Goal: Information Seeking & Learning: Learn about a topic

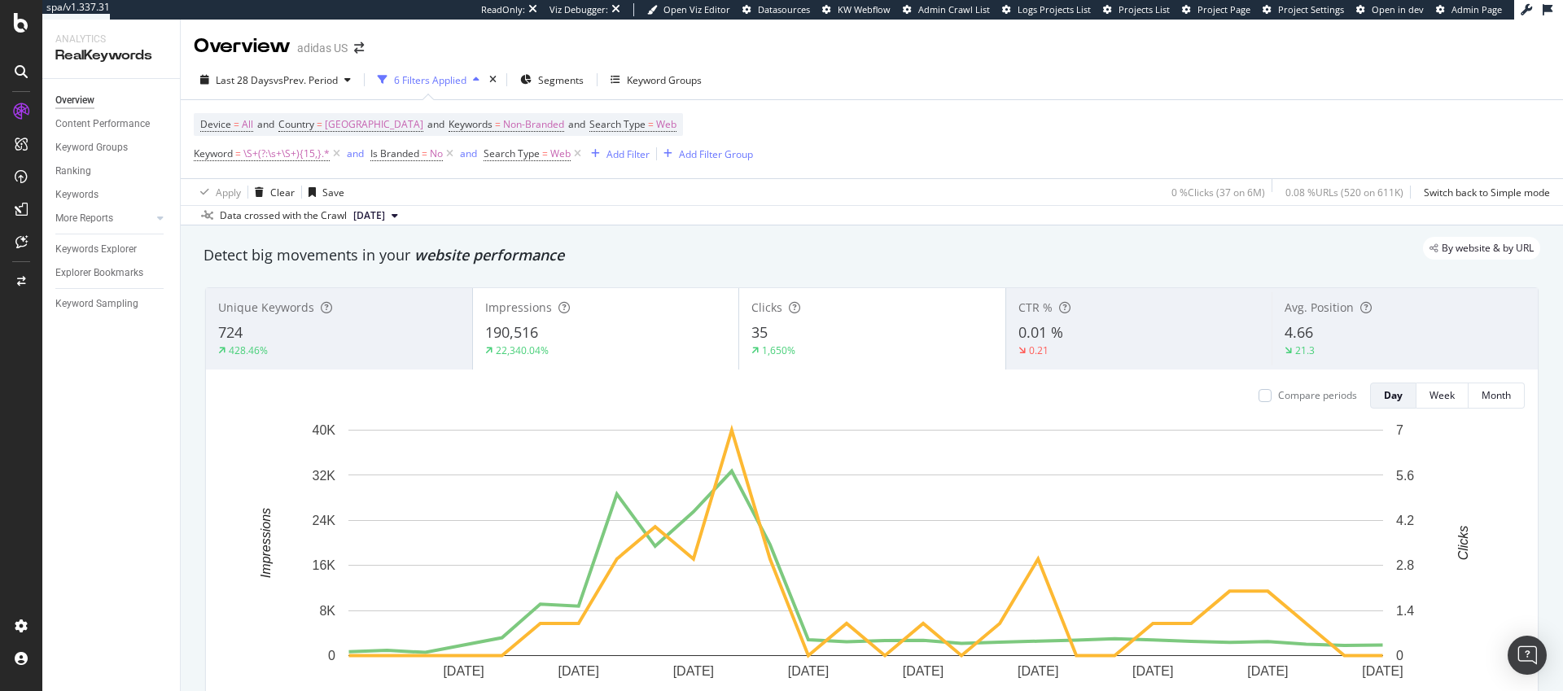
scroll to position [110, 0]
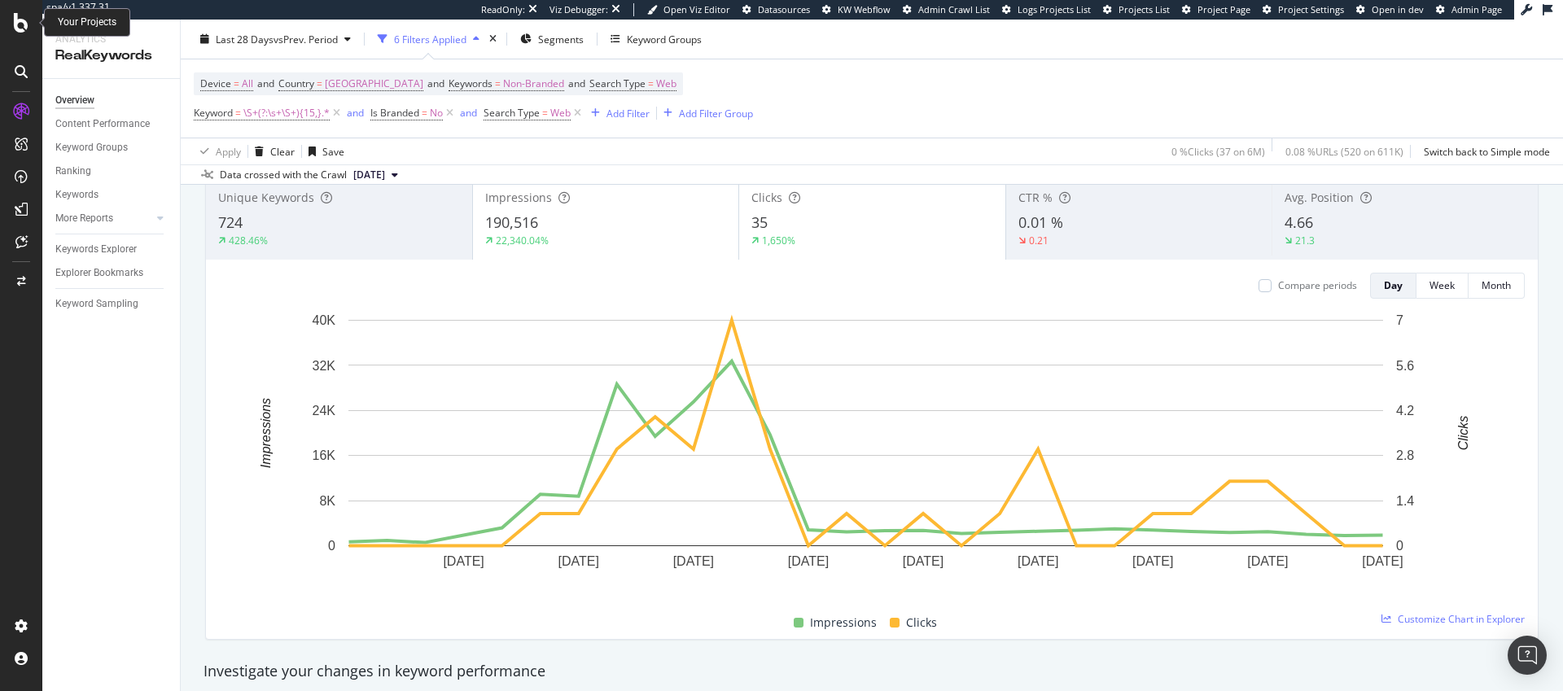
click at [18, 21] on icon at bounding box center [21, 23] width 15 height 20
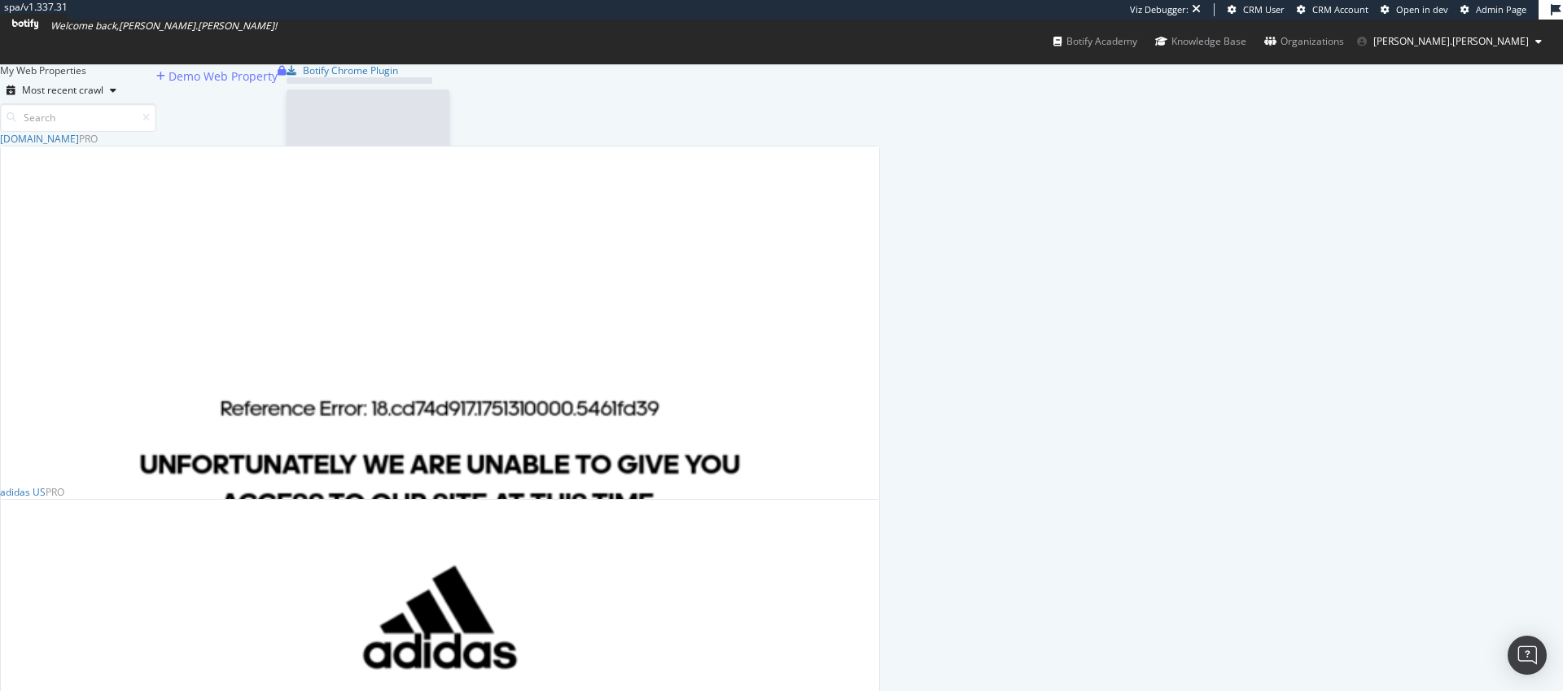
scroll to position [724, 868]
click at [46, 499] on div "adidas US" at bounding box center [23, 492] width 46 height 14
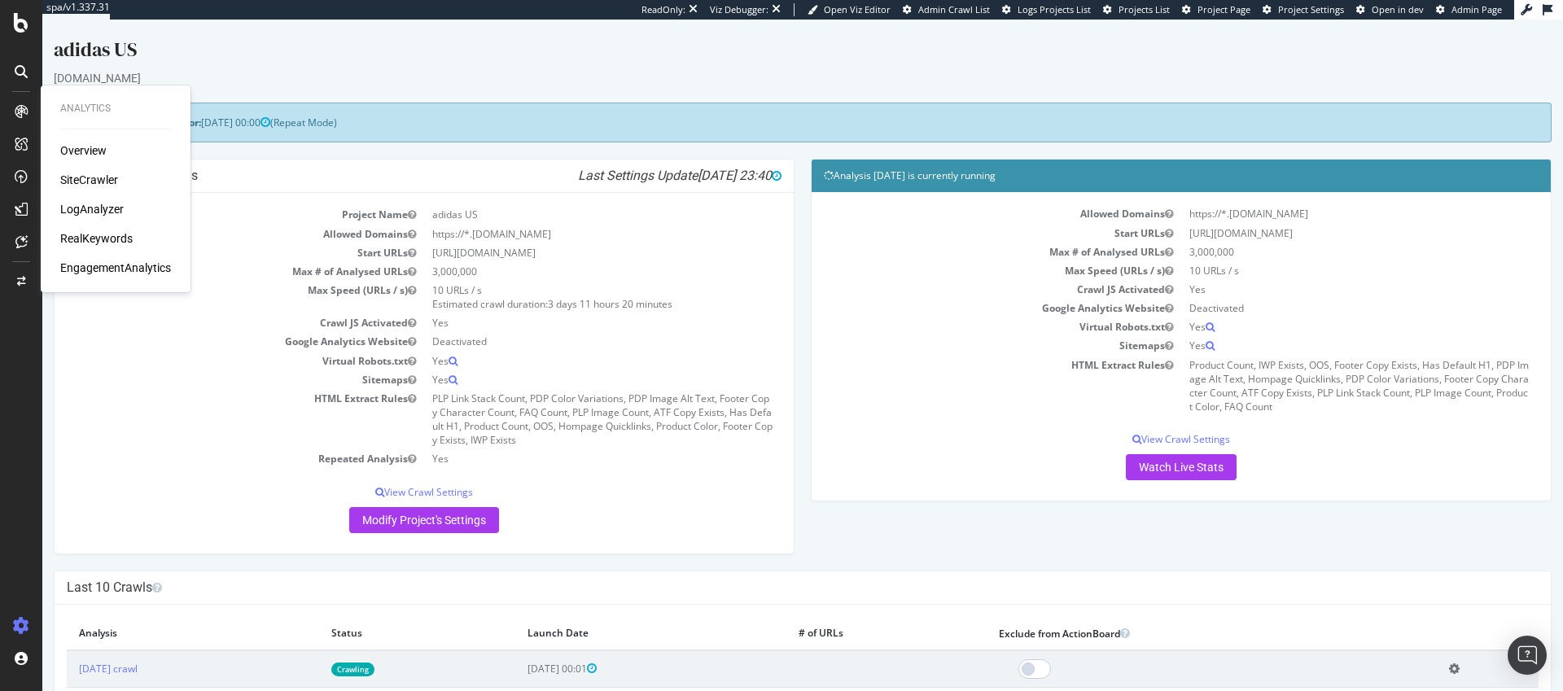
click at [116, 239] on div "RealKeywords" at bounding box center [96, 238] width 72 height 16
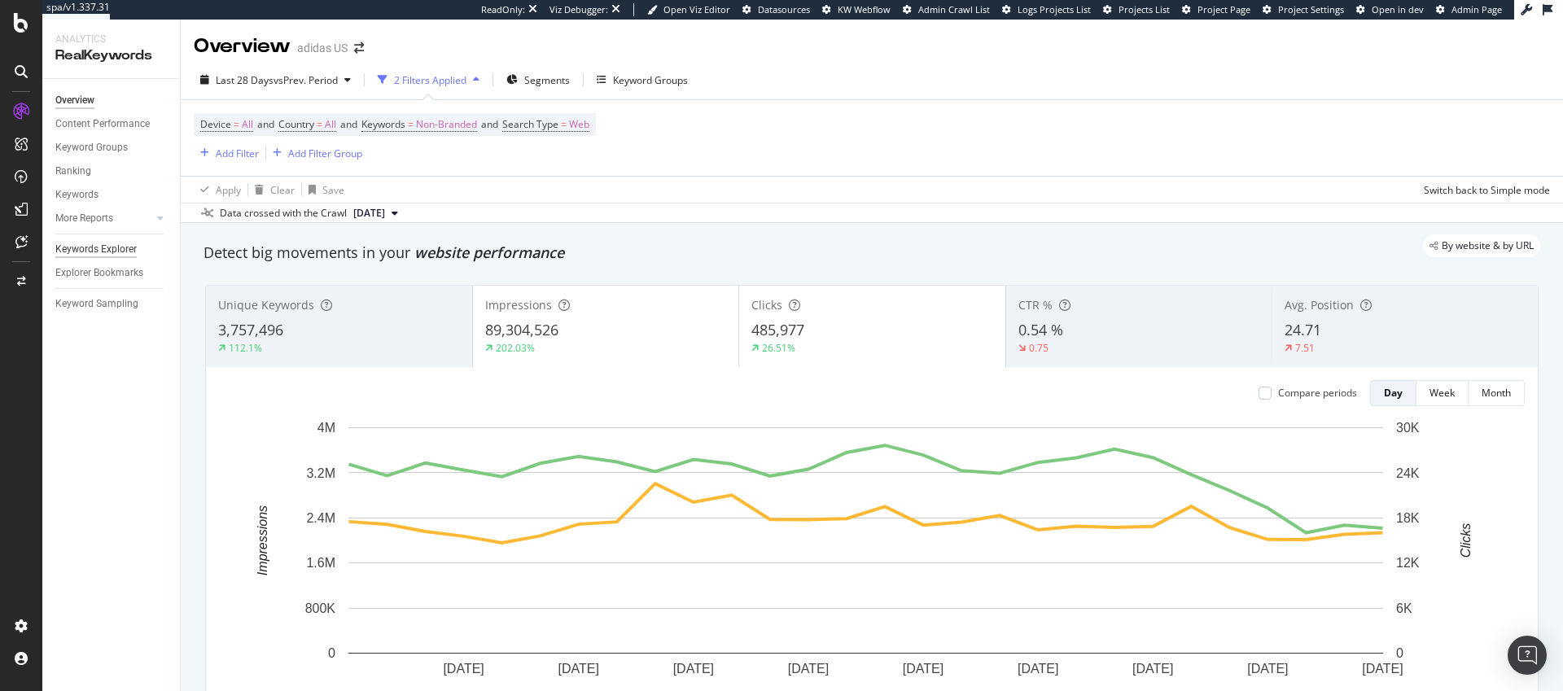
click at [81, 250] on div "Keywords Explorer" at bounding box center [95, 249] width 81 height 17
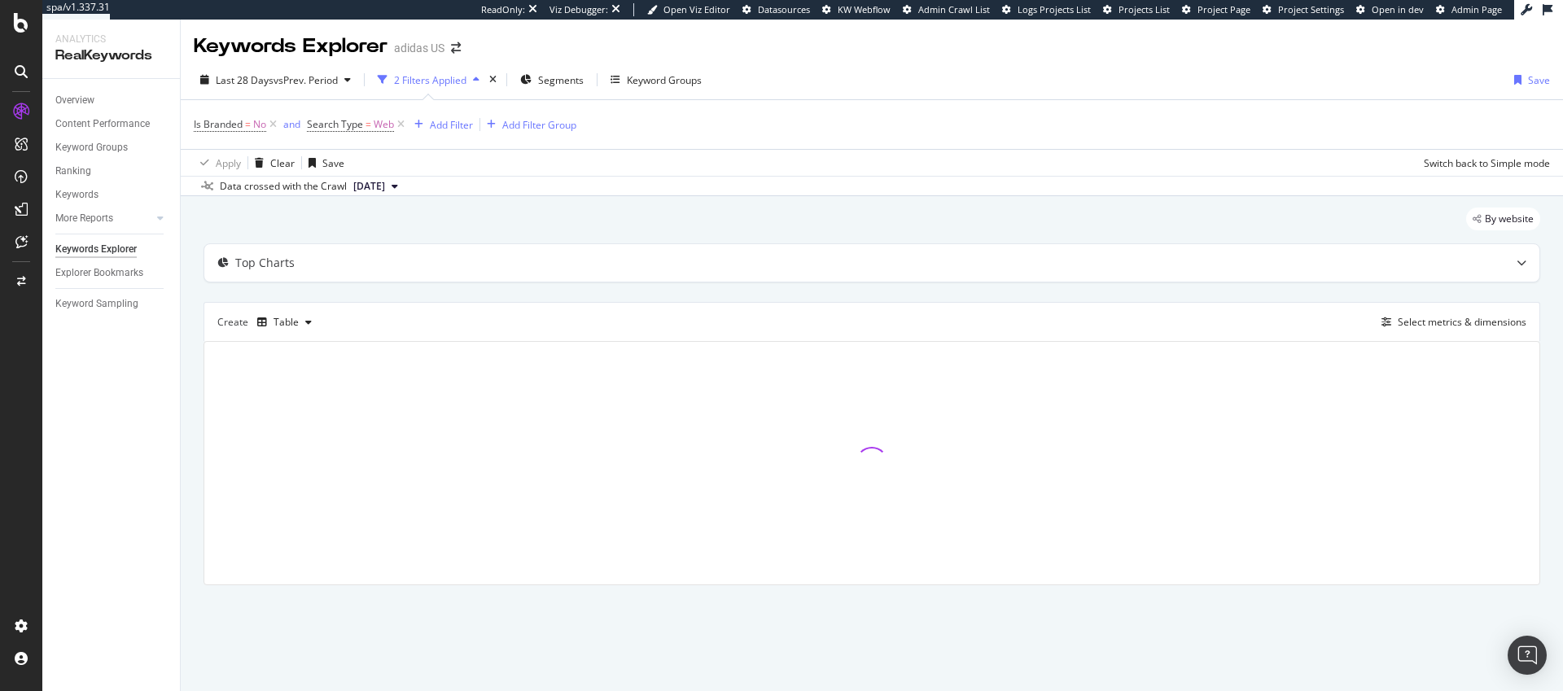
click at [480, 79] on icon "button" at bounding box center [476, 80] width 7 height 10
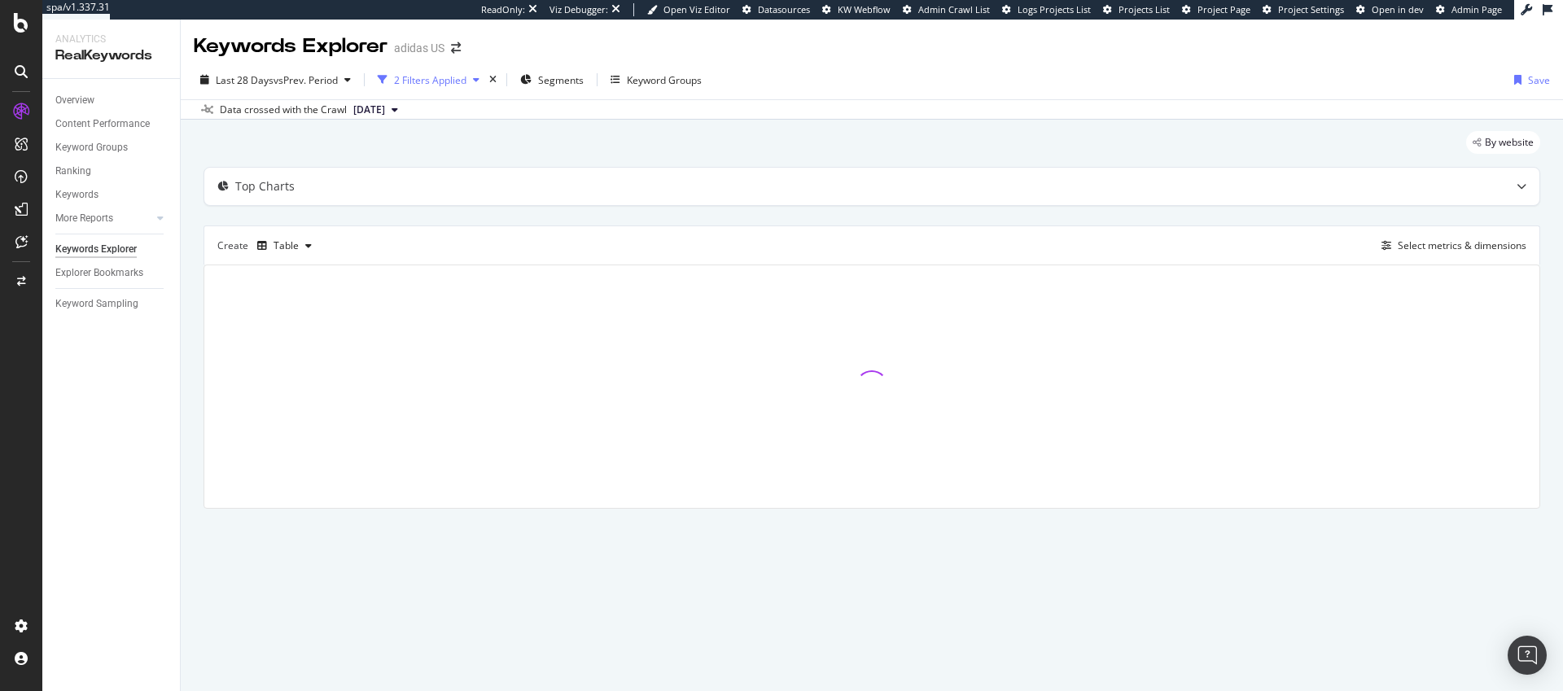
click at [480, 79] on icon "button" at bounding box center [476, 80] width 7 height 10
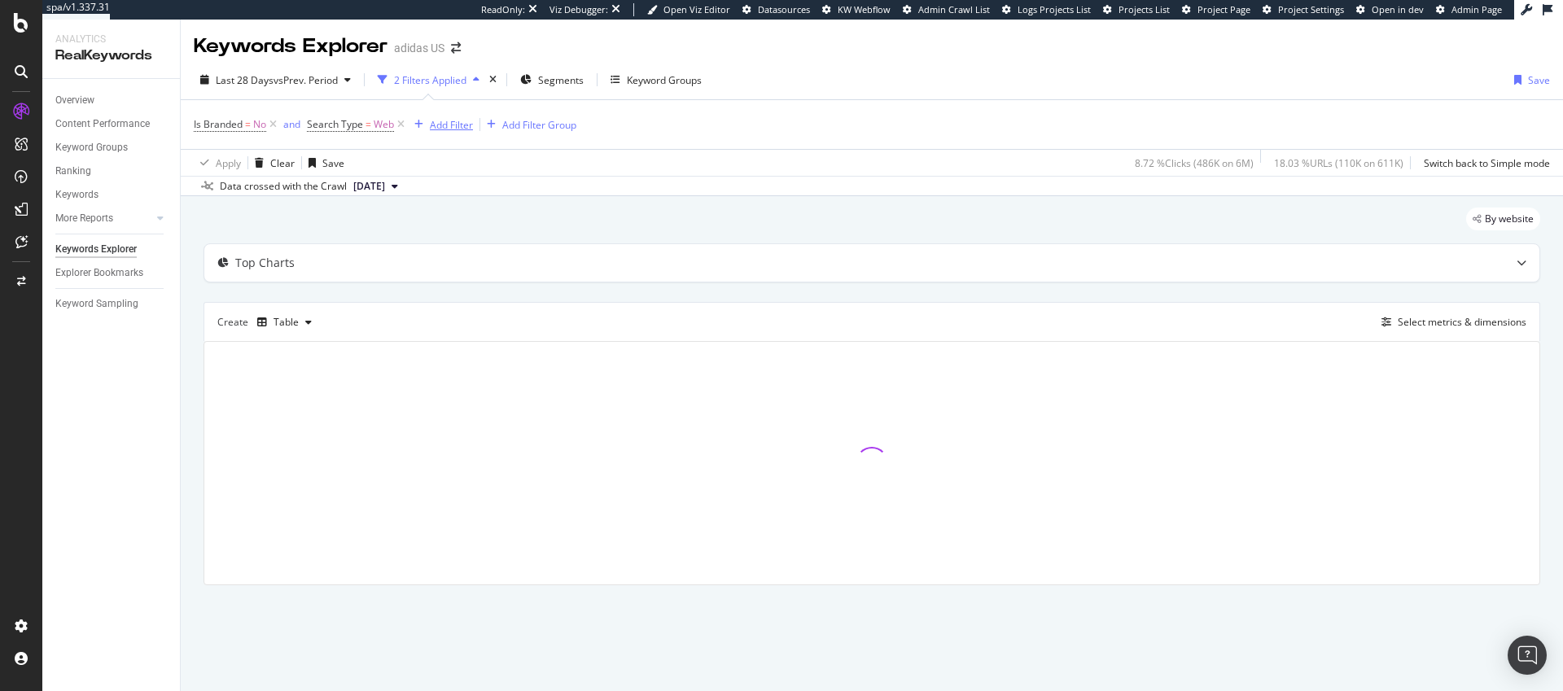
click at [464, 127] on div "Add Filter" at bounding box center [451, 125] width 43 height 14
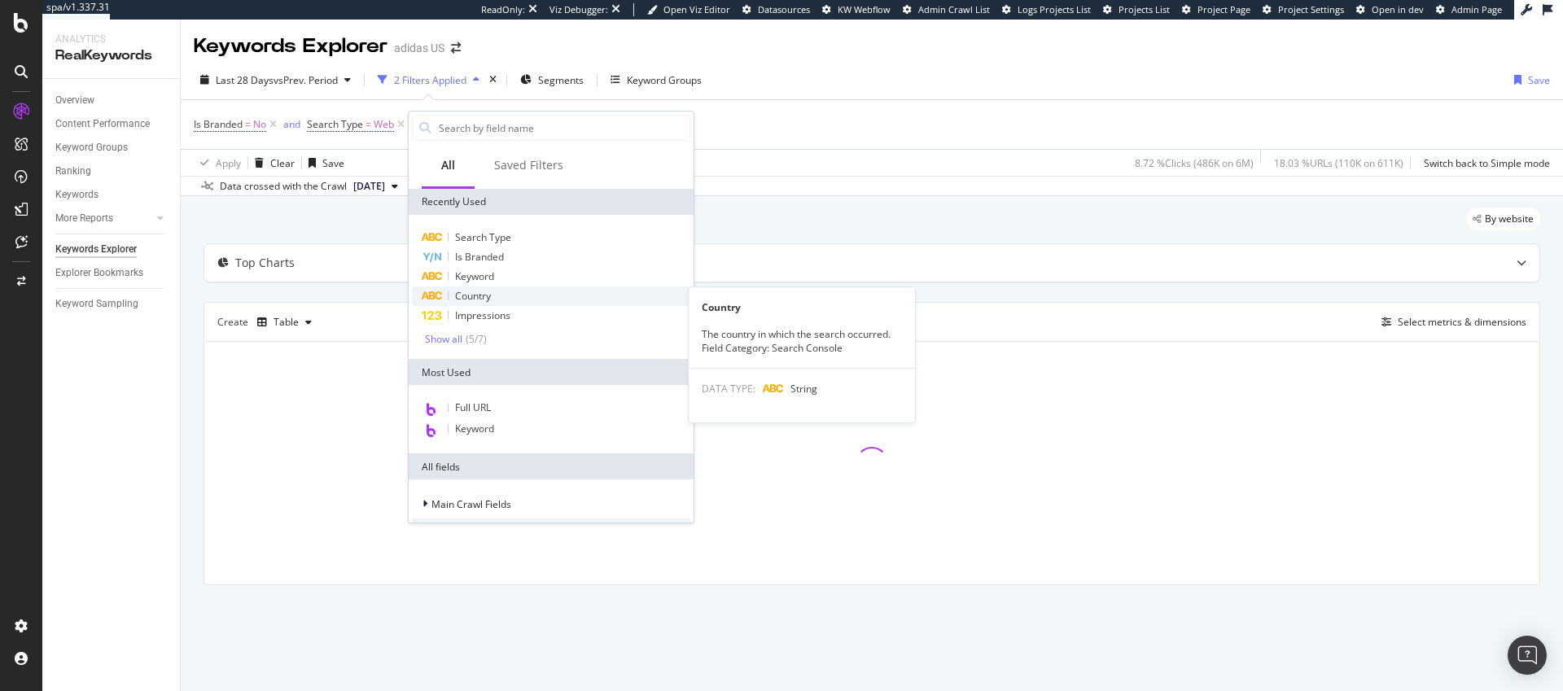
click at [483, 296] on span "Country" at bounding box center [473, 296] width 36 height 14
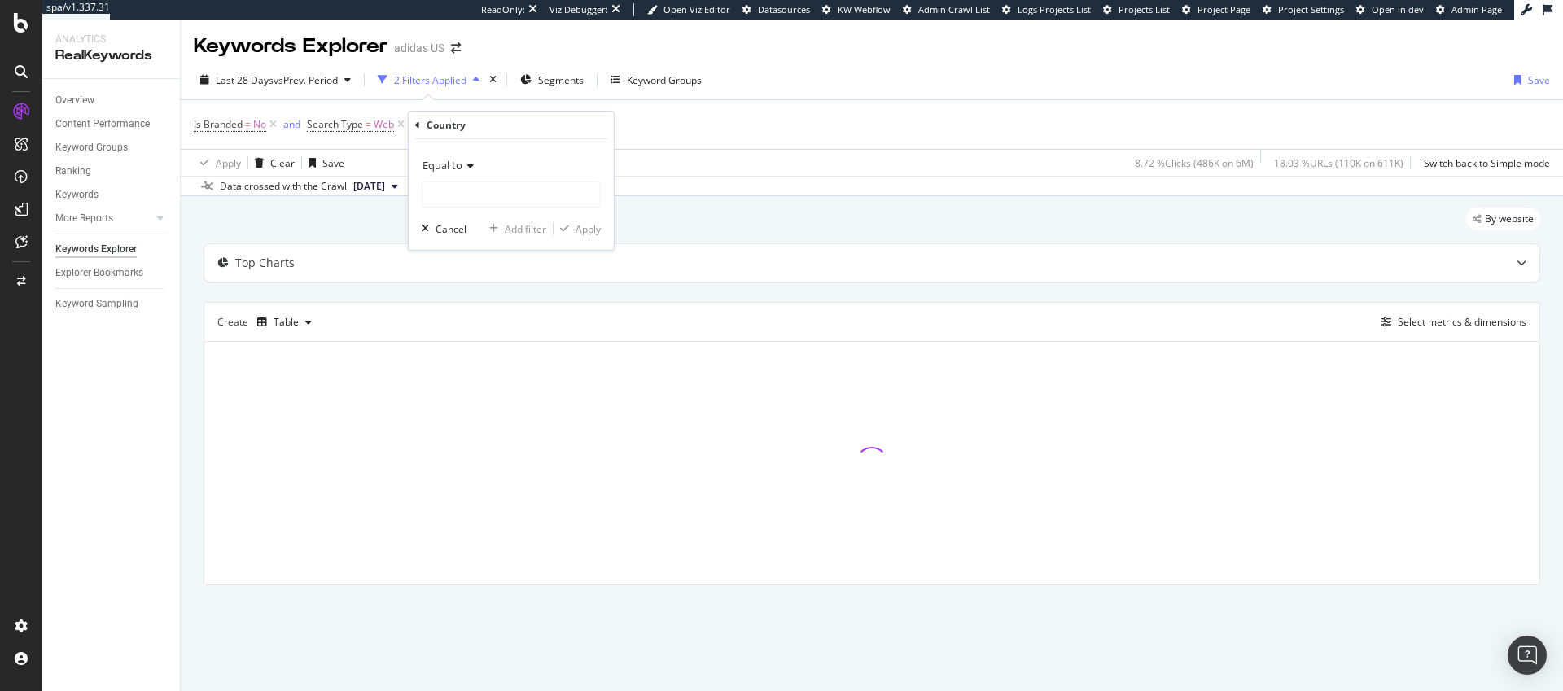
click at [467, 168] on icon at bounding box center [468, 166] width 11 height 10
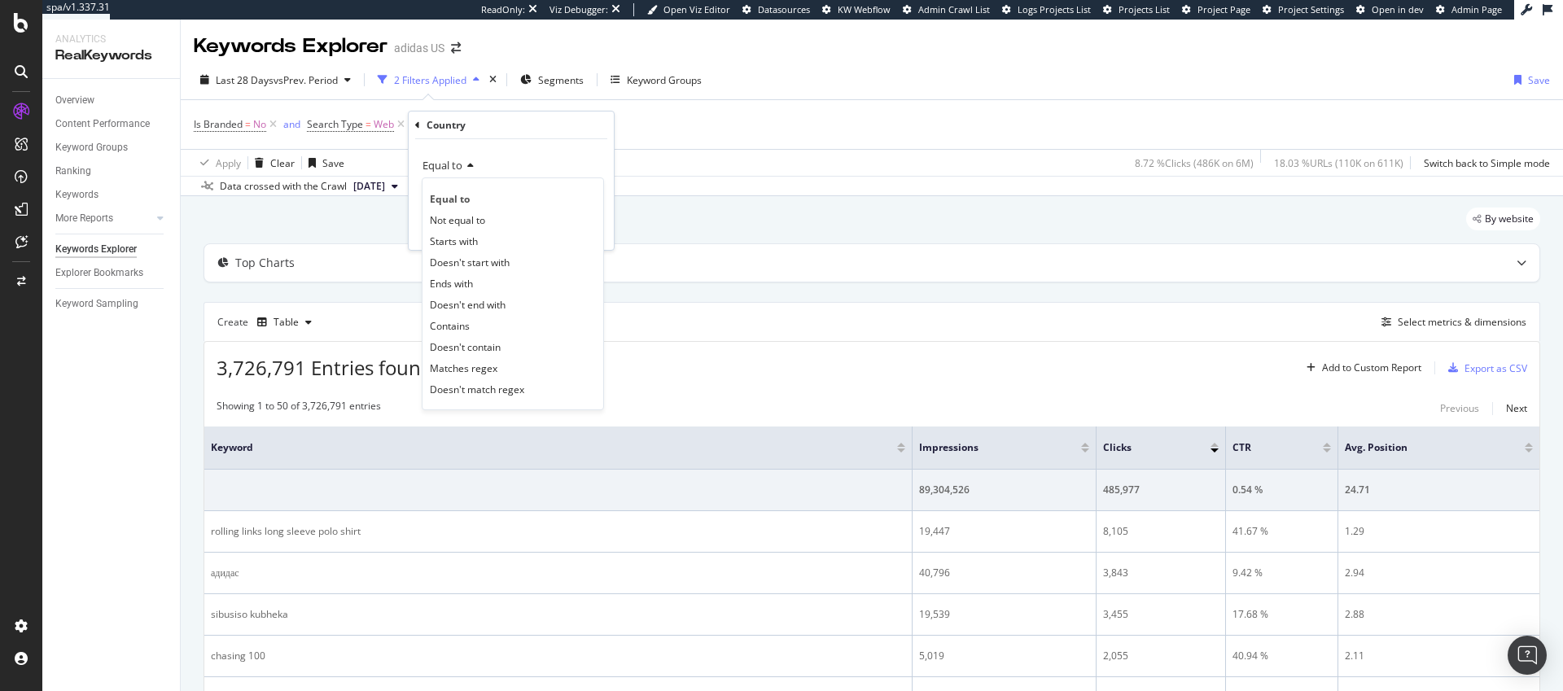
click at [527, 157] on div "Equal to" at bounding box center [511, 165] width 179 height 26
click at [497, 193] on input "text" at bounding box center [512, 195] width 178 height 26
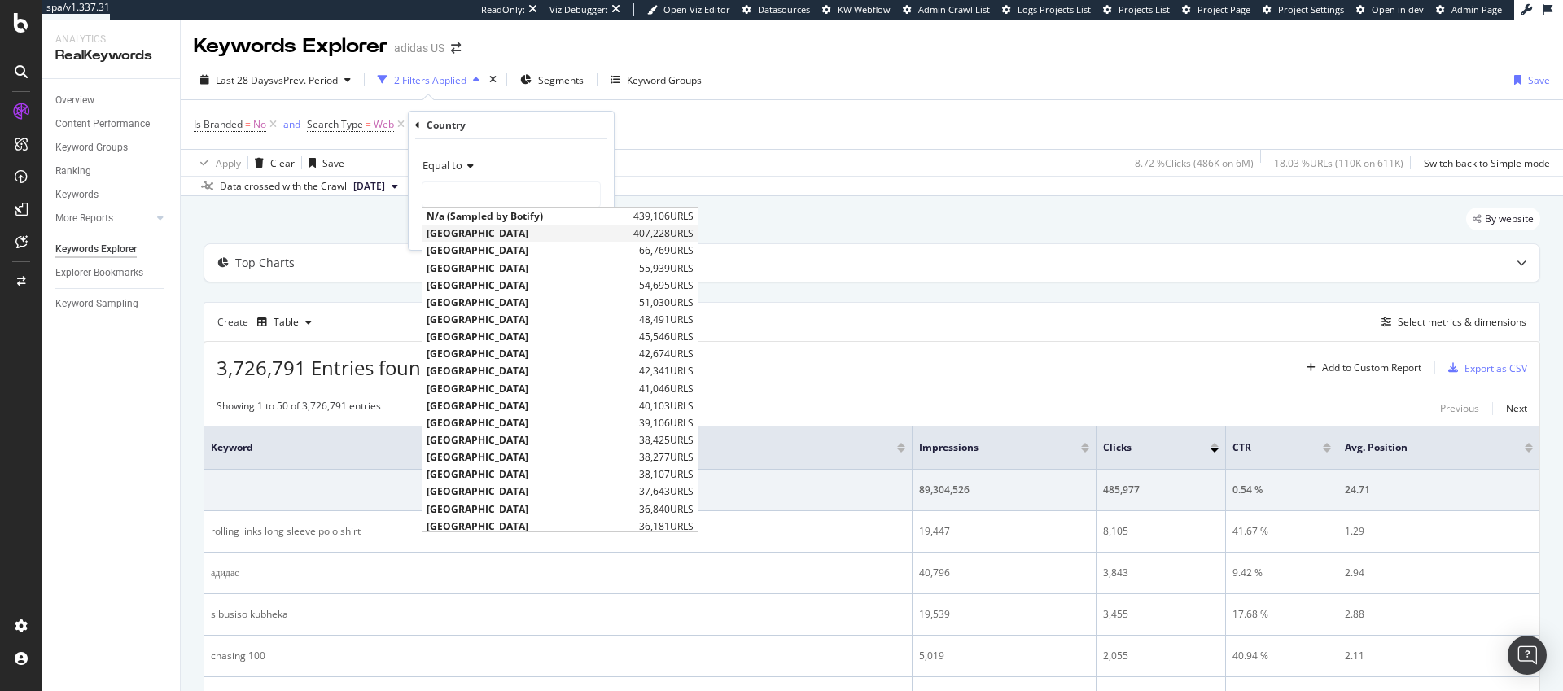
click at [499, 231] on span "[GEOGRAPHIC_DATA]" at bounding box center [528, 233] width 203 height 14
type input "[GEOGRAPHIC_DATA]"
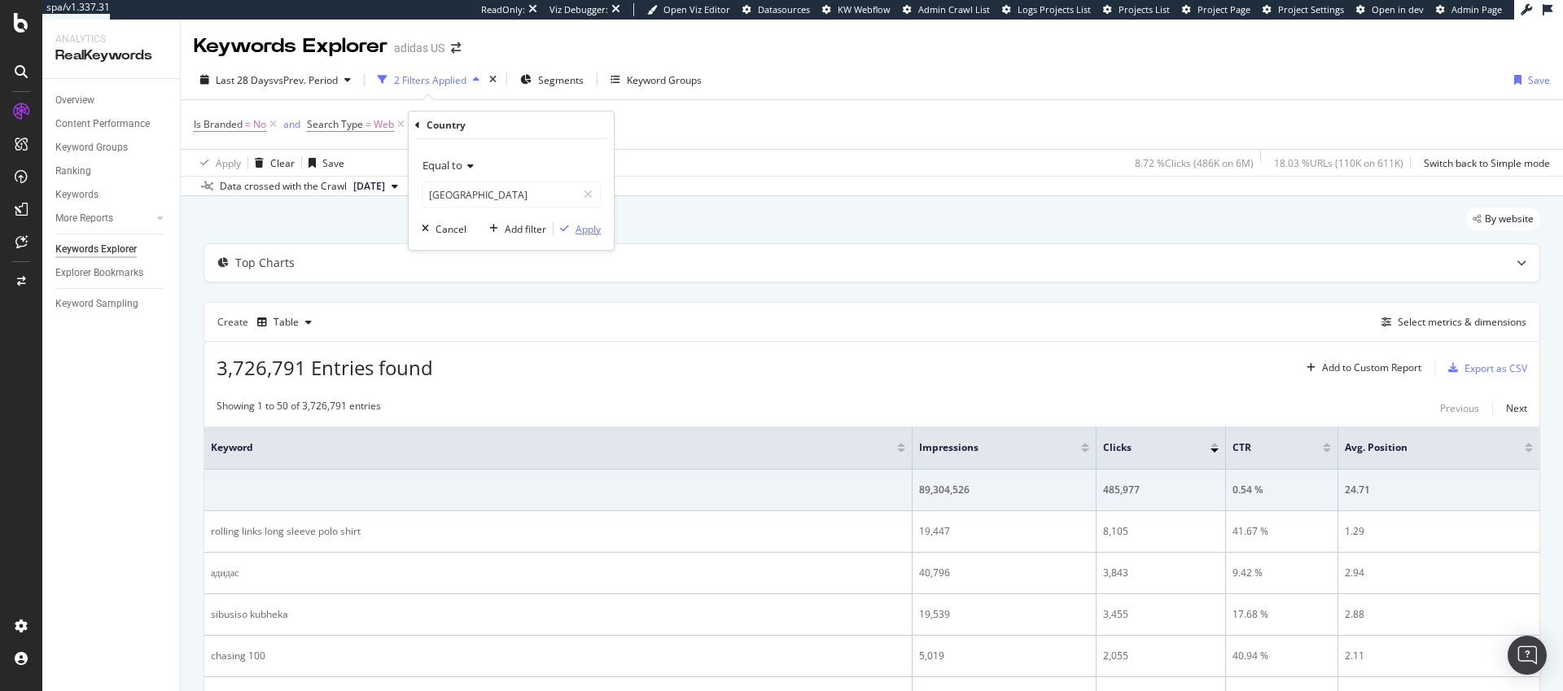
click at [588, 230] on div "Apply" at bounding box center [588, 229] width 25 height 14
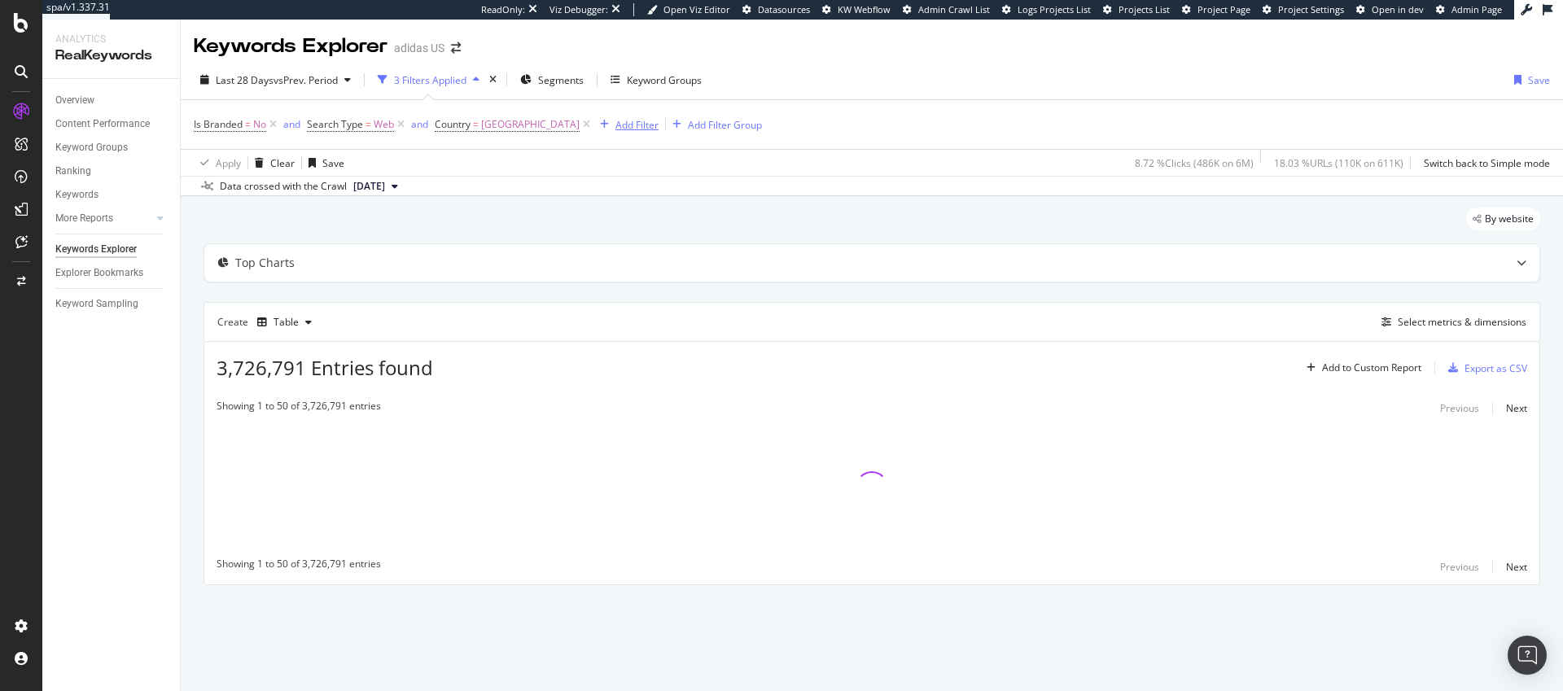
click at [656, 124] on div "Add Filter" at bounding box center [637, 125] width 43 height 14
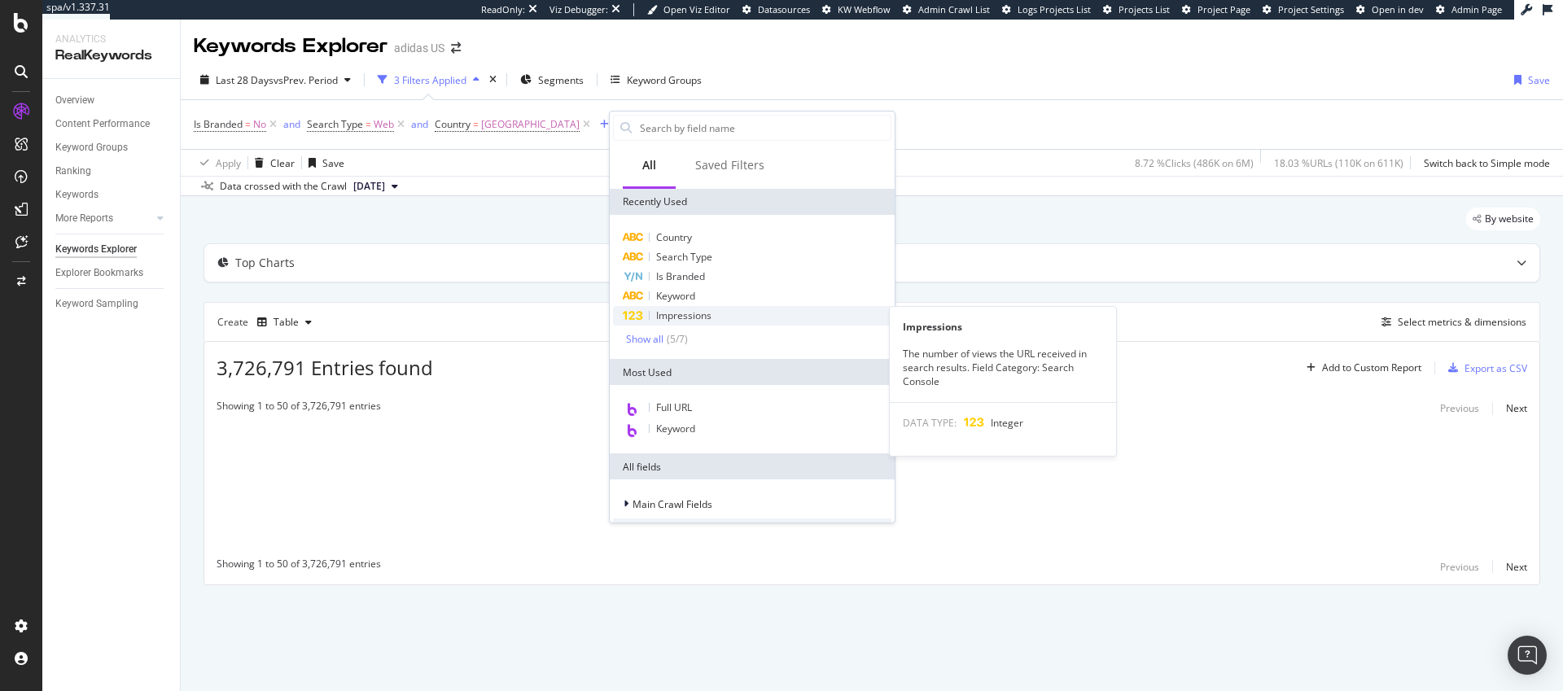
click at [671, 314] on span "Impressions" at bounding box center [683, 316] width 55 height 14
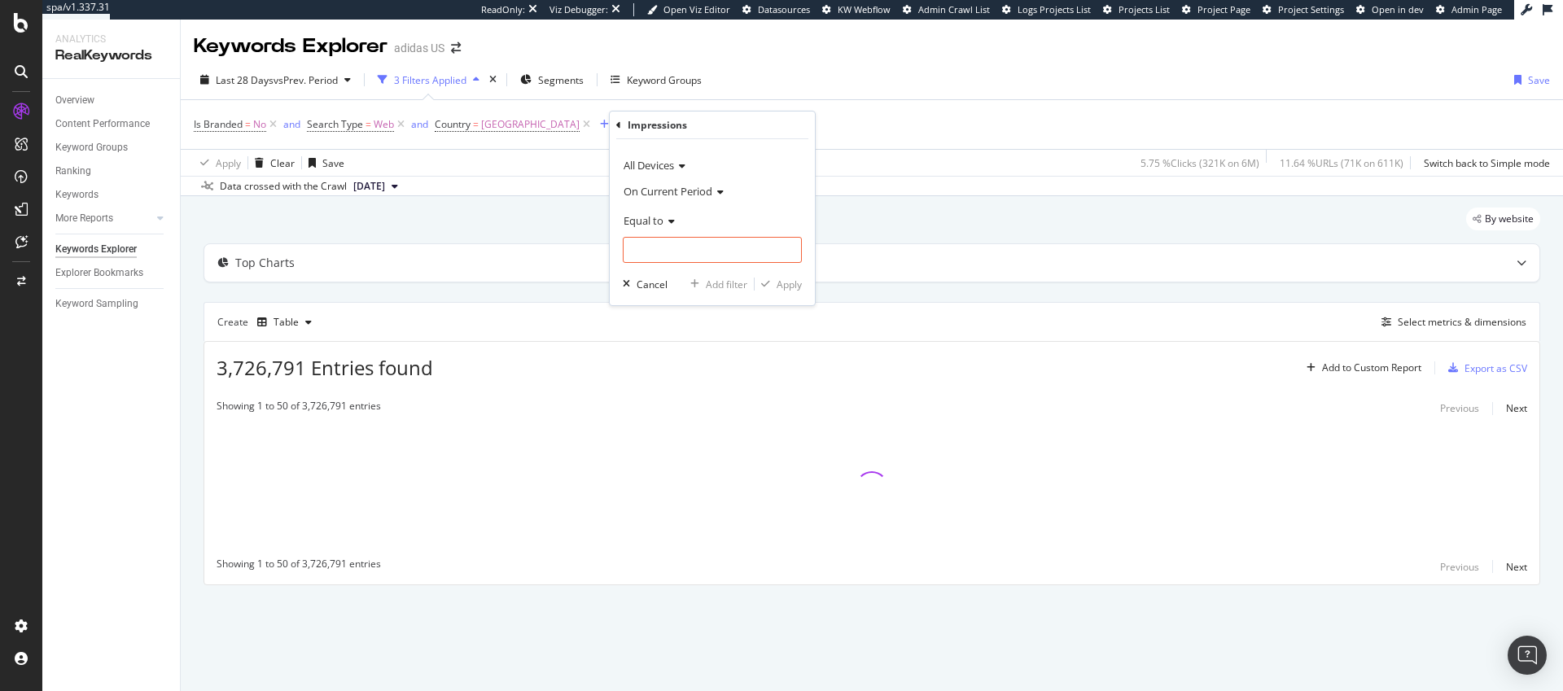
click at [651, 224] on span "Equal to" at bounding box center [644, 220] width 40 height 15
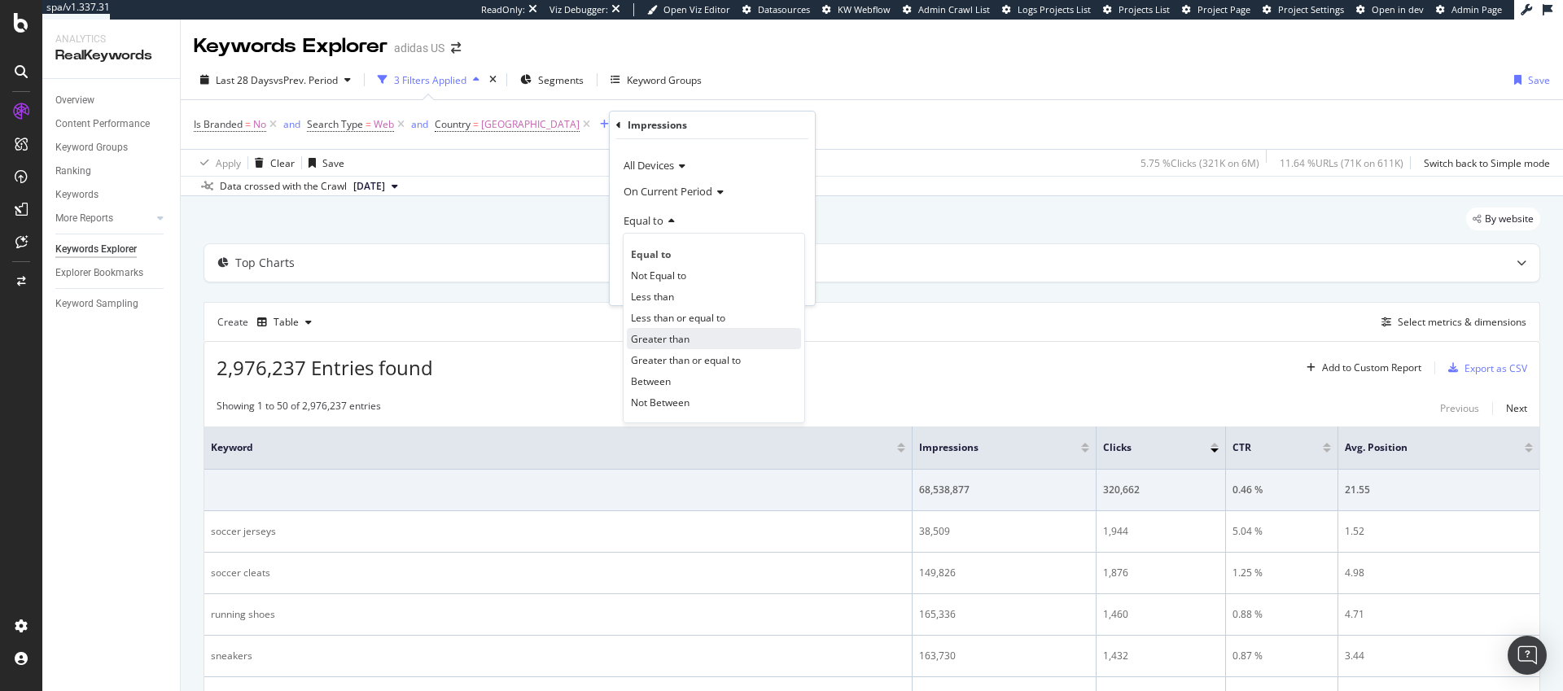
click at [661, 337] on span "Greater than" at bounding box center [660, 339] width 59 height 14
click at [664, 251] on input "number" at bounding box center [712, 250] width 179 height 26
type input "10"
click at [791, 283] on div "Apply" at bounding box center [789, 285] width 25 height 14
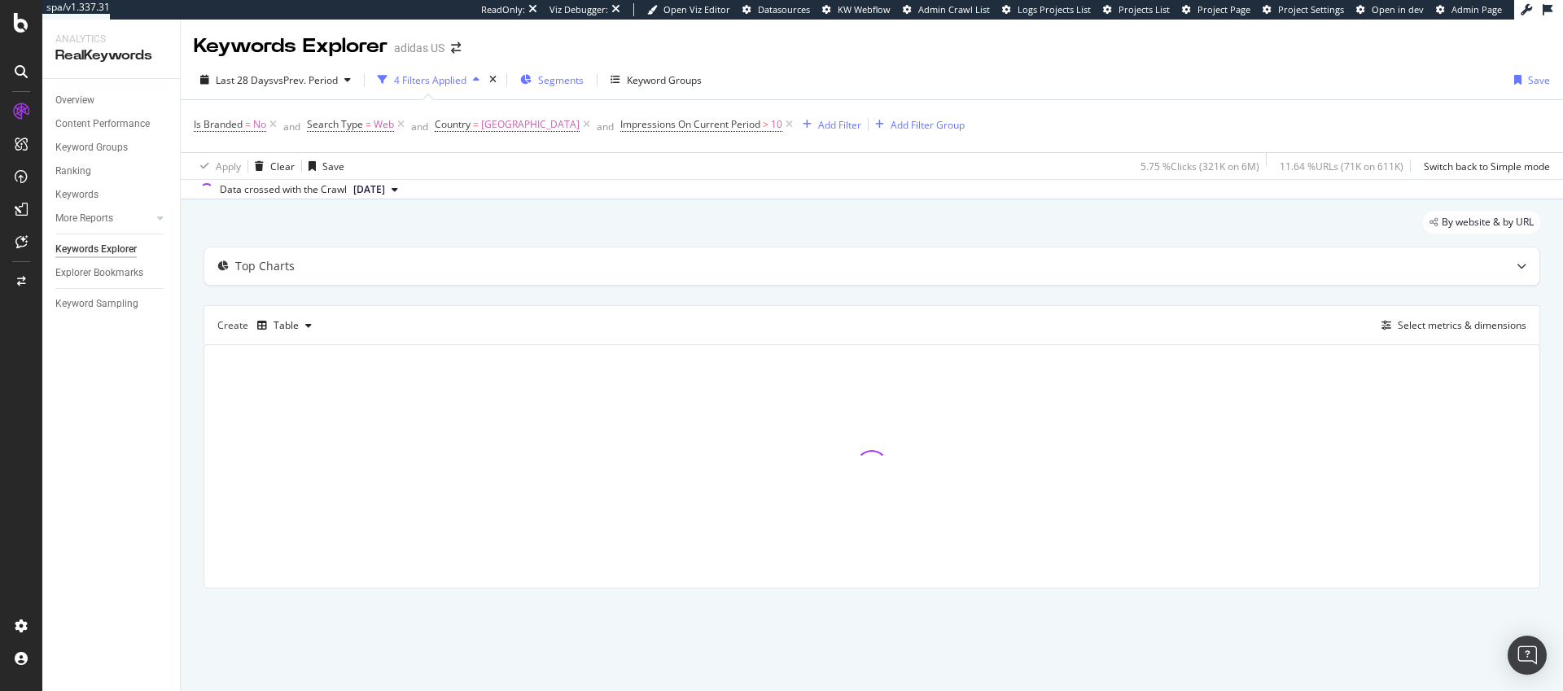
click at [570, 86] on span "Segments" at bounding box center [561, 80] width 46 height 14
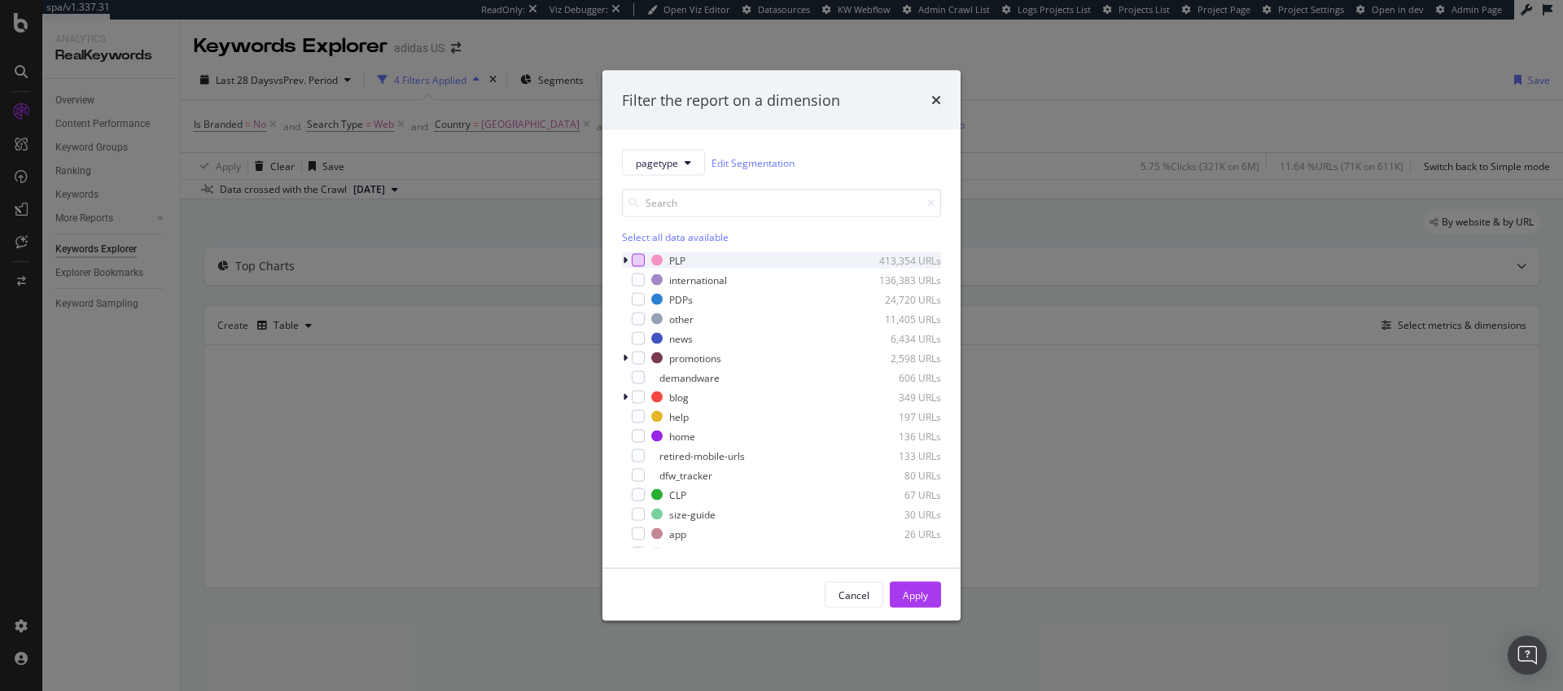
click at [640, 260] on div "modal" at bounding box center [638, 260] width 13 height 13
click at [919, 593] on div "Apply" at bounding box center [915, 595] width 25 height 14
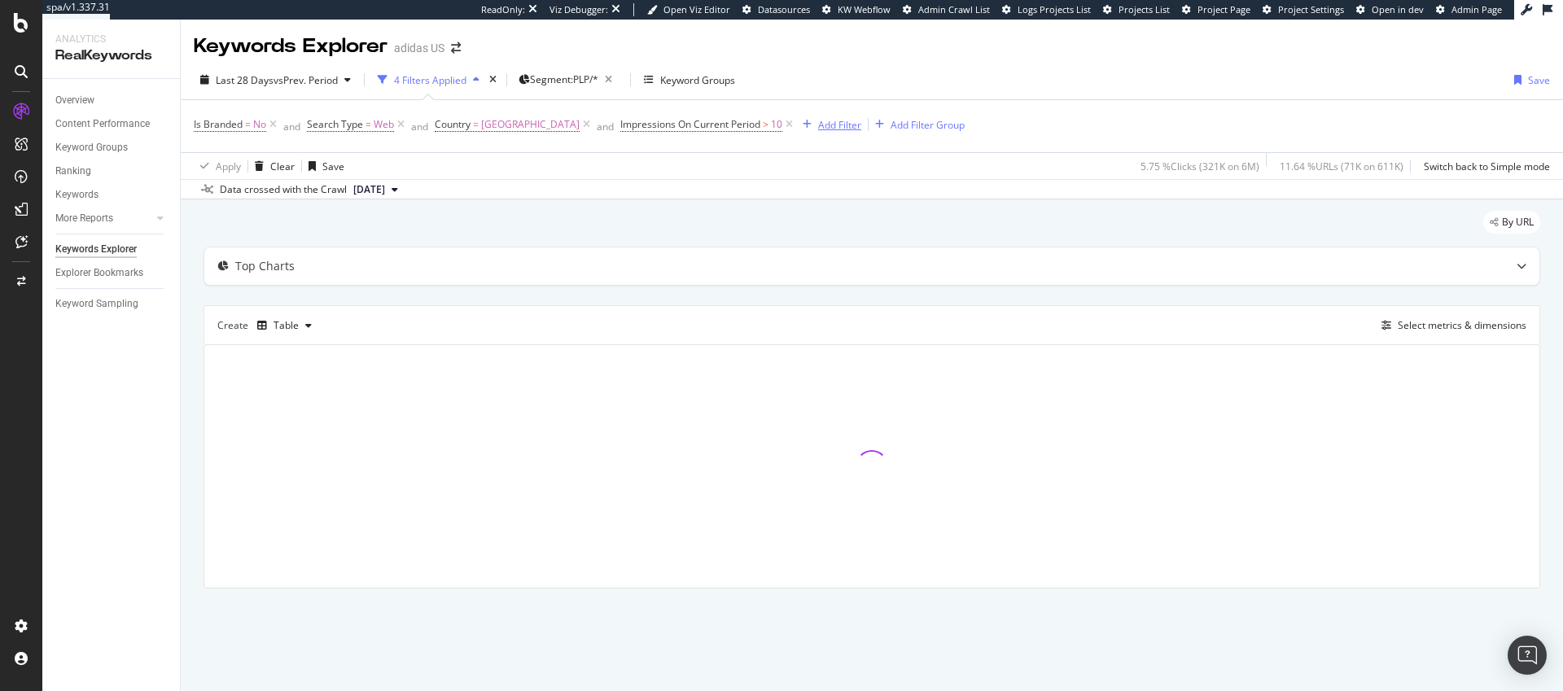
click at [862, 123] on div "Add Filter" at bounding box center [839, 125] width 43 height 14
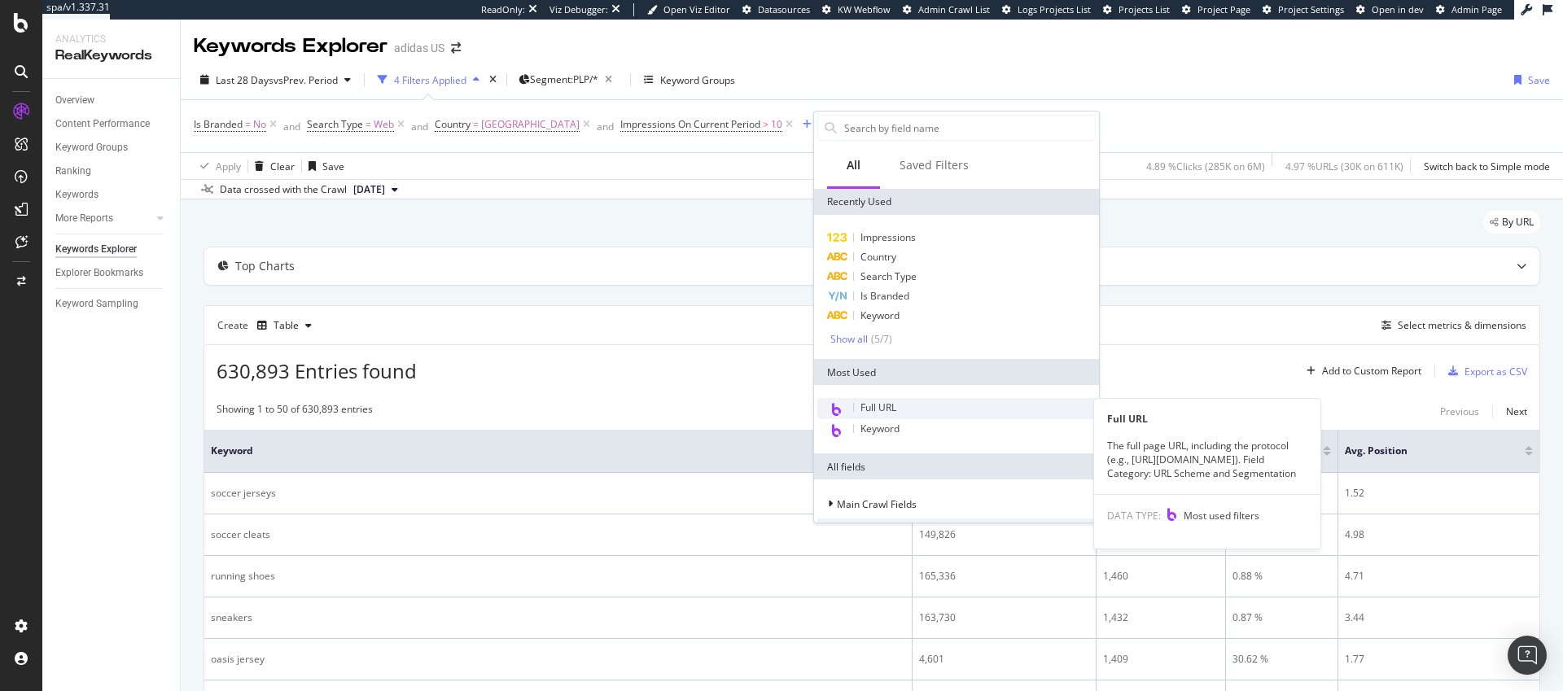
click at [886, 408] on span "Full URL" at bounding box center [879, 408] width 36 height 14
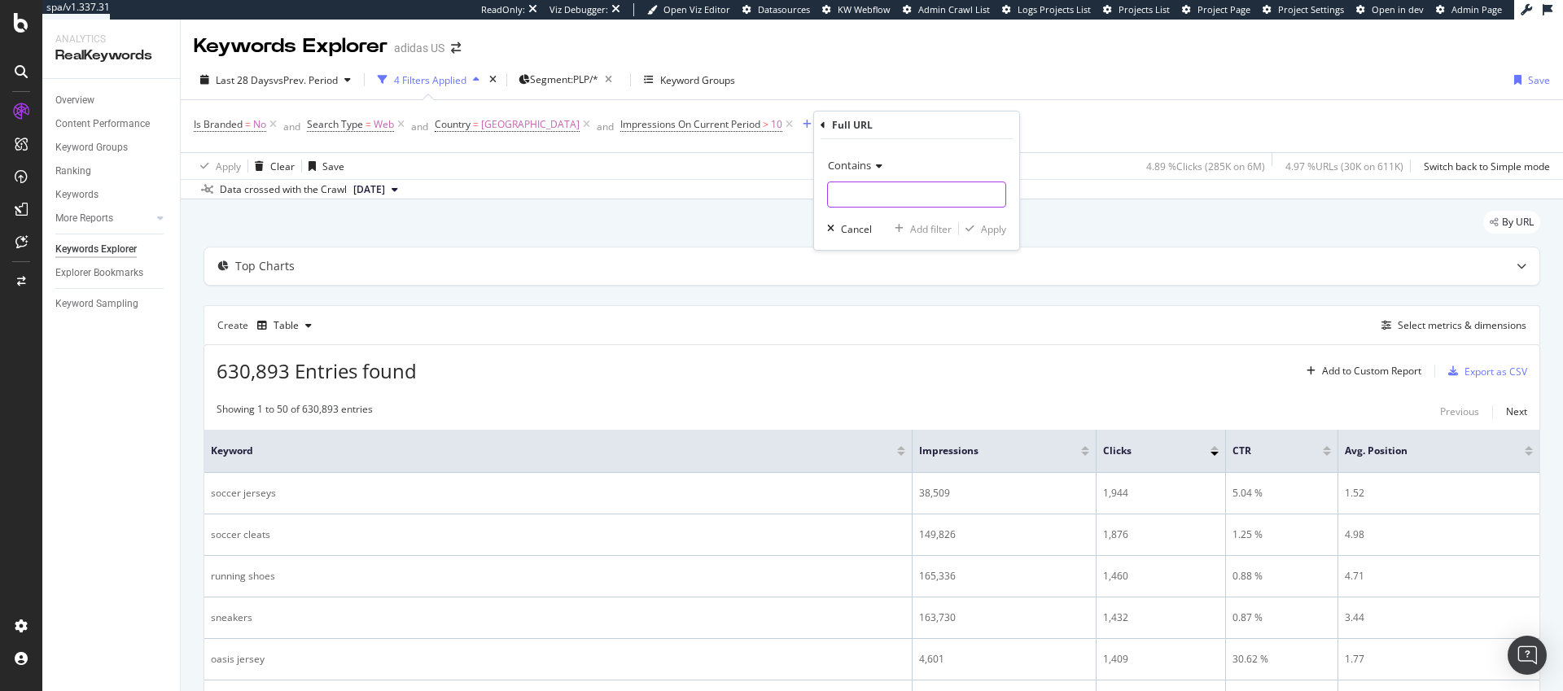
click at [869, 199] on input "text" at bounding box center [917, 195] width 178 height 26
type input "[DOMAIN_NAME][URL]"
click at [999, 228] on div "Apply" at bounding box center [993, 229] width 25 height 14
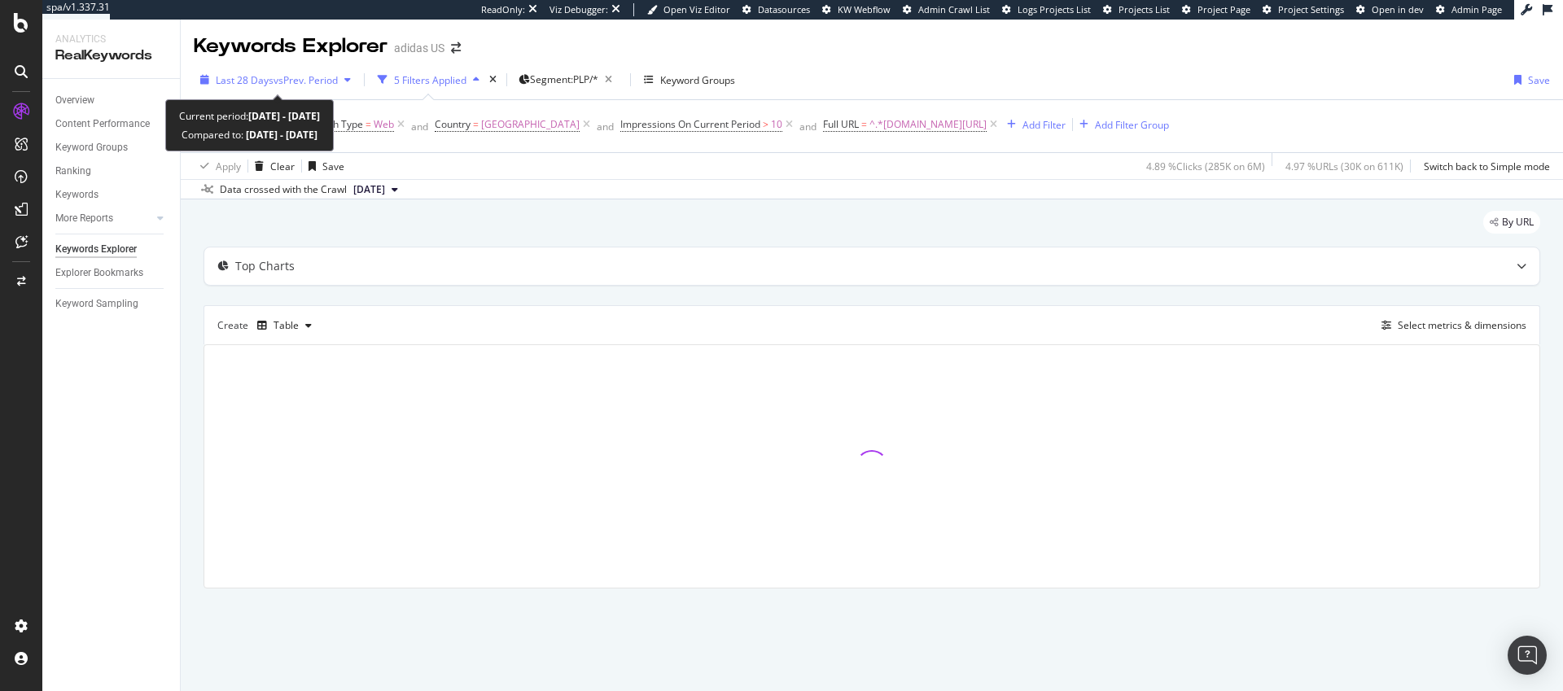
click at [287, 81] on span "vs Prev. Period" at bounding box center [306, 80] width 64 height 14
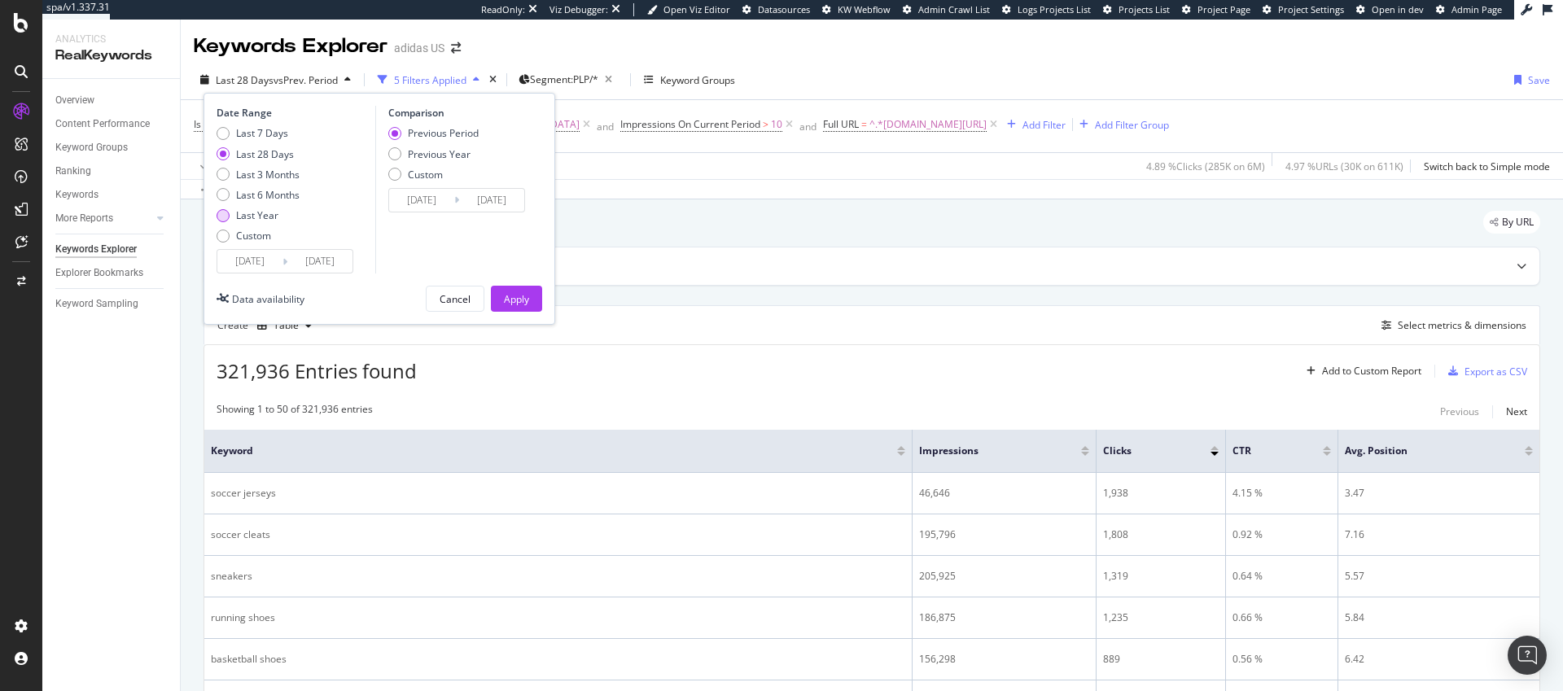
click at [222, 216] on div "Last Year" at bounding box center [223, 215] width 13 height 13
type input "[DATE]"
click at [511, 298] on div "Apply" at bounding box center [516, 299] width 25 height 14
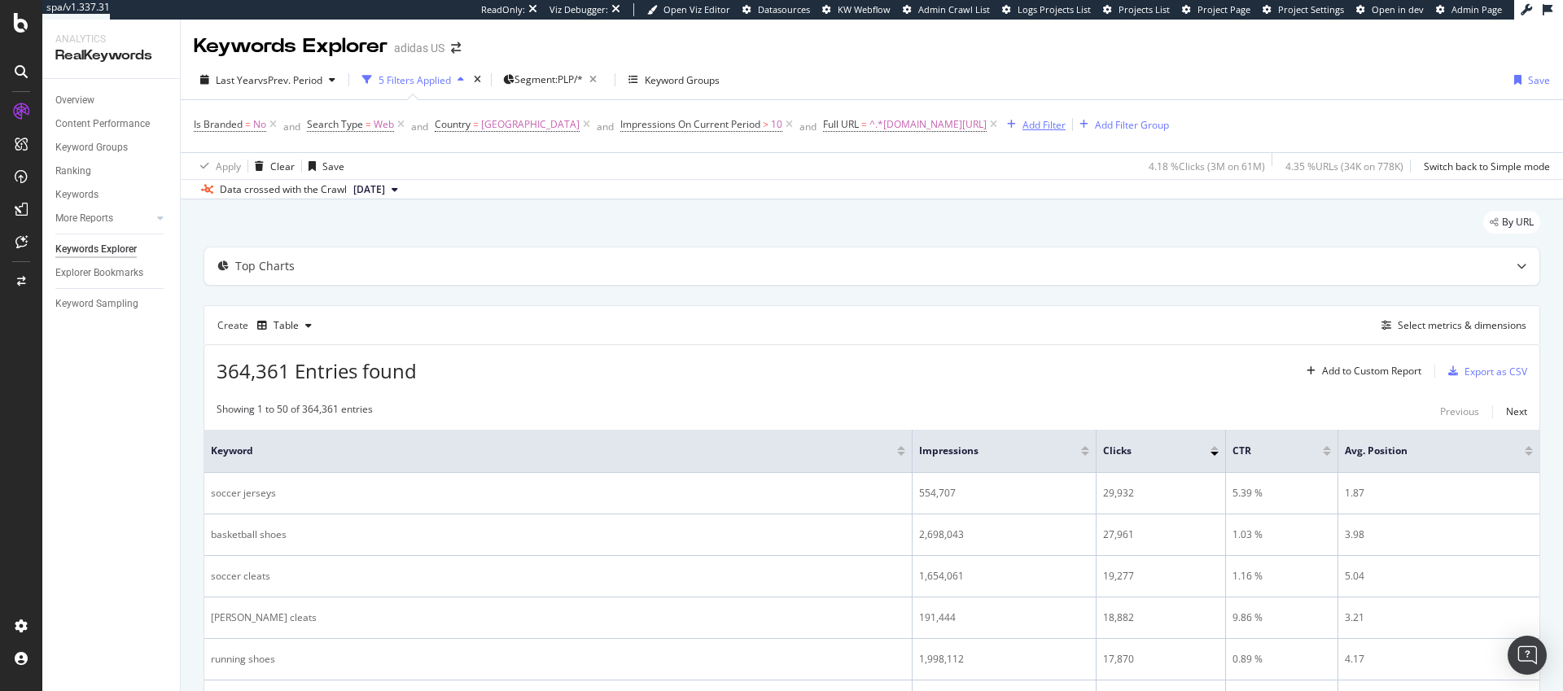
click at [1066, 123] on div "Add Filter" at bounding box center [1044, 125] width 43 height 14
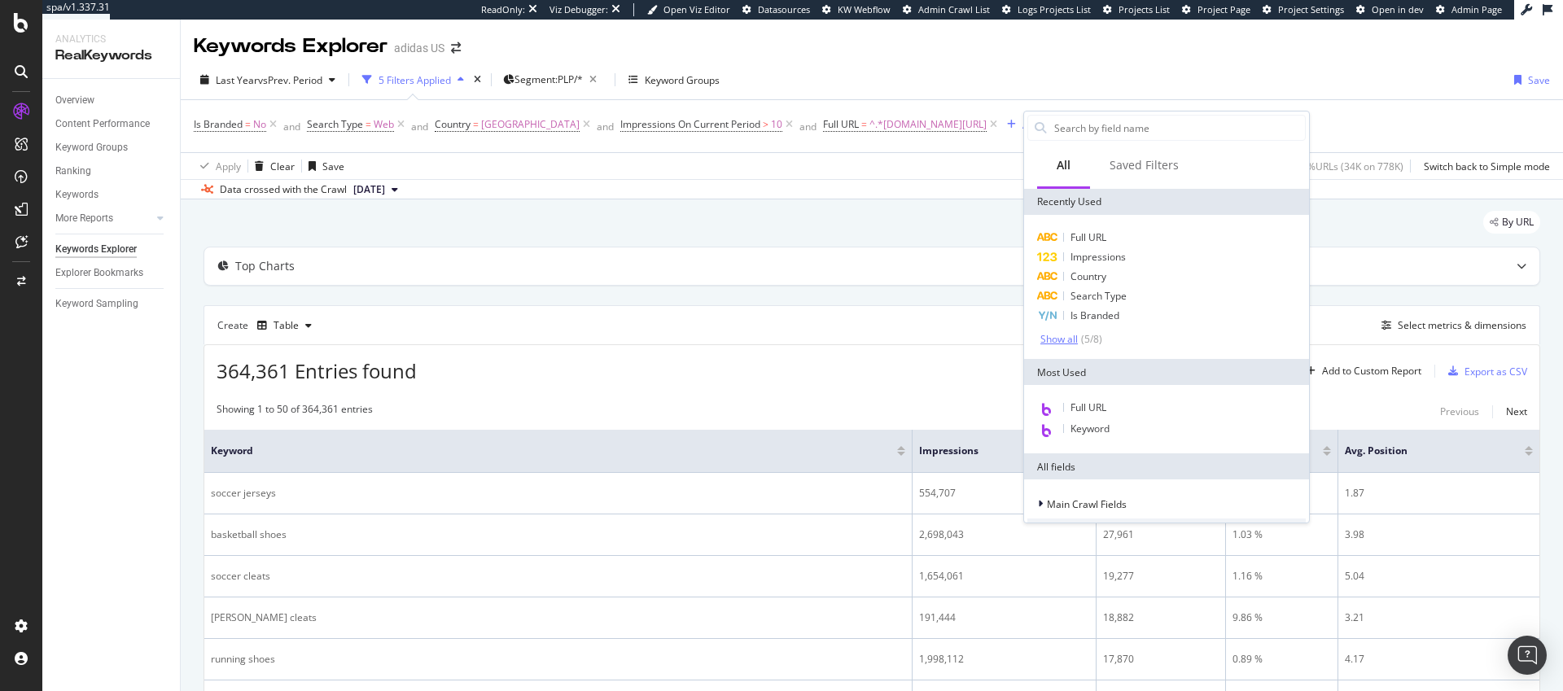
click at [1062, 338] on div "Show all" at bounding box center [1059, 339] width 37 height 11
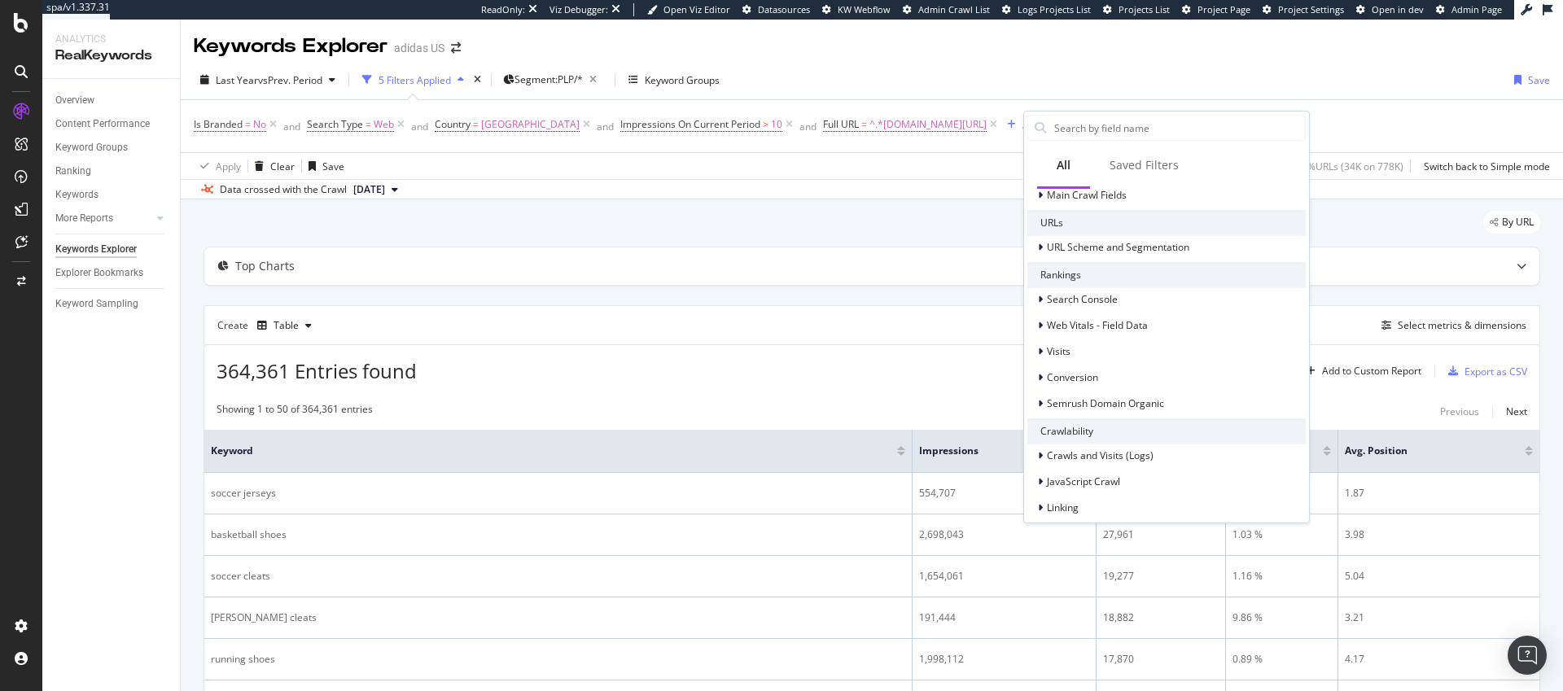
scroll to position [414, 0]
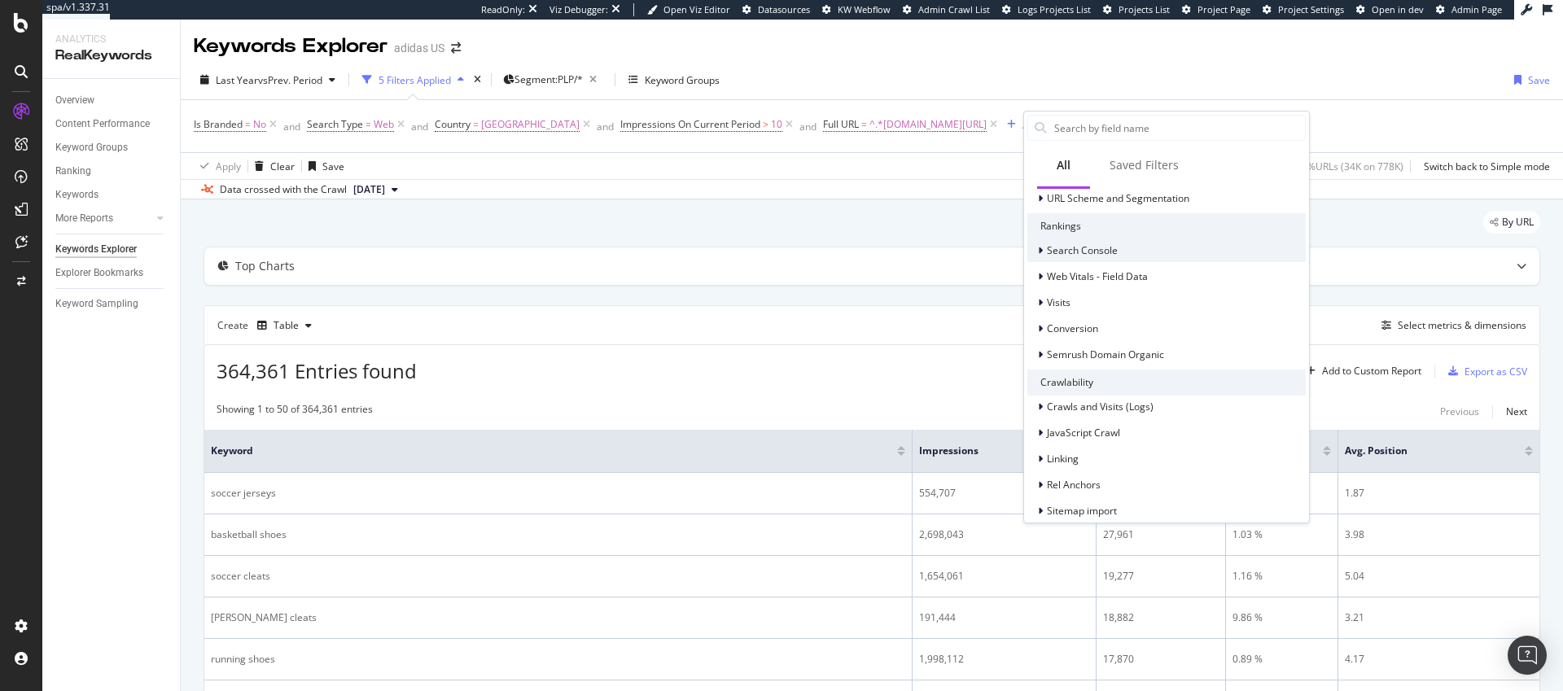
click at [1094, 251] on span "Search Console" at bounding box center [1082, 250] width 71 height 14
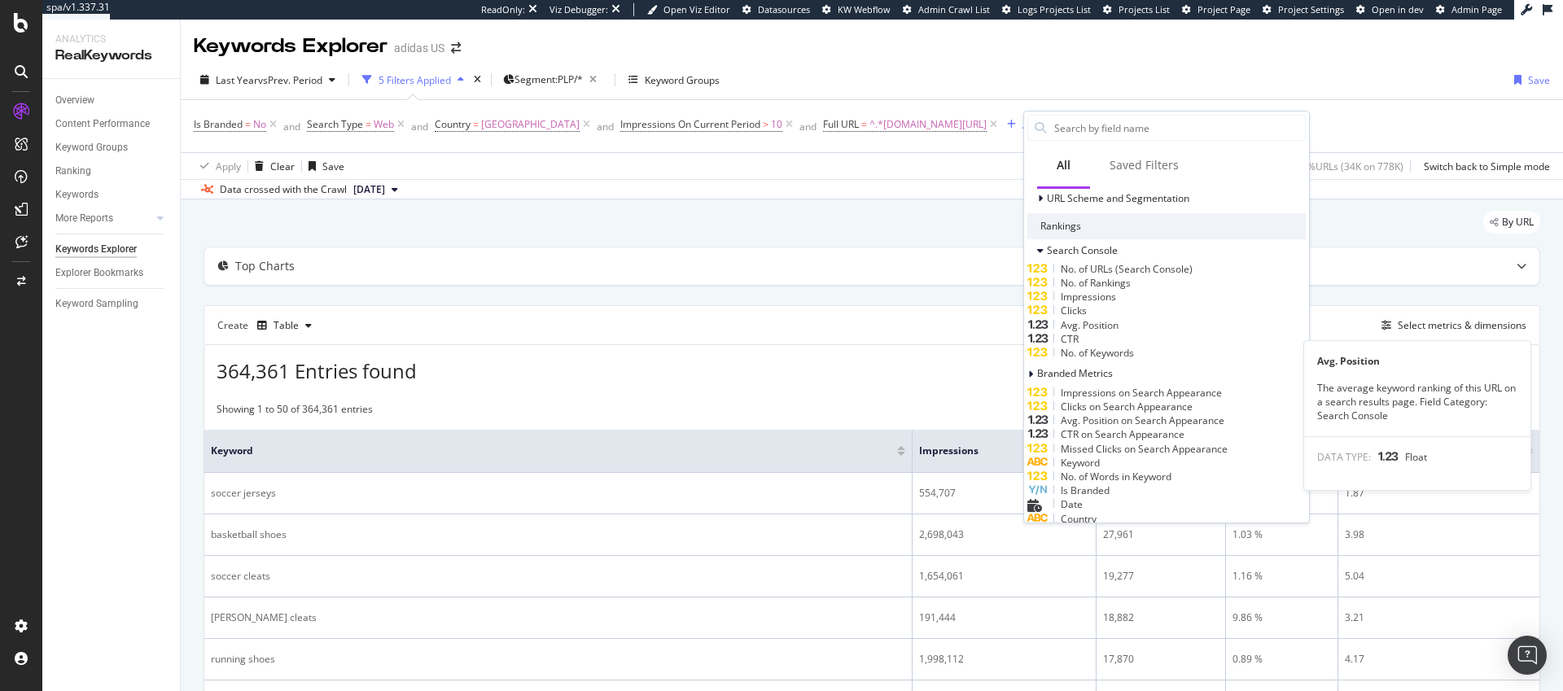
click at [1107, 332] on span "Avg. Position" at bounding box center [1090, 325] width 58 height 14
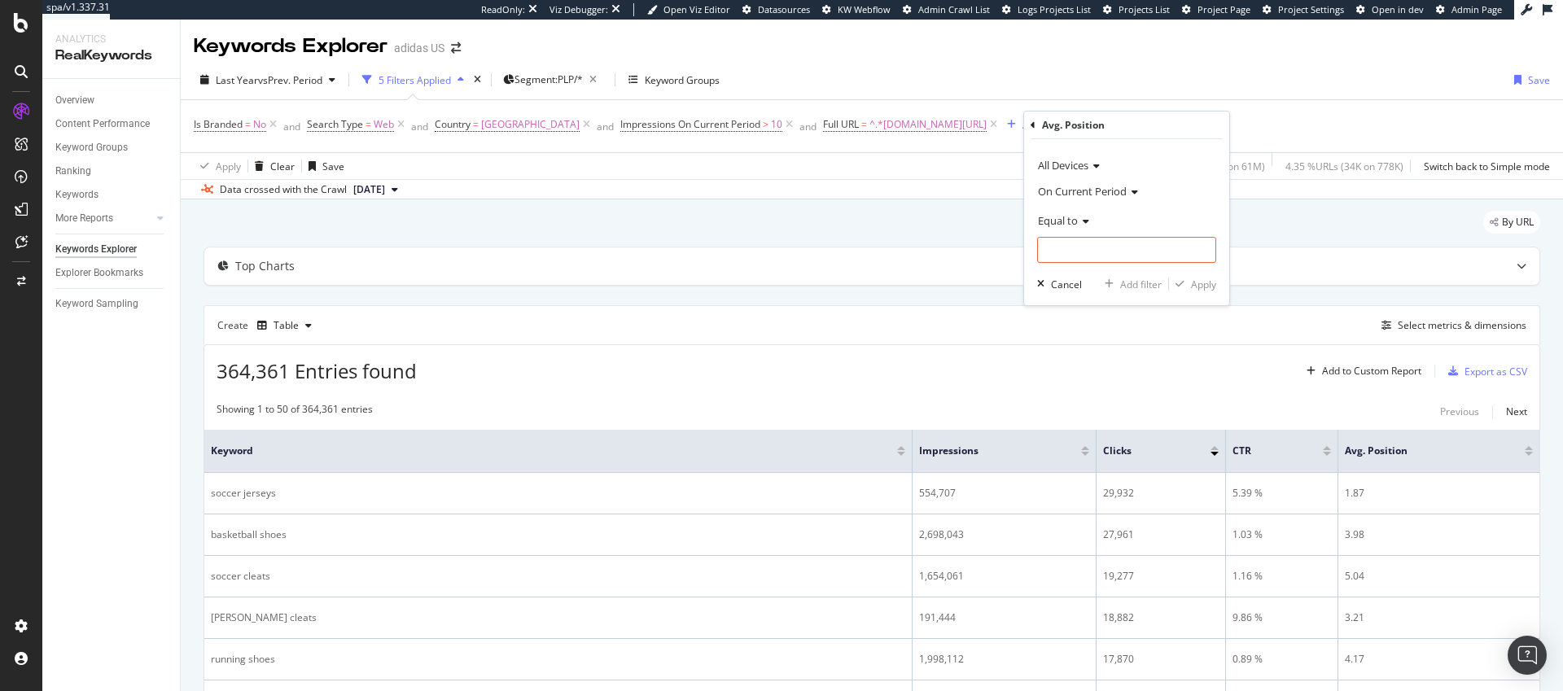
click at [1063, 223] on span "Equal to" at bounding box center [1058, 220] width 40 height 15
click at [1072, 295] on span "Less than" at bounding box center [1067, 297] width 43 height 14
click at [1080, 247] on input "number" at bounding box center [1126, 250] width 179 height 26
type input "11"
click at [1206, 284] on div "Apply" at bounding box center [1203, 285] width 25 height 14
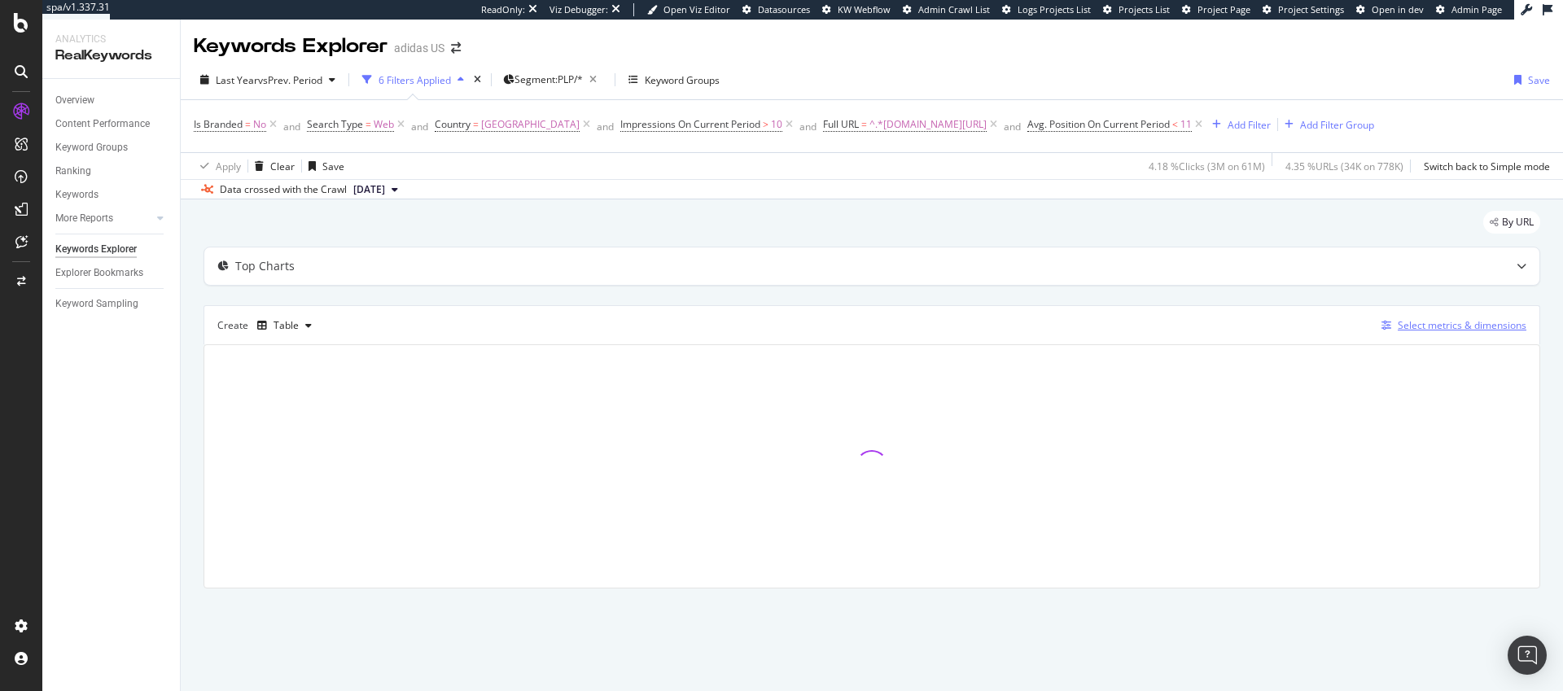
click at [1429, 326] on div "Select metrics & dimensions" at bounding box center [1462, 325] width 129 height 14
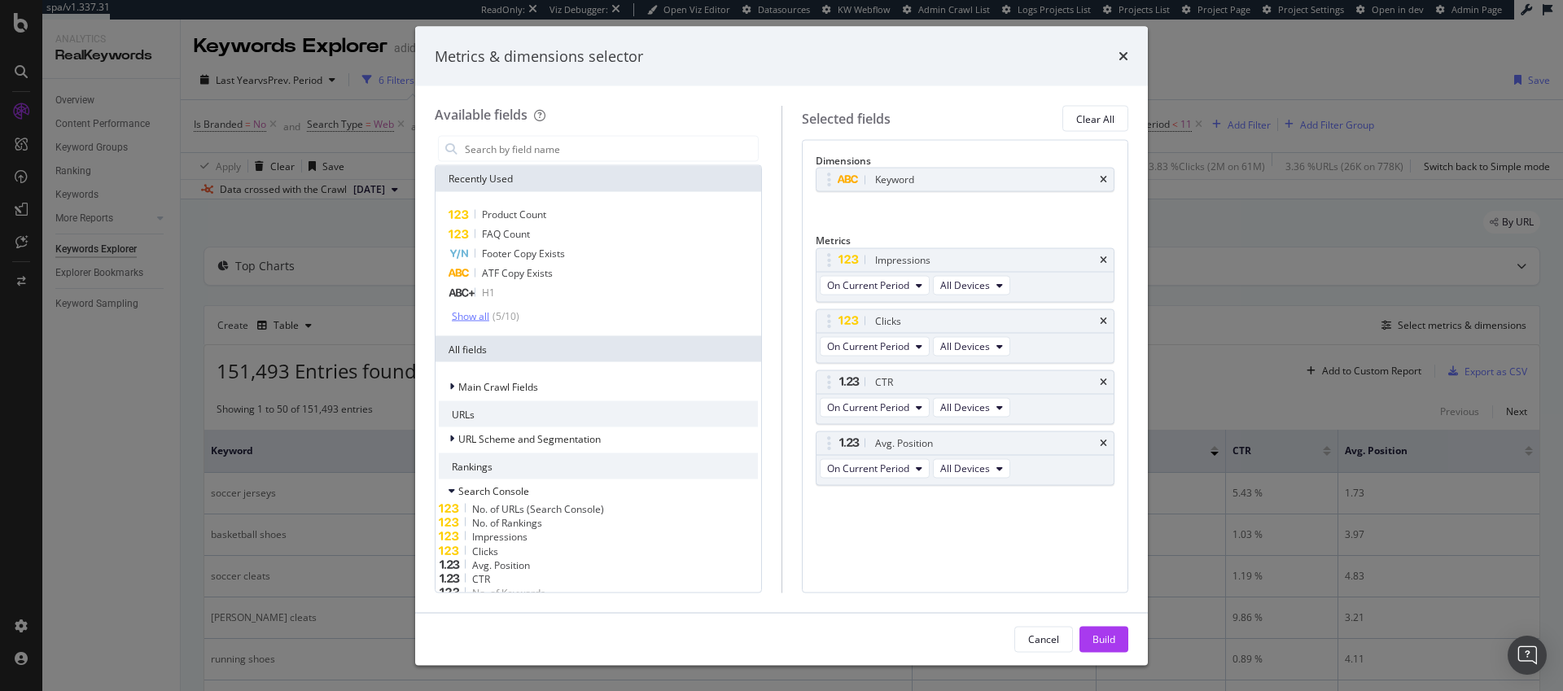
click at [480, 317] on div "Show all" at bounding box center [470, 315] width 37 height 11
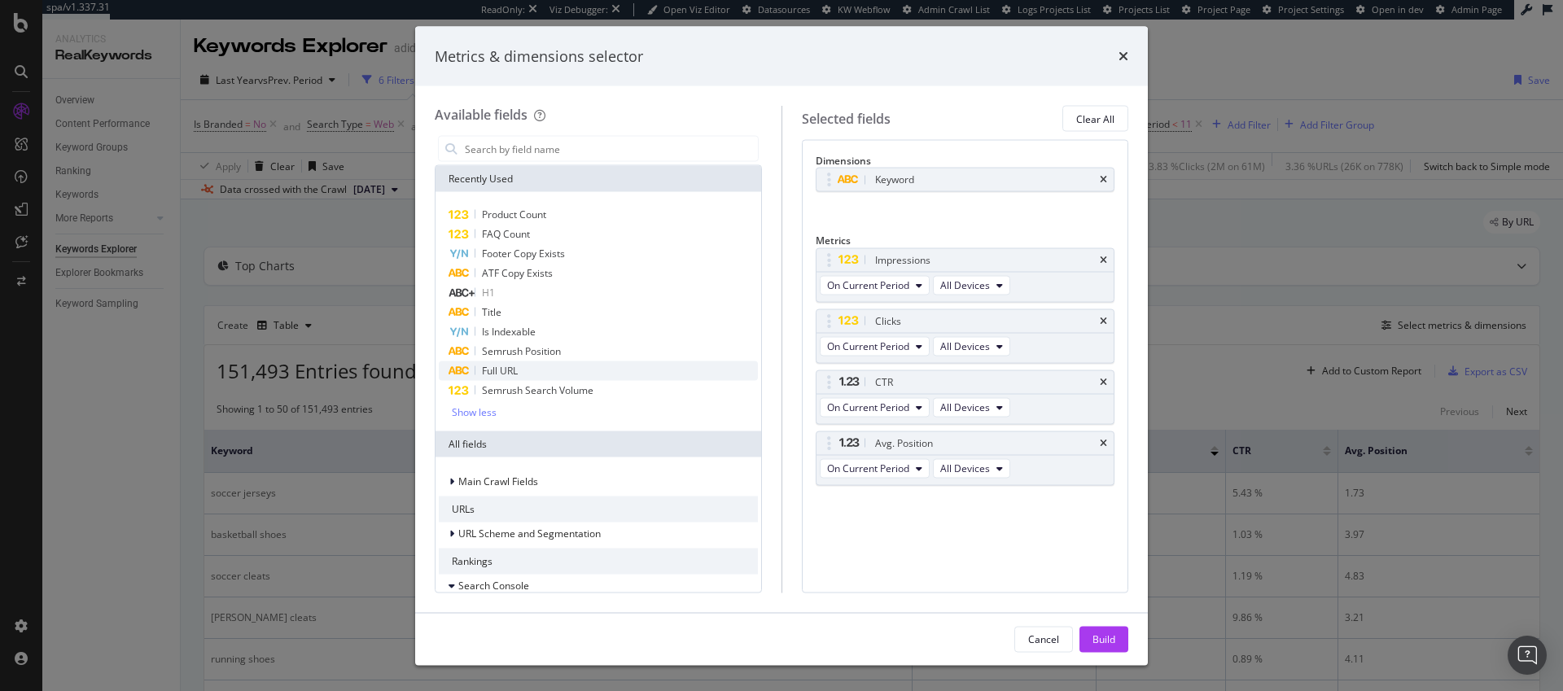
click at [516, 366] on span "Full URL" at bounding box center [500, 371] width 36 height 14
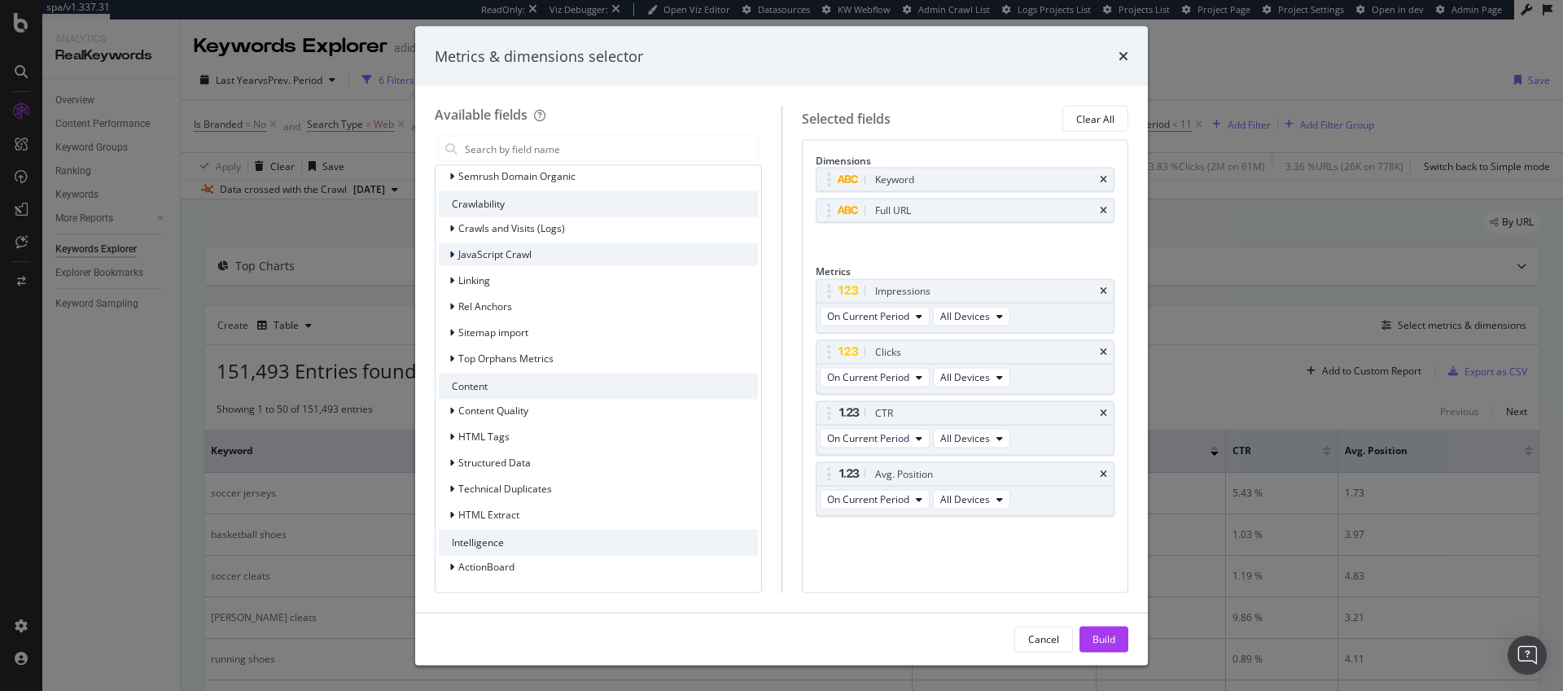
scroll to position [1427, 0]
click at [536, 183] on span "Semrush Domain Organic" at bounding box center [516, 176] width 117 height 14
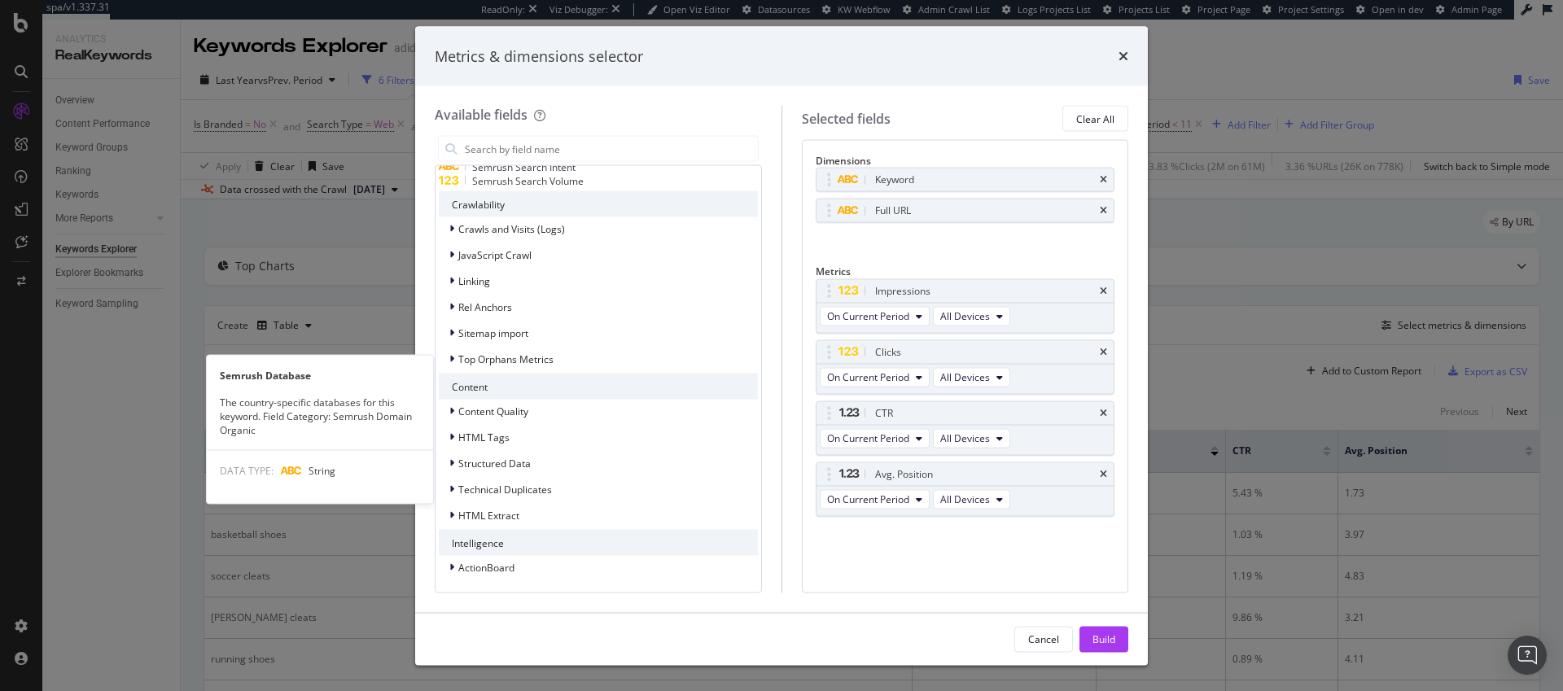
scroll to position [1591, 0]
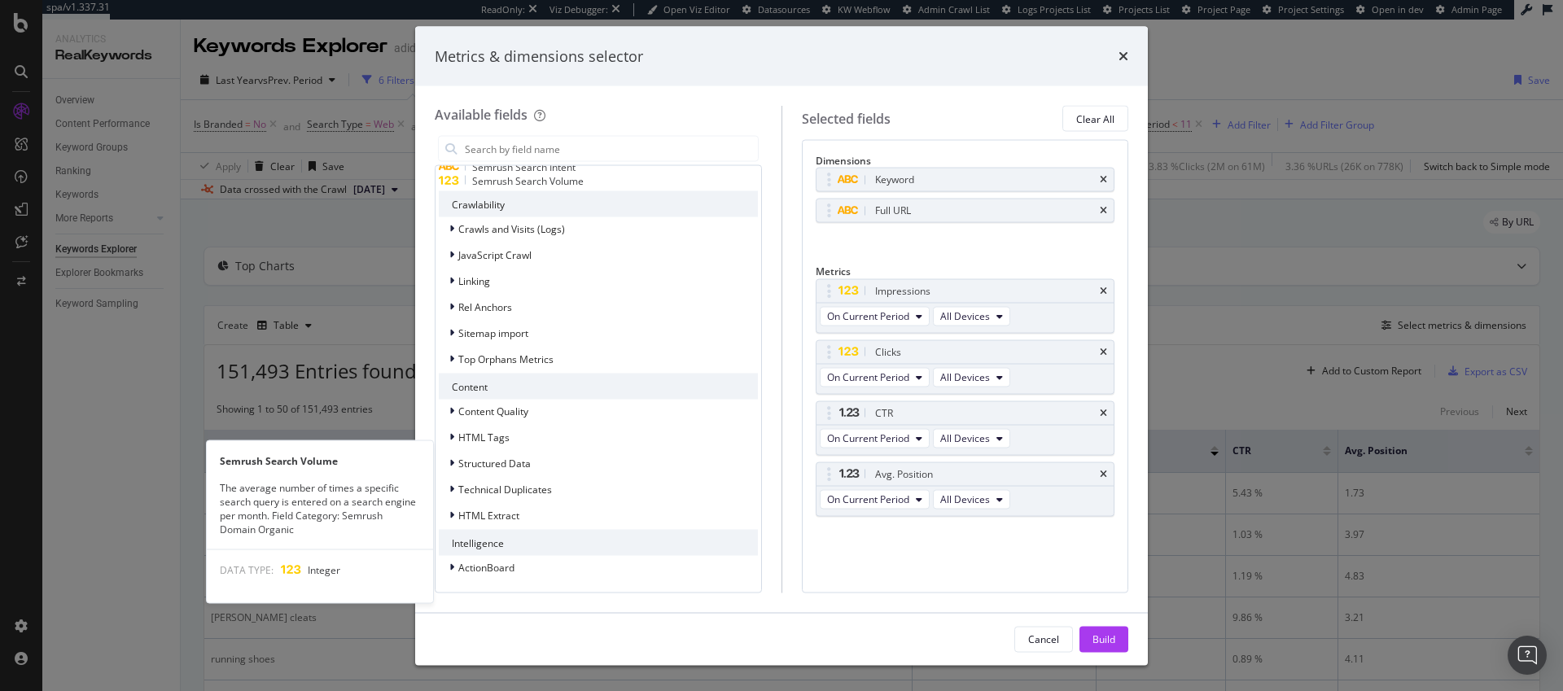
click at [579, 188] on span "Semrush Search Volume" at bounding box center [528, 181] width 112 height 14
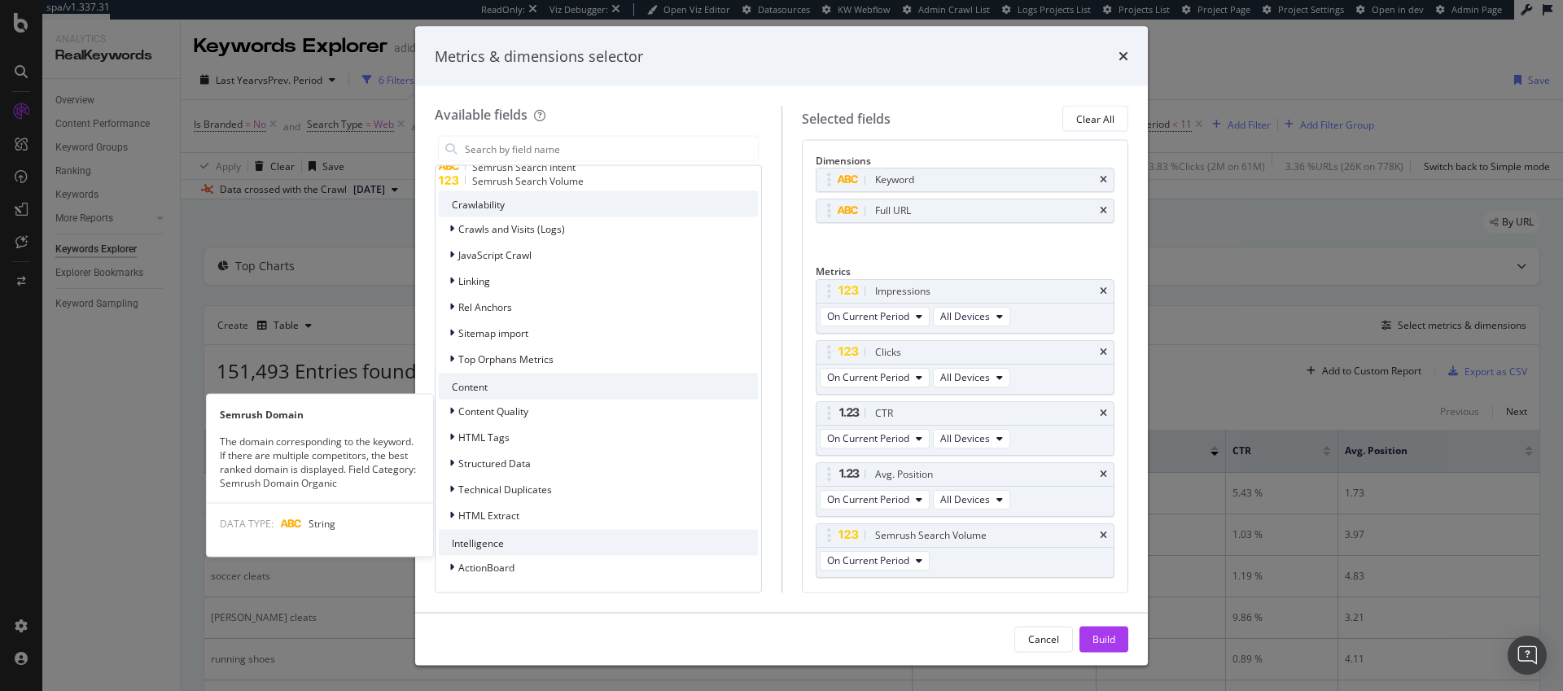
scroll to position [1469, 0]
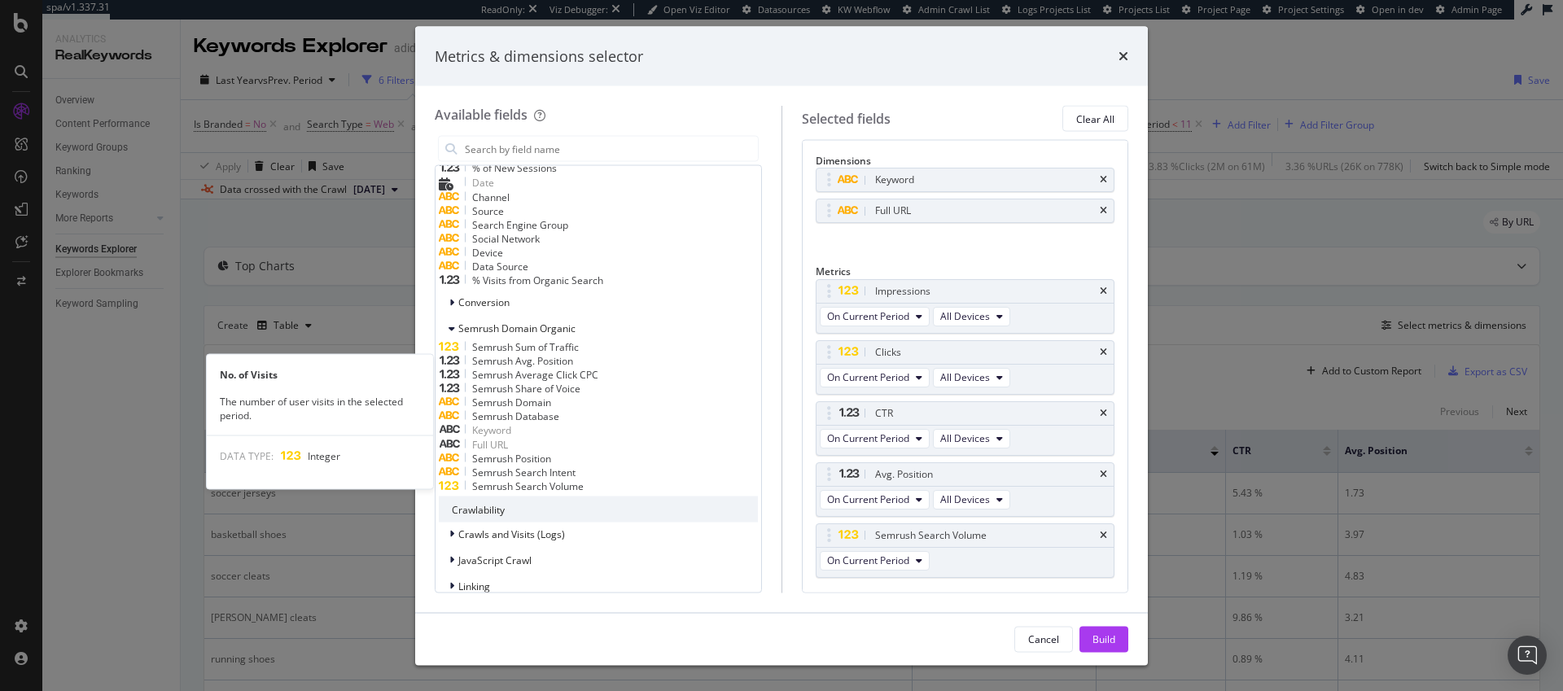
click at [524, 36] on span "No. of Visits" at bounding box center [498, 29] width 53 height 14
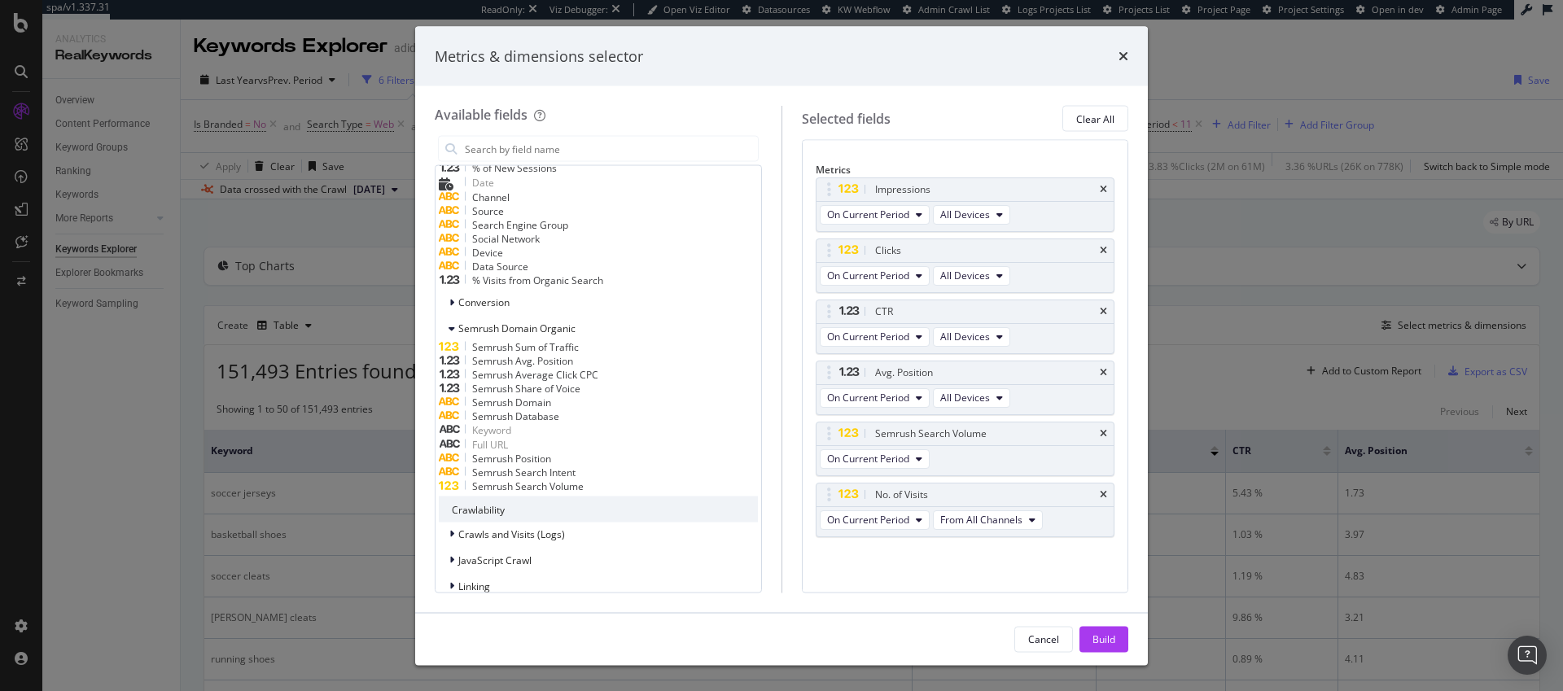
scroll to position [114, 0]
click at [1106, 638] on div "Build" at bounding box center [1104, 639] width 23 height 14
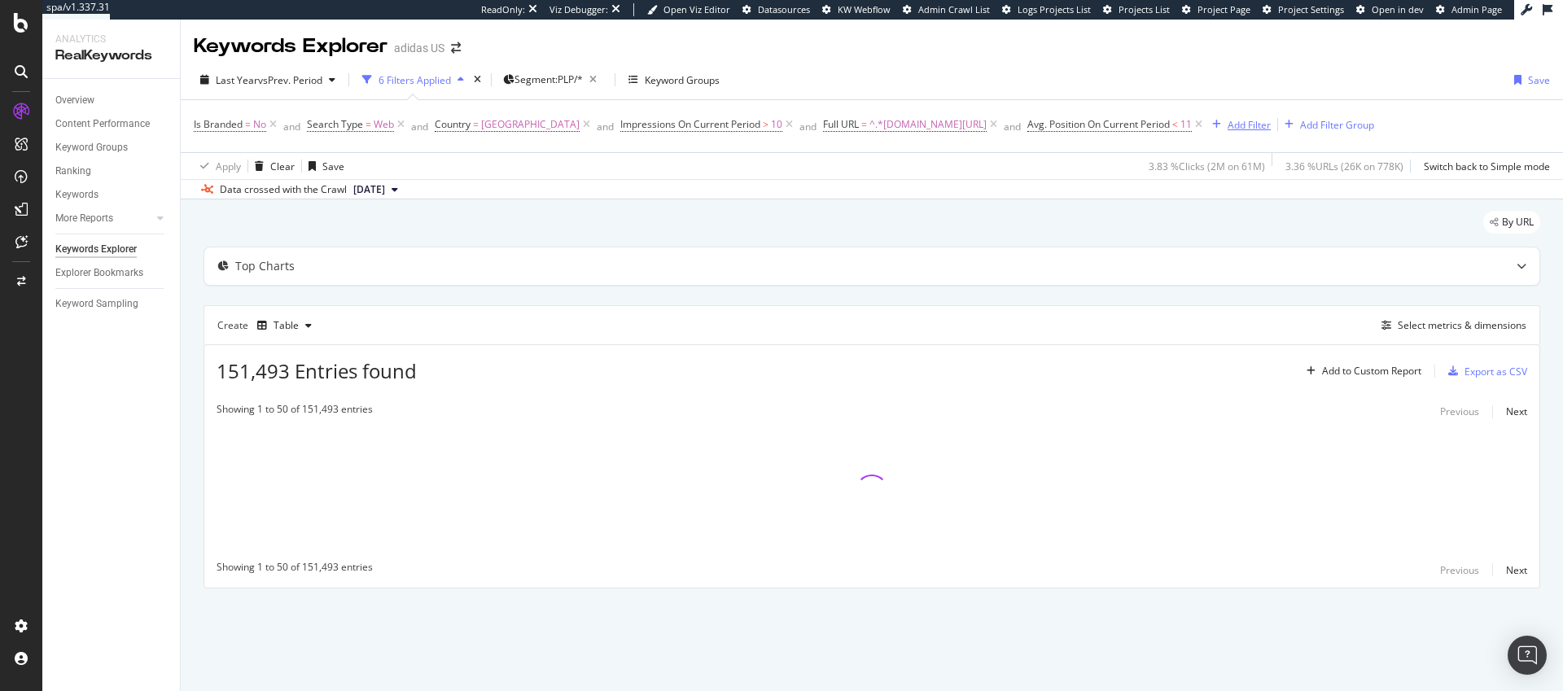
click at [1260, 123] on div "Add Filter" at bounding box center [1249, 125] width 43 height 14
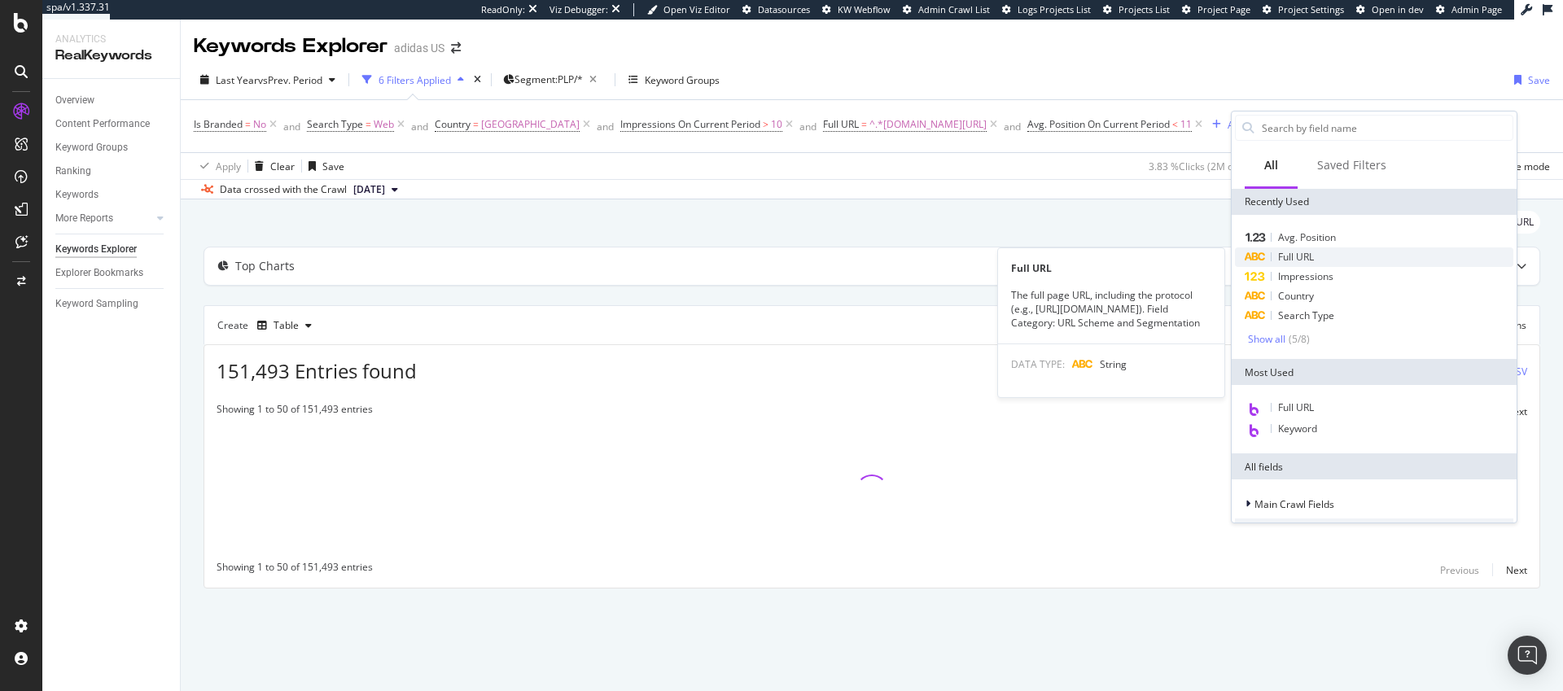
click at [1289, 257] on span "Full URL" at bounding box center [1296, 257] width 36 height 14
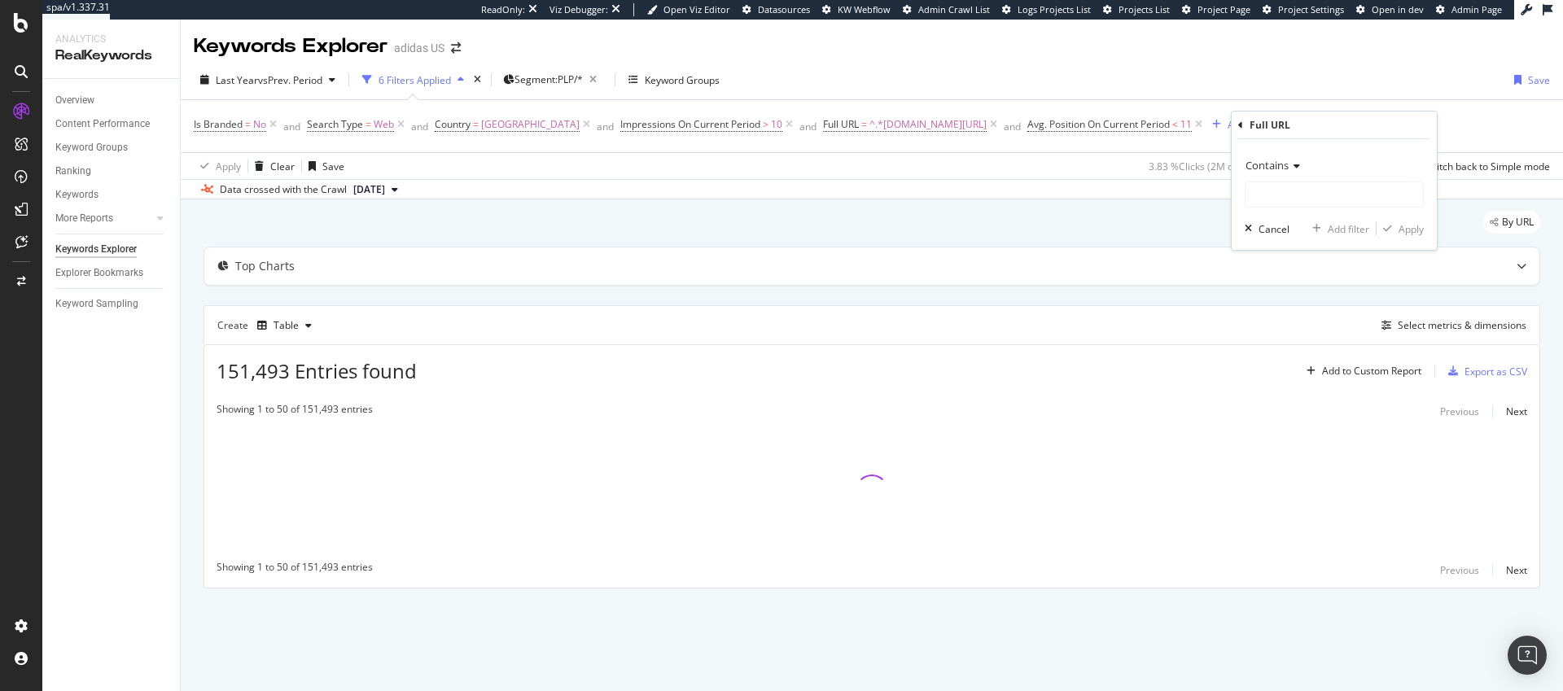
click at [1271, 167] on span "Contains" at bounding box center [1267, 165] width 43 height 15
click at [1301, 367] on span "Matches regex" at bounding box center [1287, 369] width 68 height 14
click at [1283, 199] on input "text" at bounding box center [1335, 195] width 178 height 26
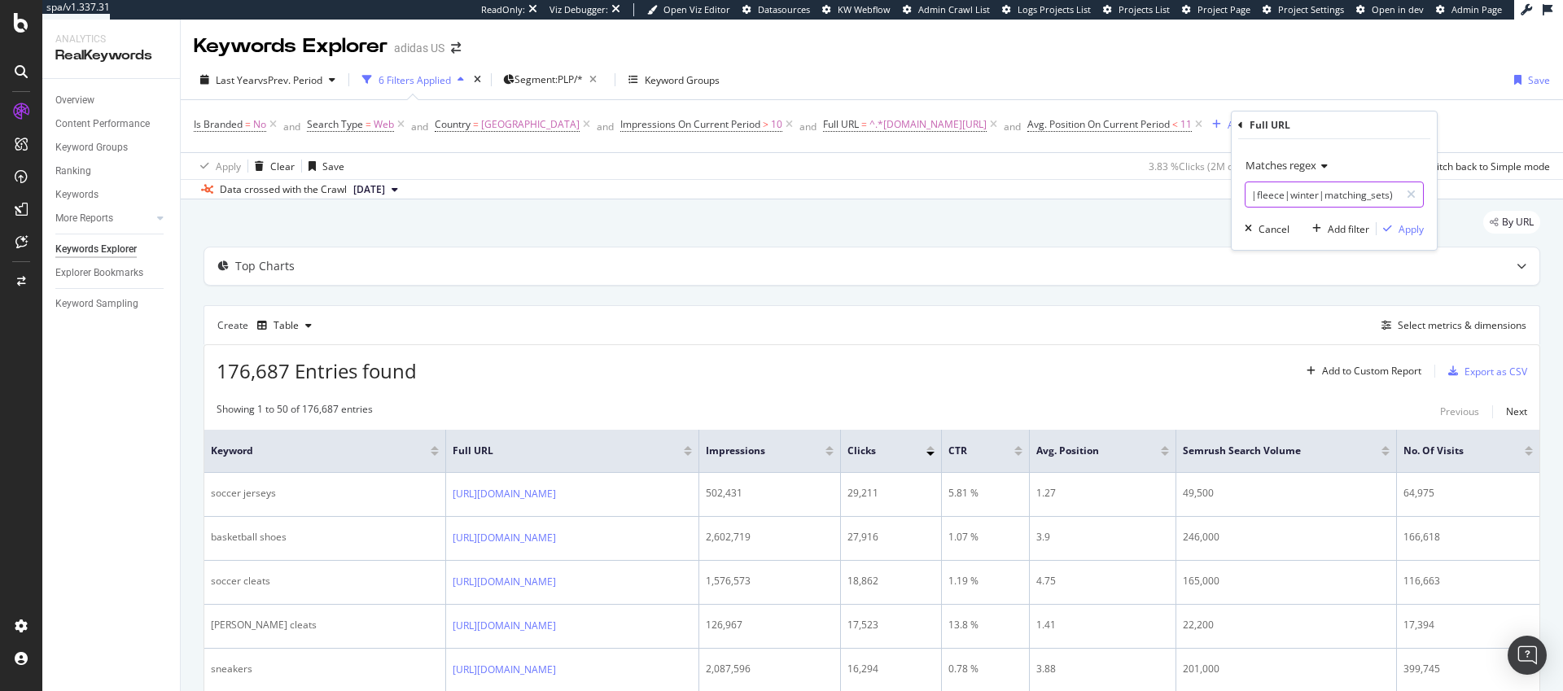
scroll to position [0, 171]
click at [1390, 197] on input "([DATE]|[DATE]|top_gifts|fleece|winter|matching_sets)" at bounding box center [1323, 195] width 154 height 26
type input "([DATE]|[DATE]|top_gifts|fleece|winter|matching_sets|stocking_stuffers|under_)"
click at [1409, 230] on div "Apply" at bounding box center [1411, 229] width 25 height 14
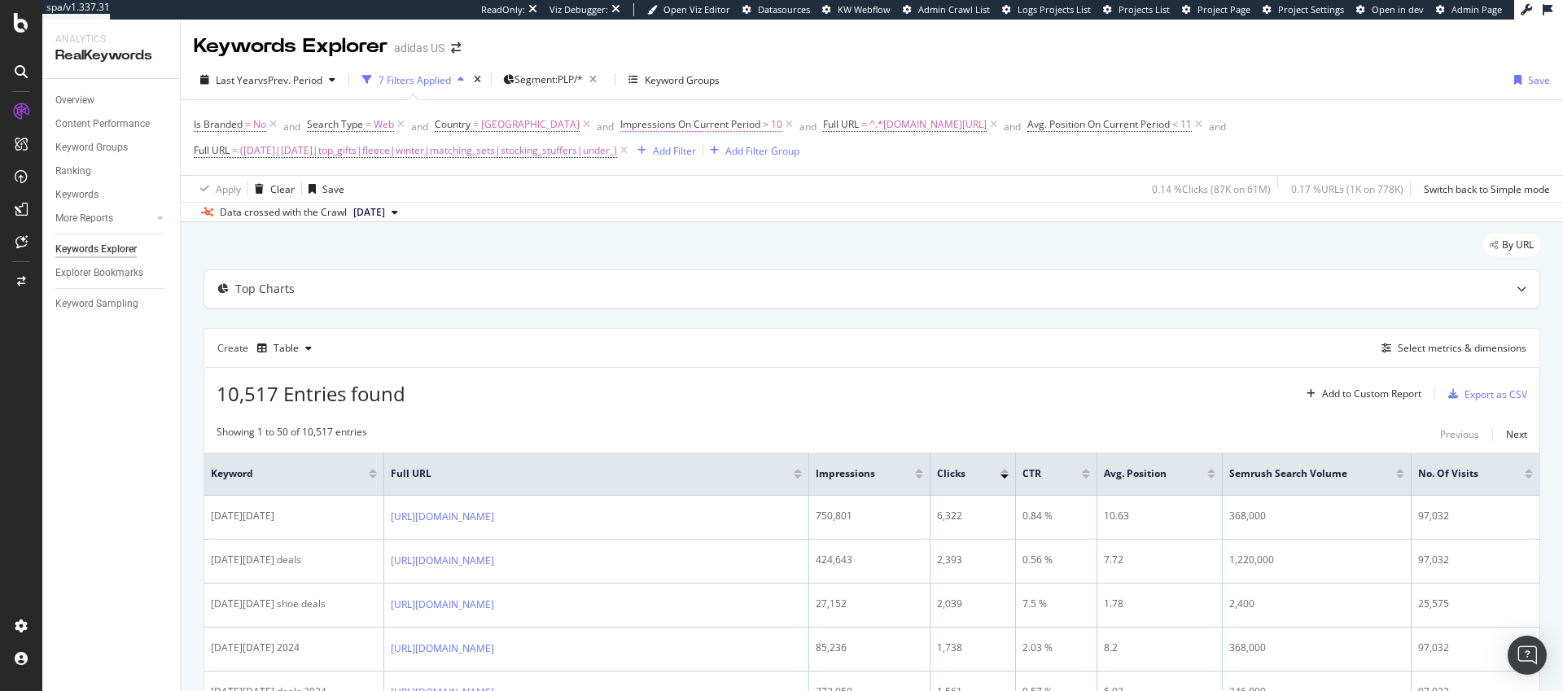
click at [750, 125] on span "Impressions On Current Period" at bounding box center [690, 124] width 140 height 14
click at [683, 248] on input "10" at bounding box center [739, 248] width 179 height 26
type input "1"
type input "5"
click at [816, 286] on div "Apply" at bounding box center [816, 282] width 25 height 14
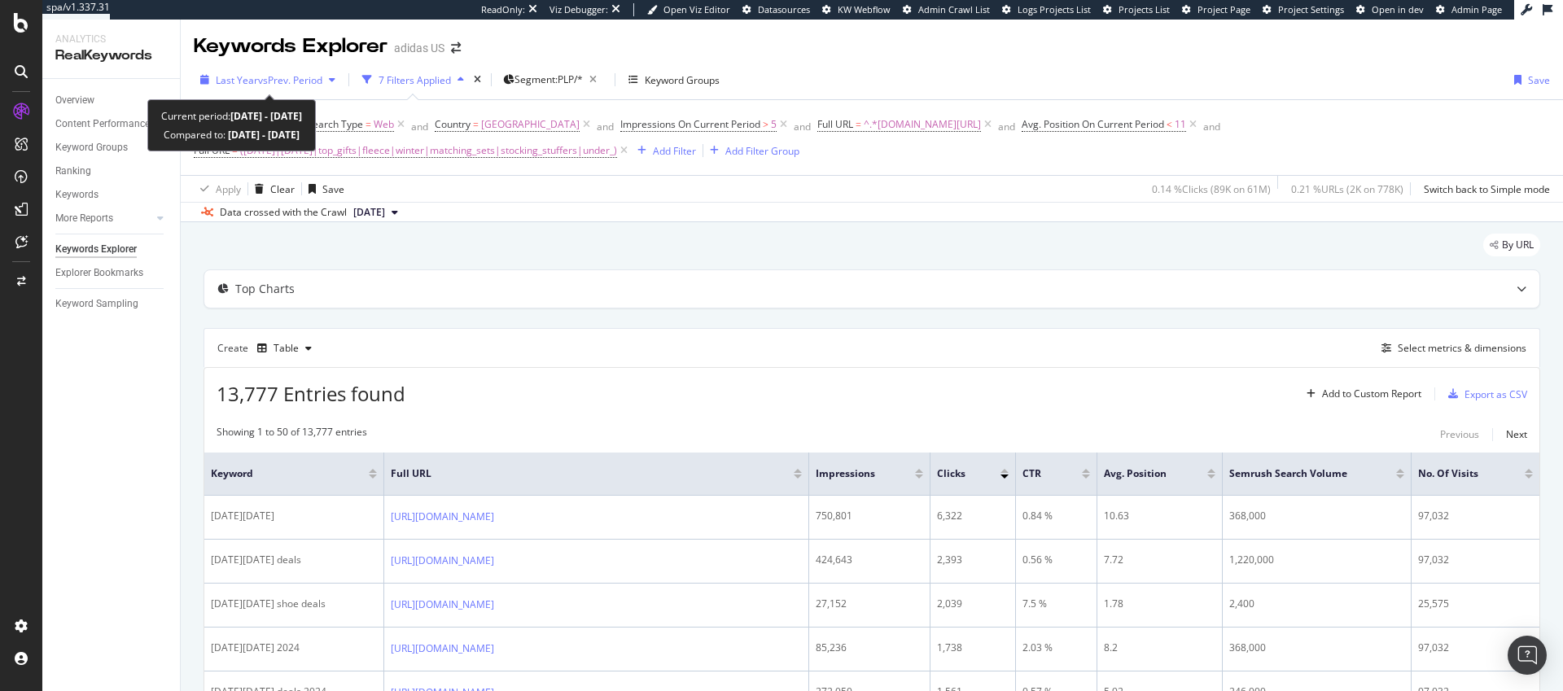
click at [275, 81] on span "vs Prev. Period" at bounding box center [290, 80] width 64 height 14
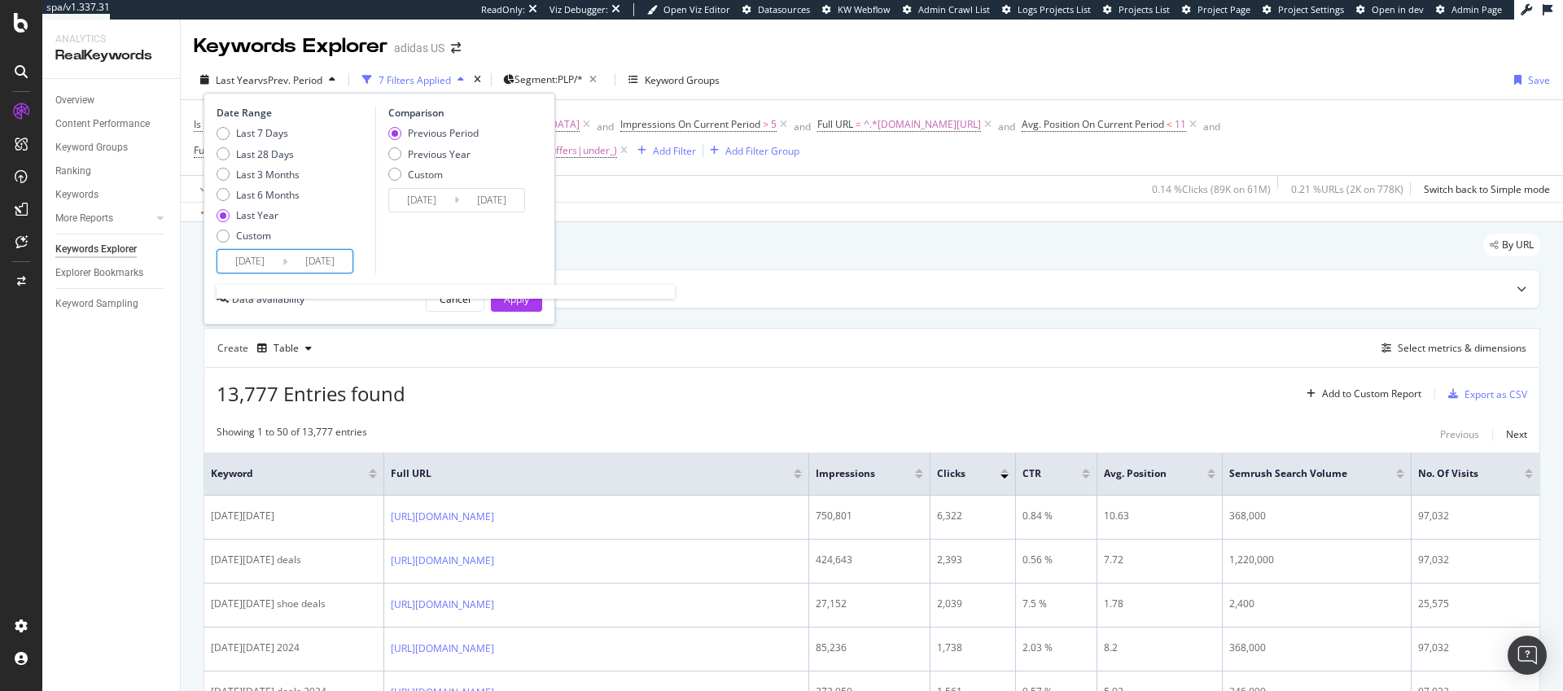
click at [264, 261] on input "[DATE]" at bounding box center [249, 261] width 65 height 23
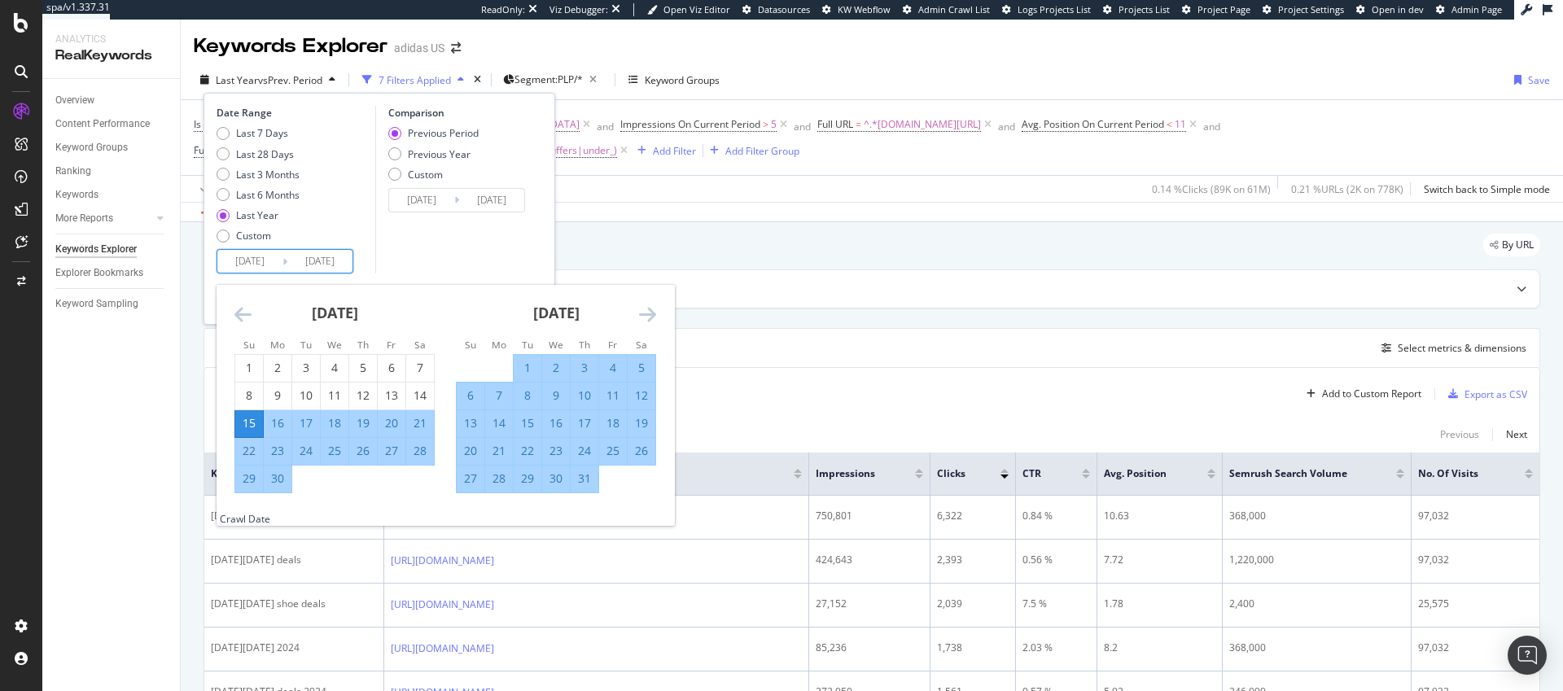
click at [240, 314] on icon "Move backward to switch to the previous month." at bounding box center [243, 315] width 17 height 20
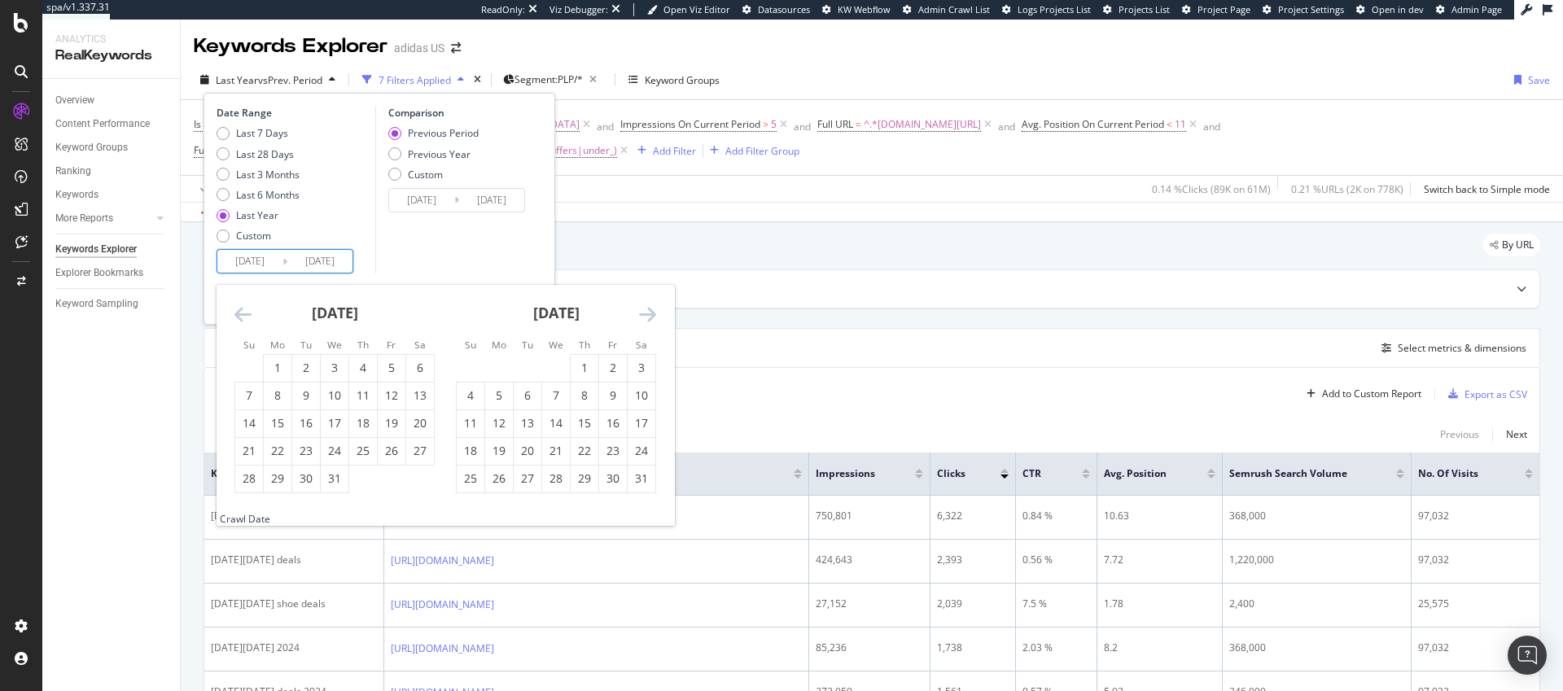
click at [240, 314] on icon "Move backward to switch to the previous month." at bounding box center [243, 315] width 17 height 20
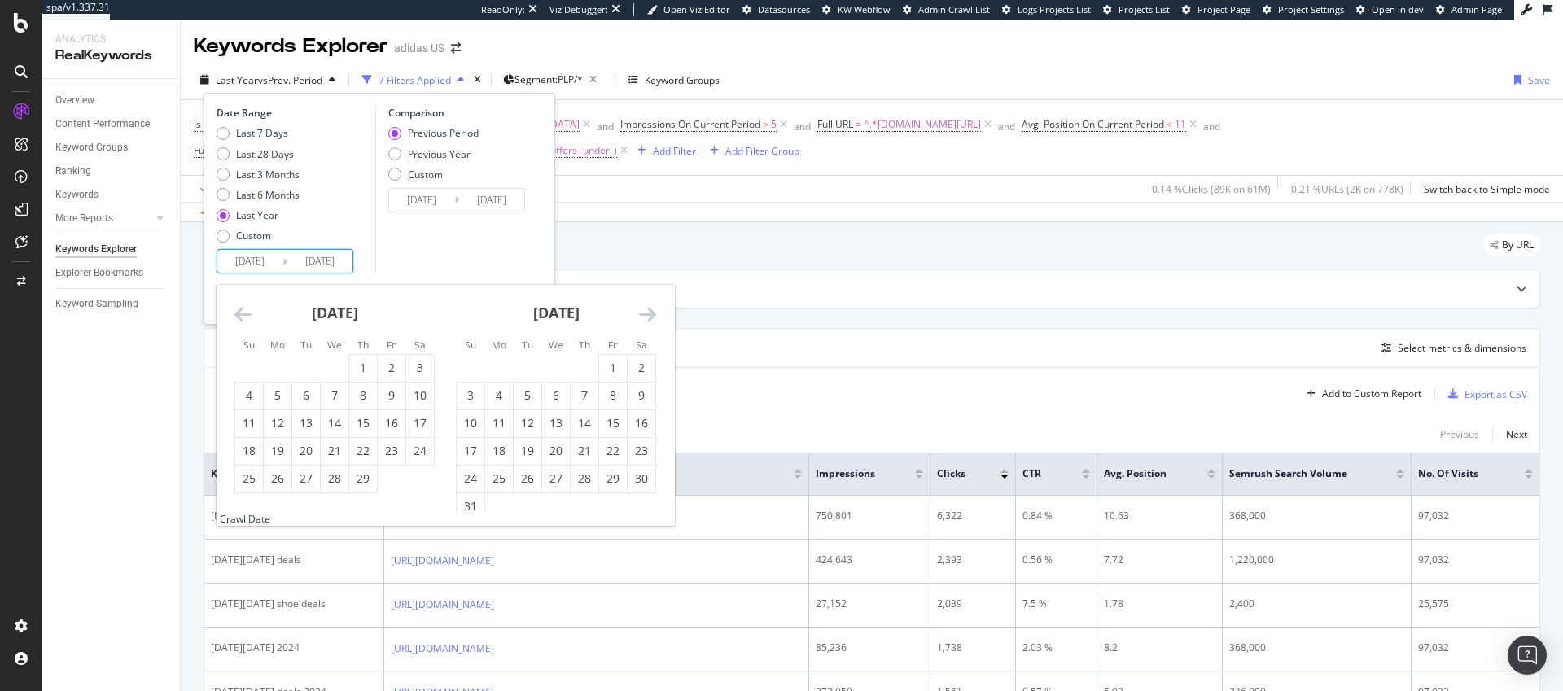
click at [240, 314] on icon "Move backward to switch to the previous month." at bounding box center [243, 315] width 17 height 20
click at [278, 369] on div "1" at bounding box center [278, 368] width 28 height 16
type input "[DATE]"
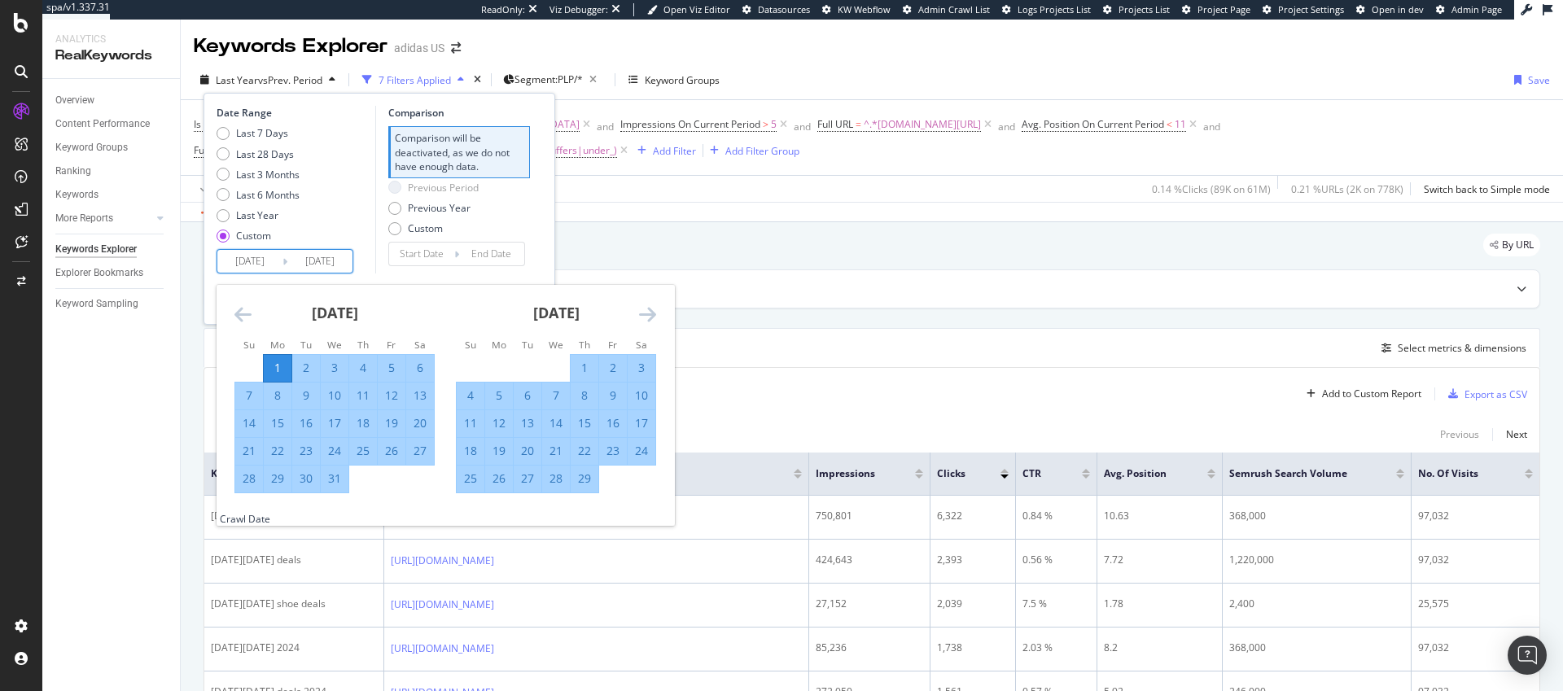
click at [652, 314] on icon "Move forward to switch to the next month." at bounding box center [647, 315] width 17 height 20
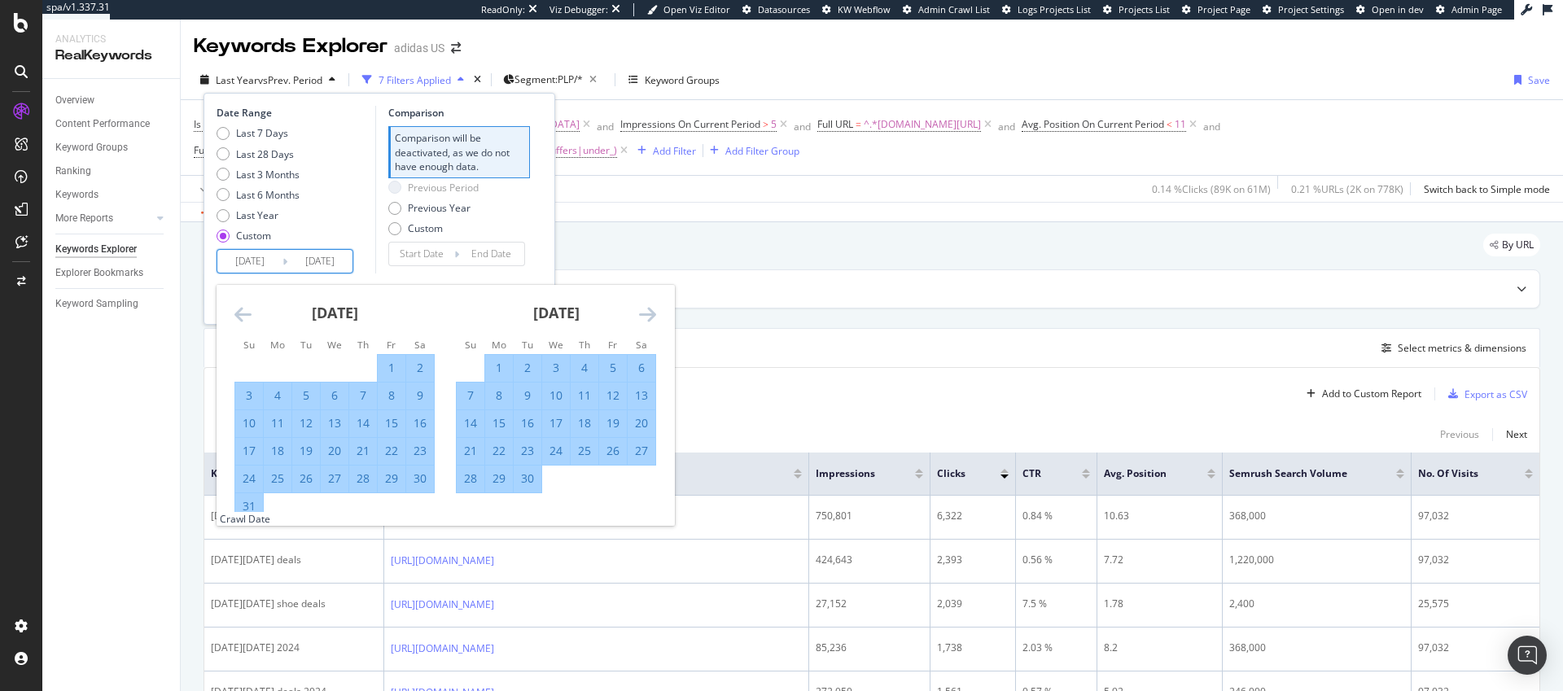
click at [652, 314] on icon "Move forward to switch to the next month." at bounding box center [647, 315] width 17 height 20
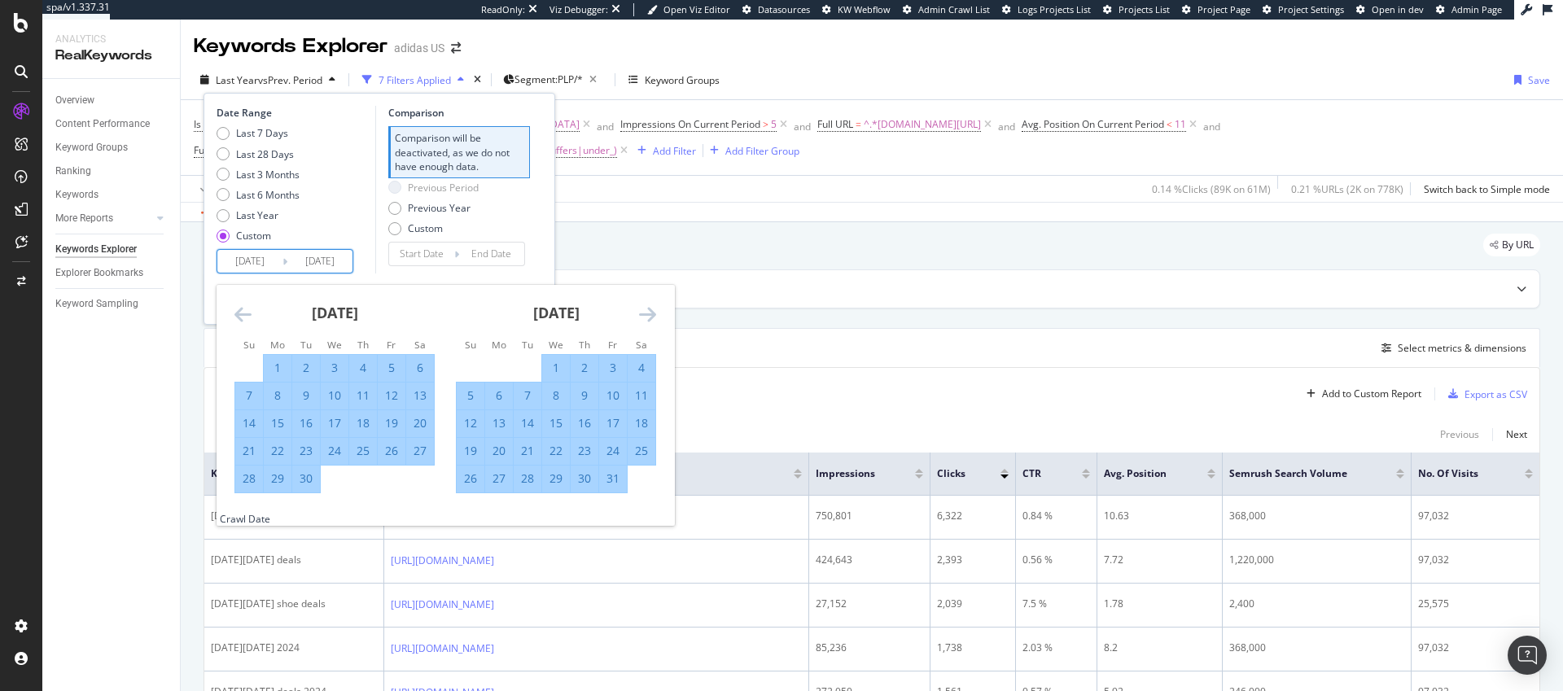
click at [652, 314] on icon "Move forward to switch to the next month." at bounding box center [647, 315] width 17 height 20
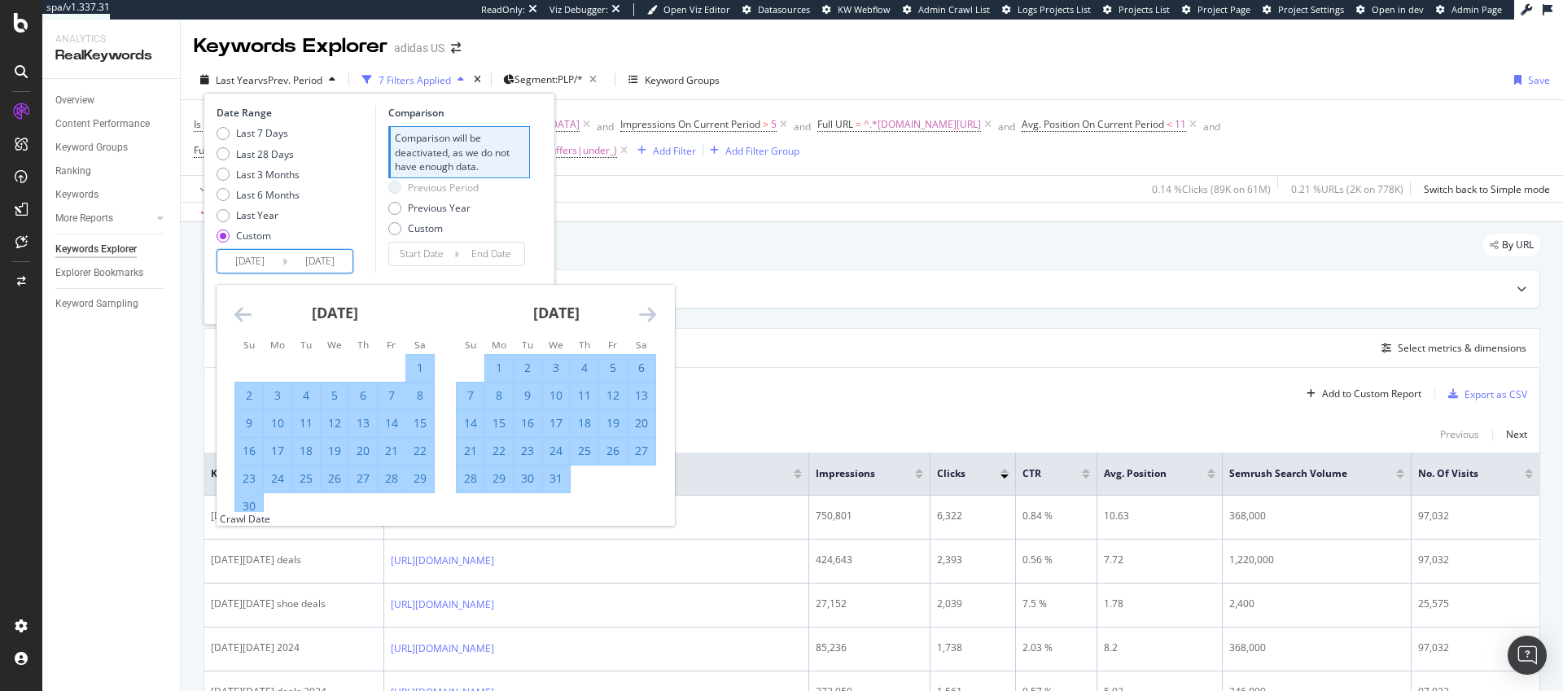
click at [652, 314] on icon "Move forward to switch to the next month." at bounding box center [647, 315] width 17 height 20
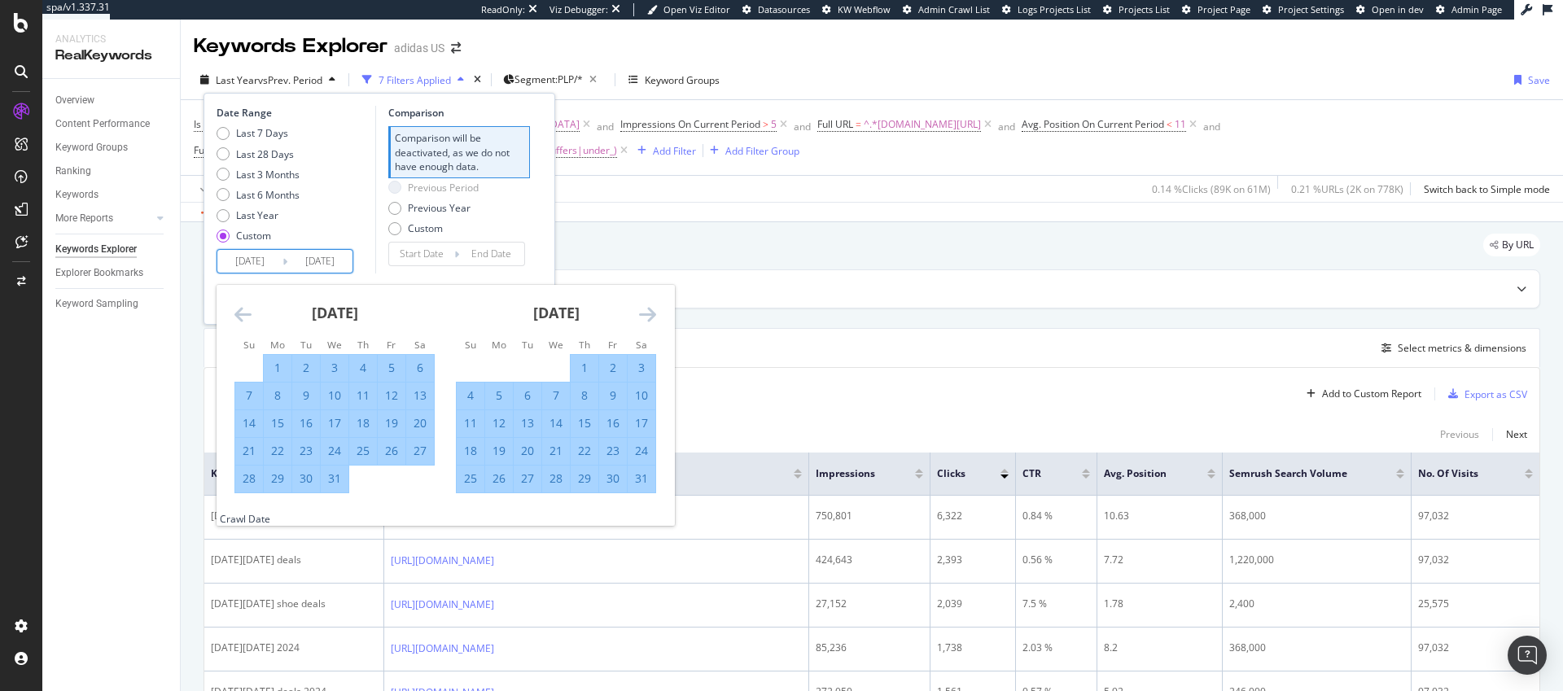
click at [652, 314] on icon "Move forward to switch to the next month." at bounding box center [647, 315] width 17 height 20
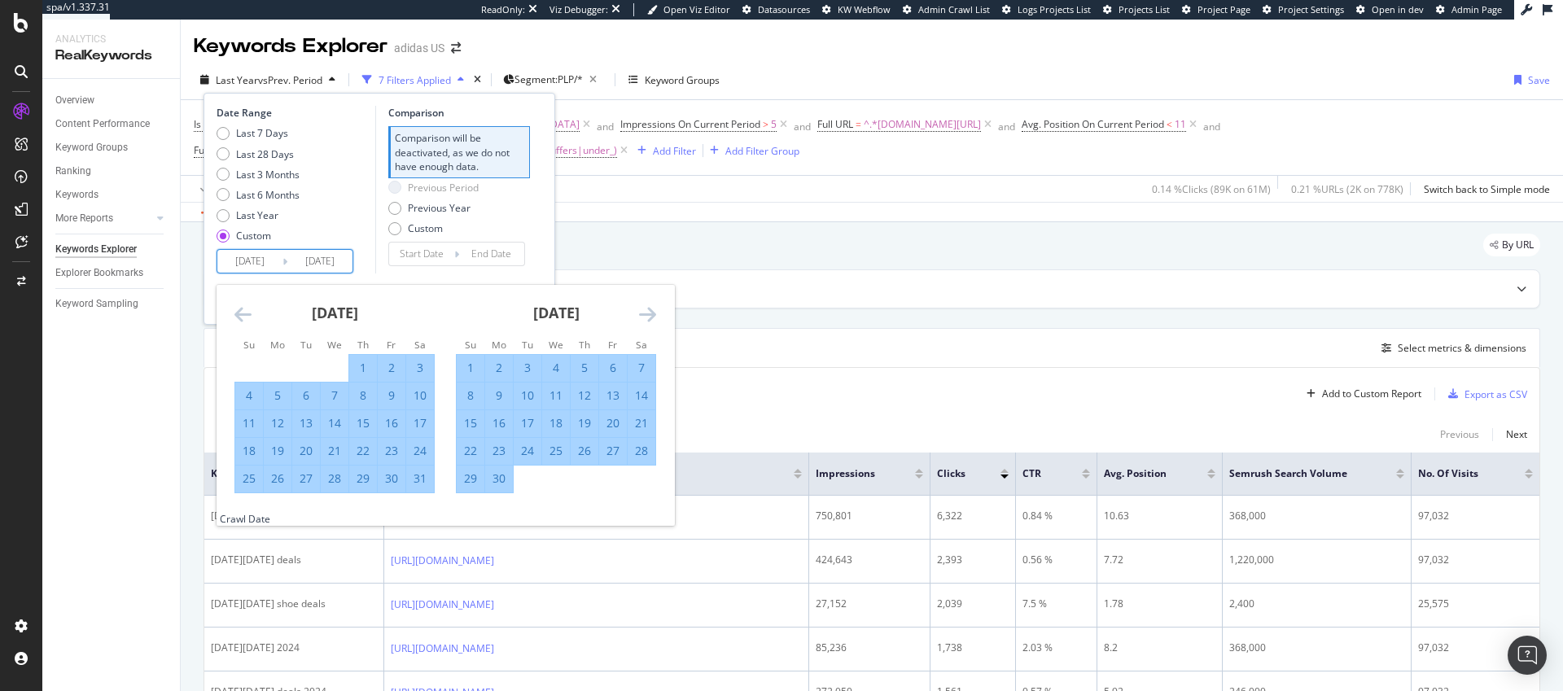
click at [652, 314] on icon "Move forward to switch to the next month." at bounding box center [647, 315] width 17 height 20
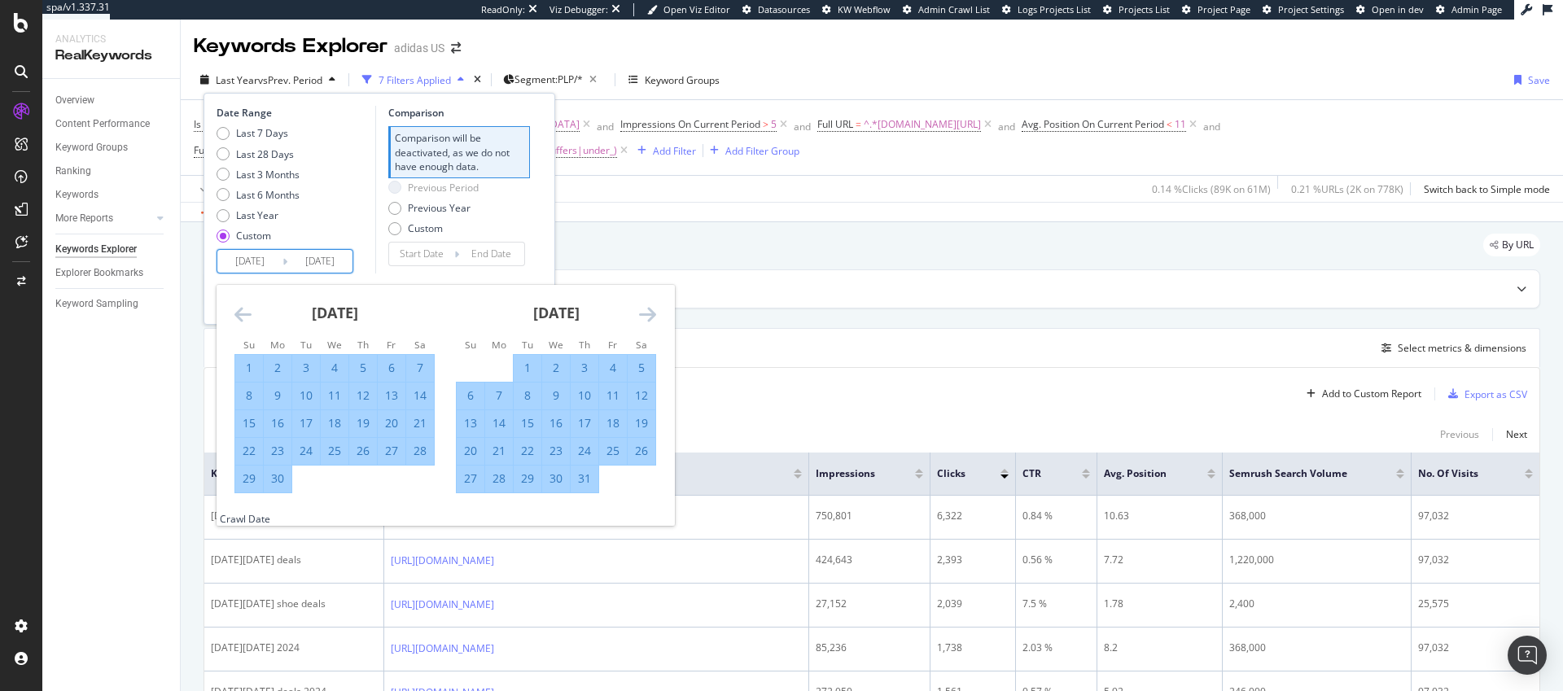
click at [651, 314] on icon "Move forward to switch to the next month." at bounding box center [647, 315] width 17 height 20
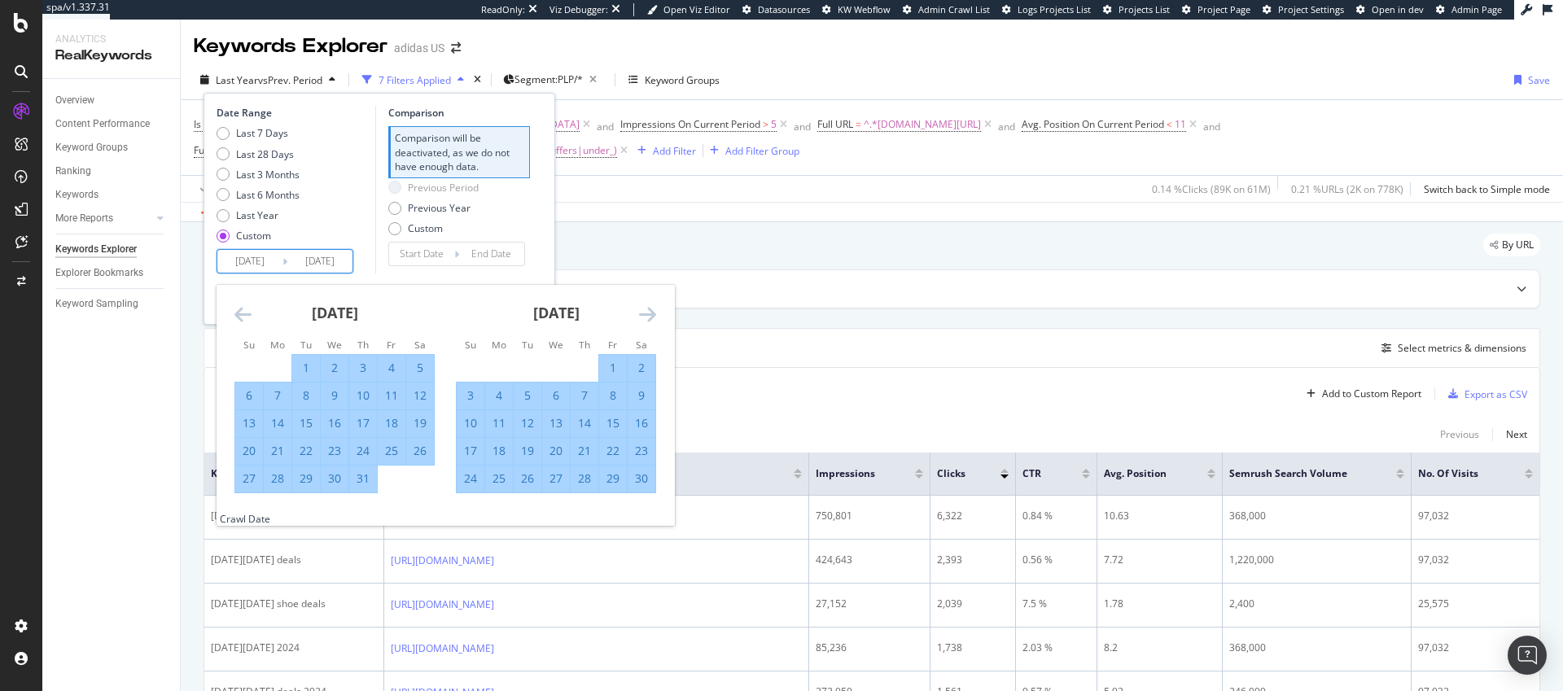
click at [651, 314] on icon "Move forward to switch to the next month." at bounding box center [647, 315] width 17 height 20
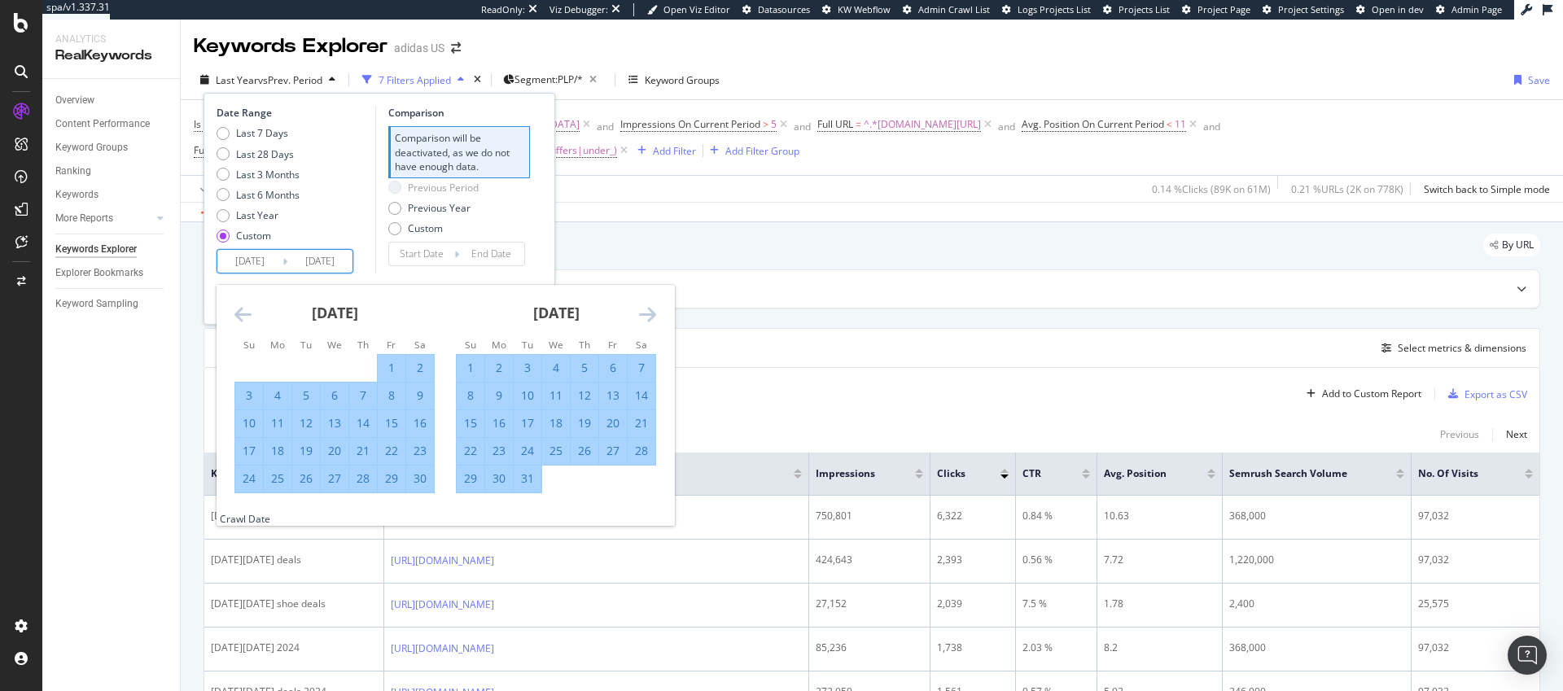
click at [649, 315] on icon "Move forward to switch to the next month." at bounding box center [647, 315] width 17 height 20
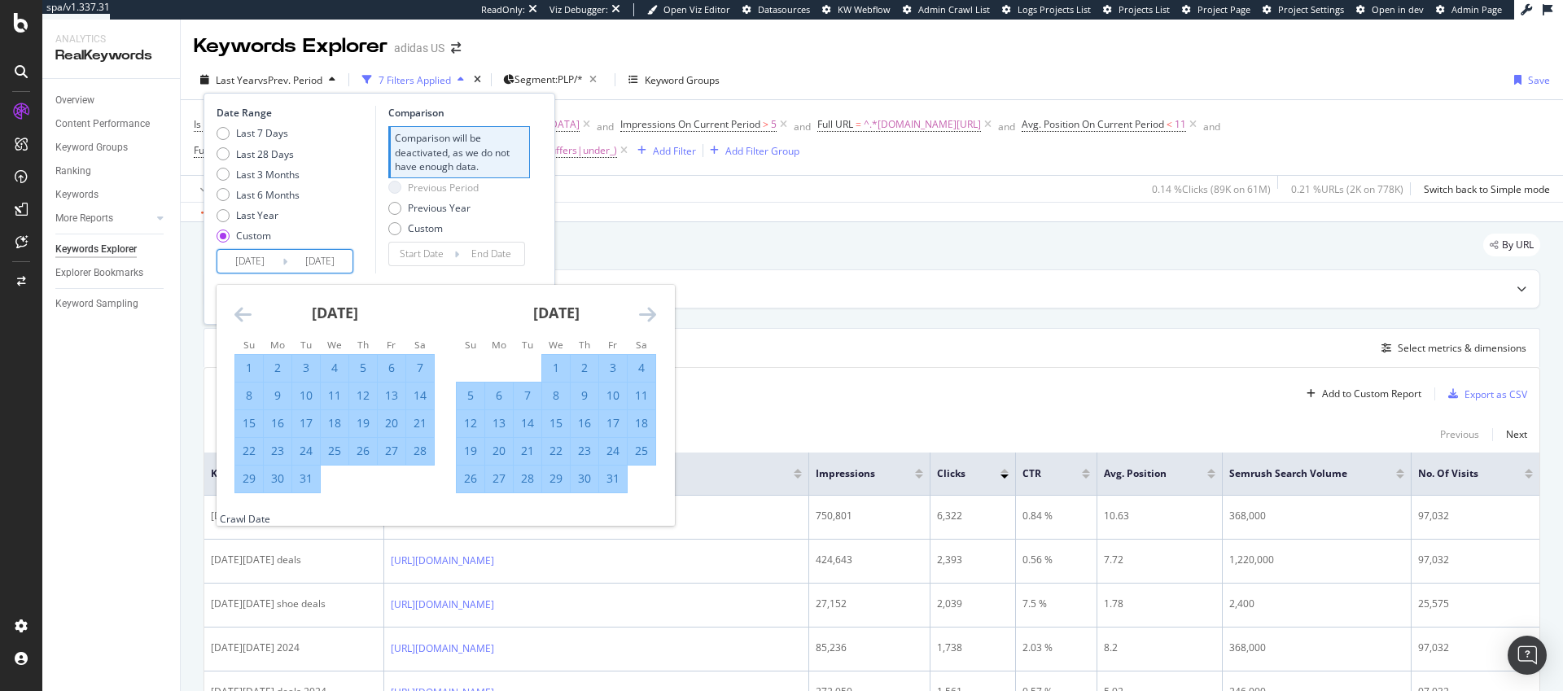
click at [616, 480] on div "31" at bounding box center [613, 479] width 28 height 16
type input "[DATE]"
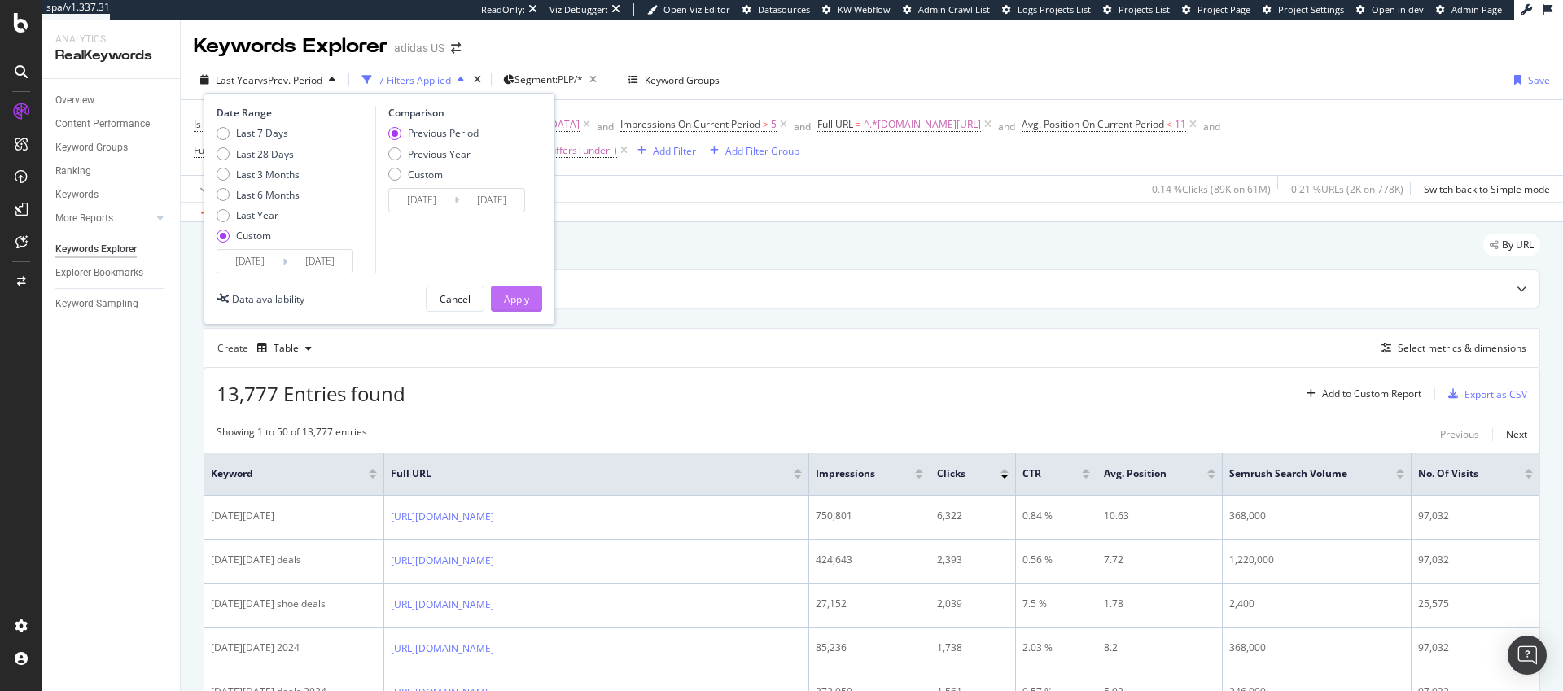
click at [522, 299] on div "Apply" at bounding box center [516, 299] width 25 height 14
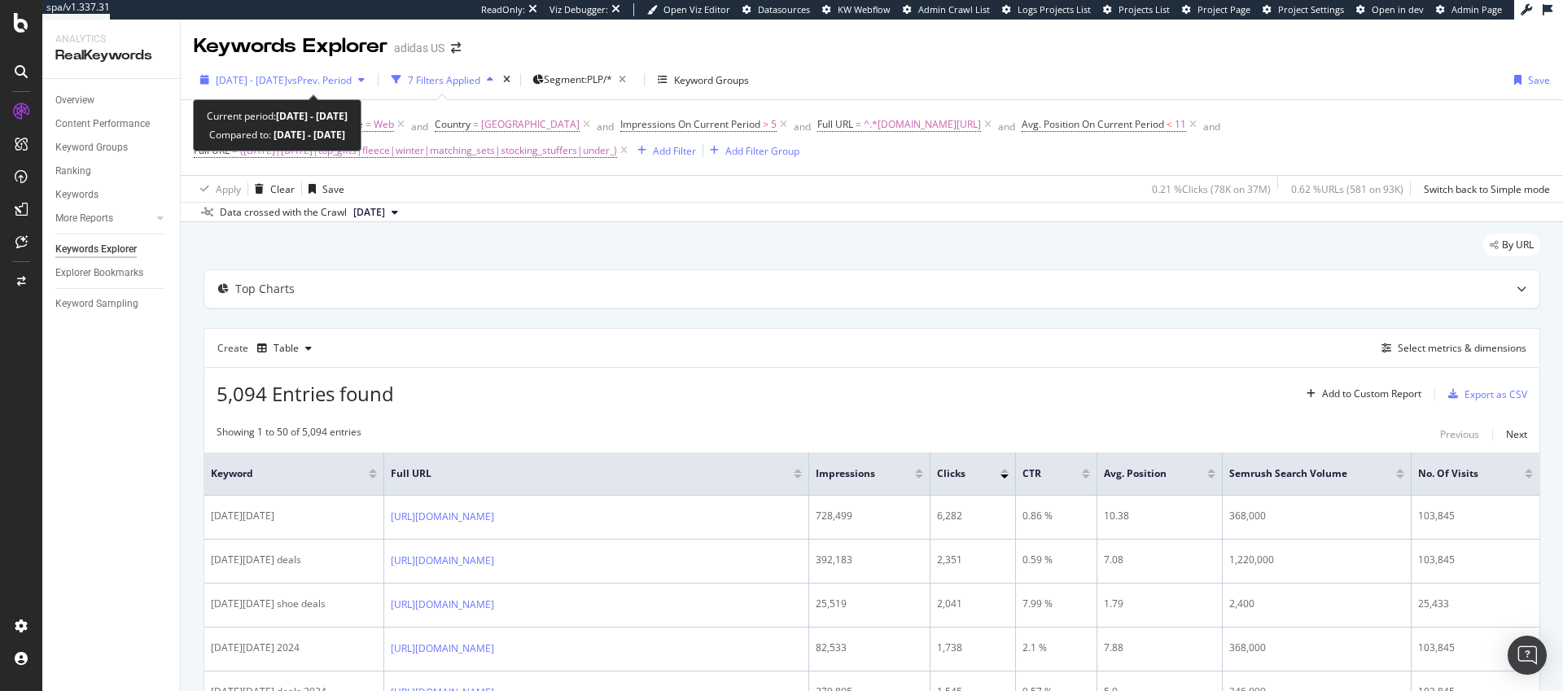
click at [287, 83] on span "[DATE] - [DATE]" at bounding box center [252, 80] width 72 height 14
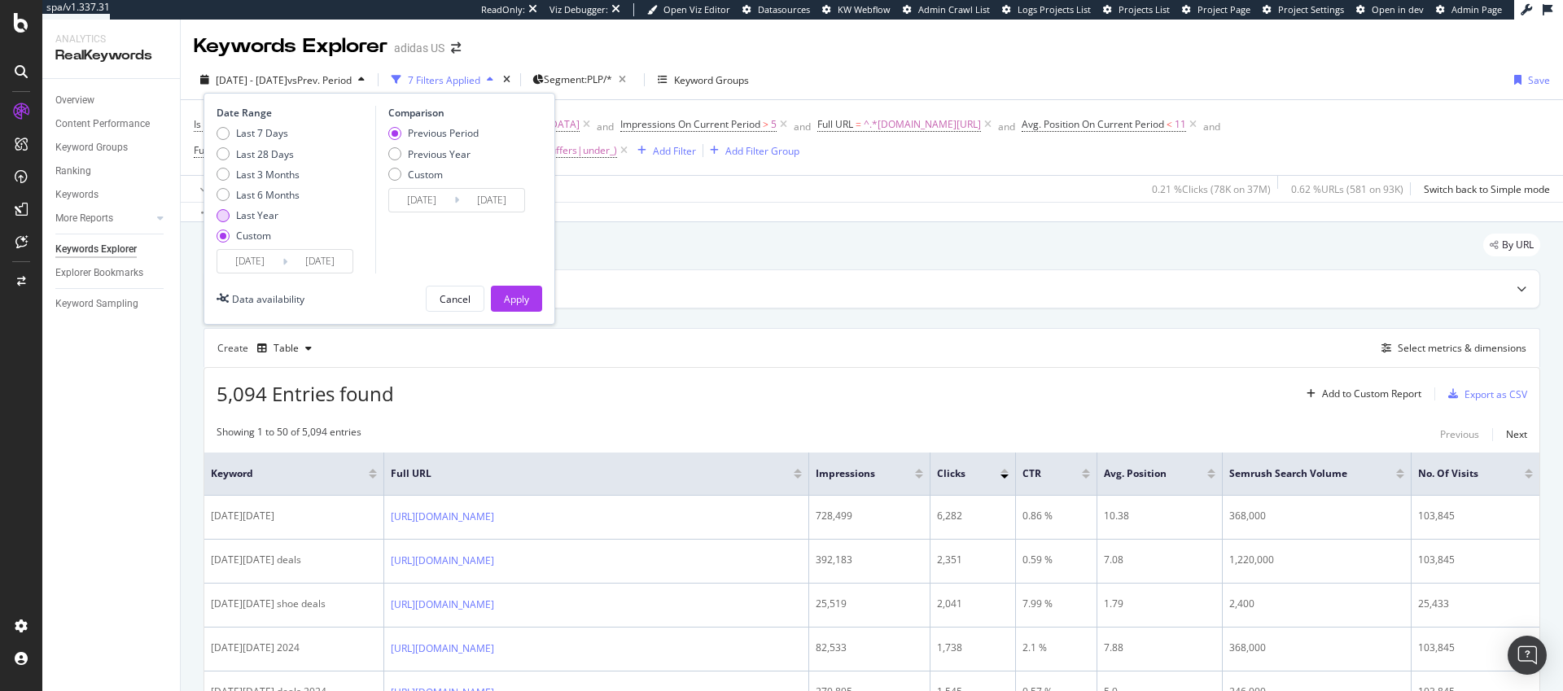
click at [227, 216] on div "Last Year" at bounding box center [223, 215] width 13 height 13
type input "[DATE]"
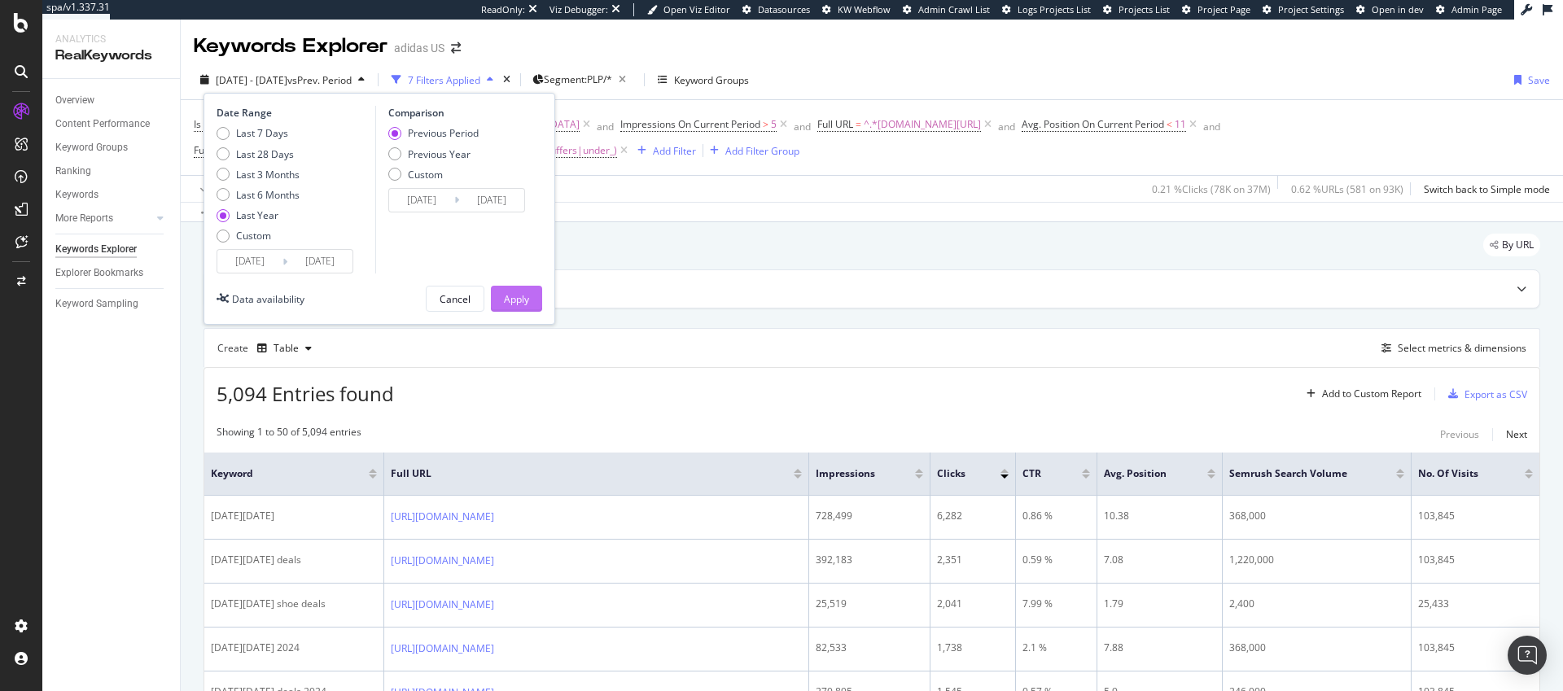
click at [516, 299] on div "Apply" at bounding box center [516, 299] width 25 height 14
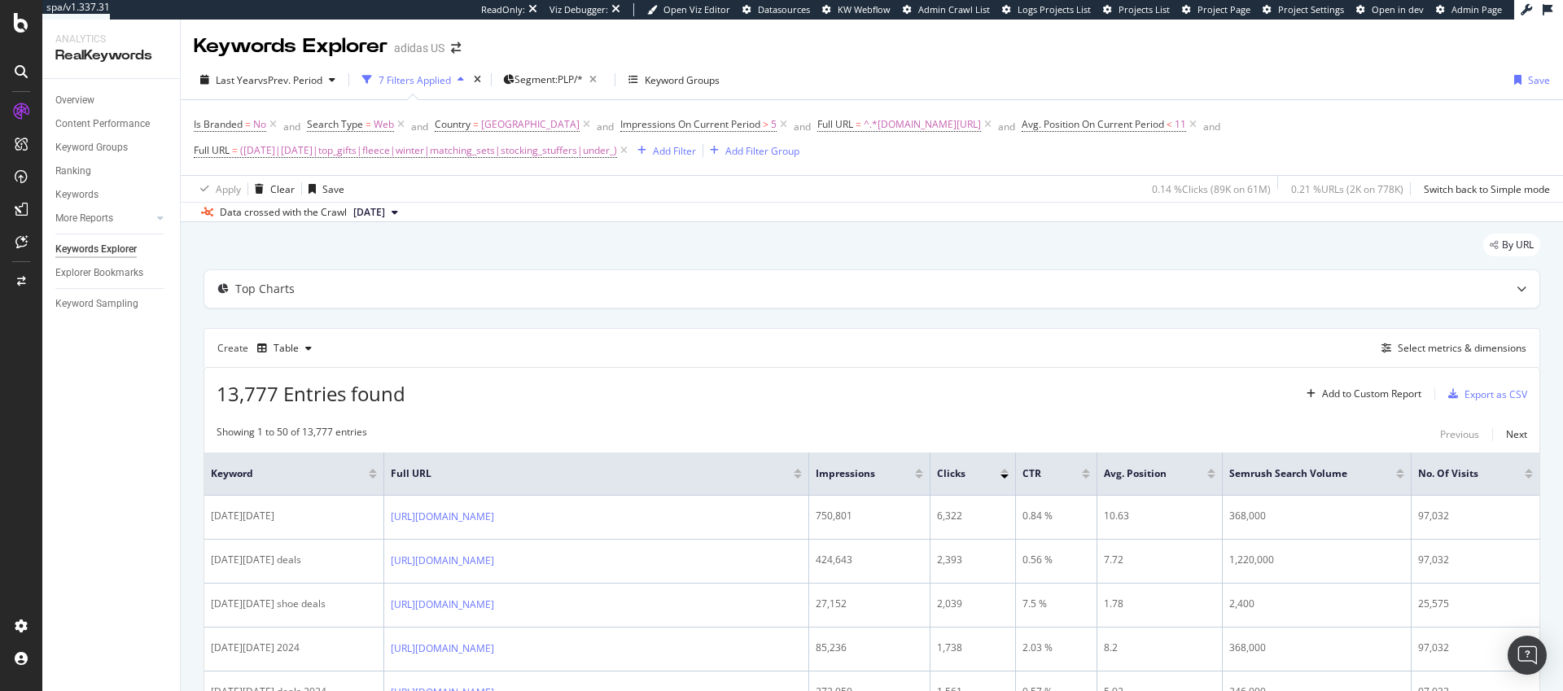
click at [385, 208] on span "[DATE]" at bounding box center [369, 212] width 32 height 15
click at [404, 257] on div "[DATE]" at bounding box center [411, 253] width 120 height 15
click at [1484, 391] on div "Export as CSV" at bounding box center [1496, 395] width 63 height 14
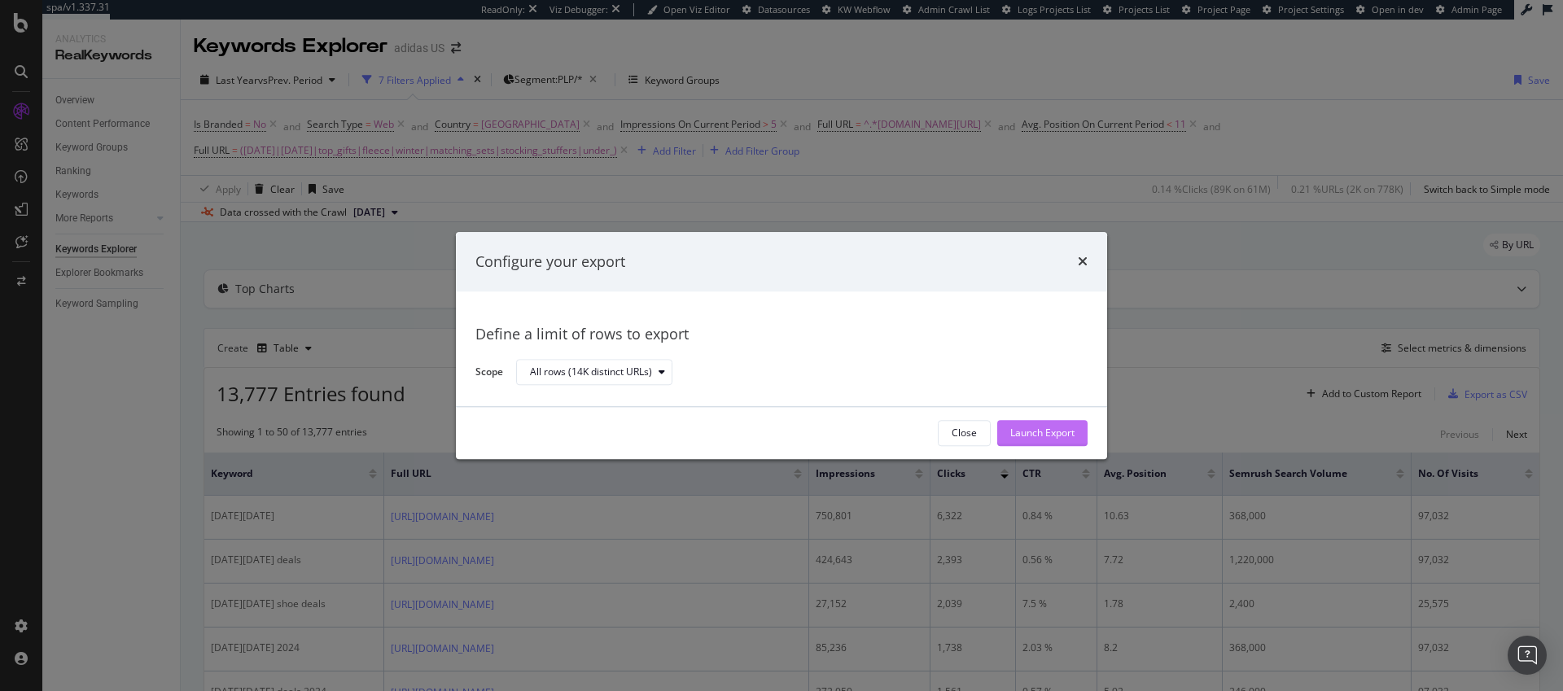
click at [1054, 436] on div "Launch Export" at bounding box center [1043, 434] width 64 height 14
